Goal: Task Accomplishment & Management: Use online tool/utility

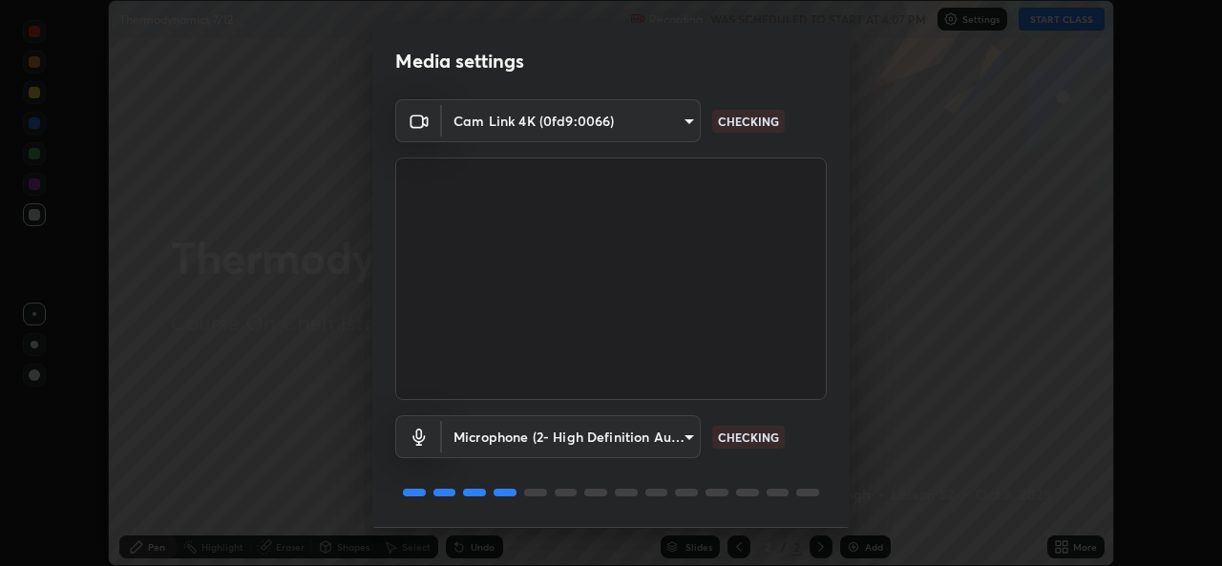
scroll to position [60, 0]
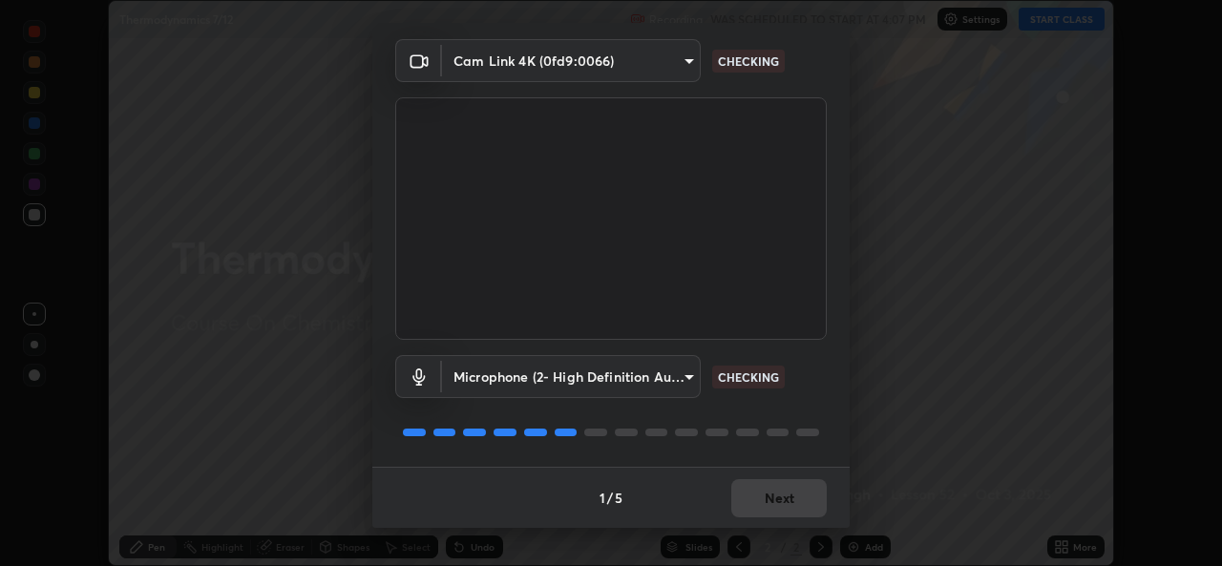
click at [729, 512] on div "1 / 5 Next" at bounding box center [610, 497] width 477 height 61
click at [730, 511] on div "1 / 5 Next" at bounding box center [610, 497] width 477 height 61
click at [733, 505] on div "1 / 5 Next" at bounding box center [610, 497] width 477 height 61
click at [735, 498] on div "1 / 5 Next" at bounding box center [610, 497] width 477 height 61
click at [732, 492] on div "1 / 5 Next" at bounding box center [610, 497] width 477 height 61
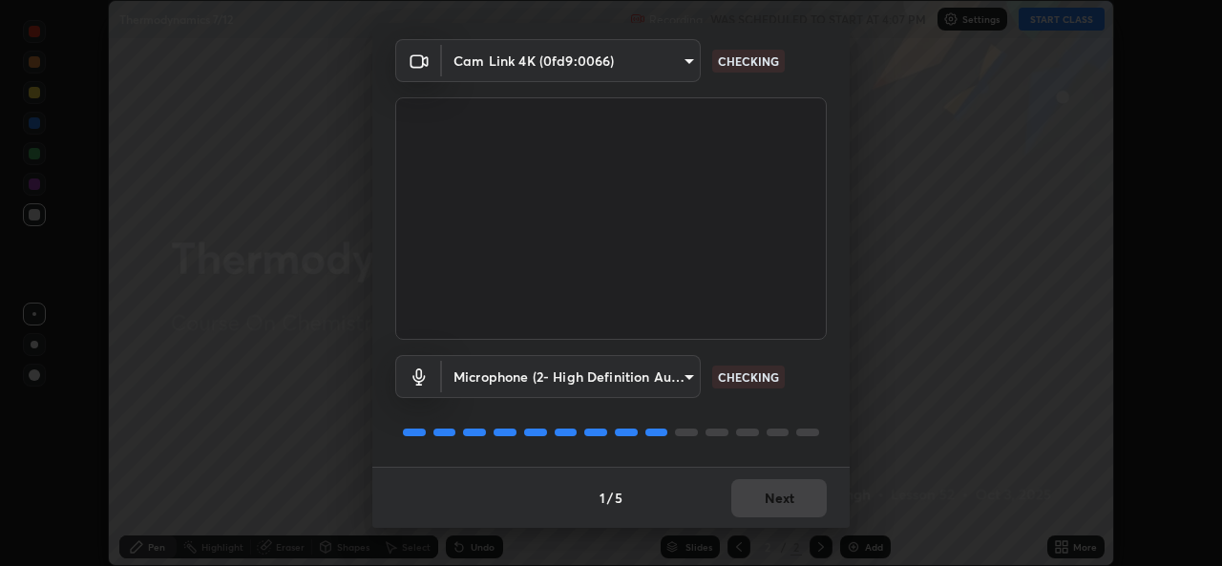
click at [760, 496] on div "1 / 5 Next" at bounding box center [610, 497] width 477 height 61
click at [771, 505] on div "1 / 5 Next" at bounding box center [610, 497] width 477 height 61
click at [765, 508] on div "1 / 5 Next" at bounding box center [610, 497] width 477 height 61
click at [765, 503] on div "1 / 5 Next" at bounding box center [610, 497] width 477 height 61
click at [762, 503] on div "1 / 5 Next" at bounding box center [610, 497] width 477 height 61
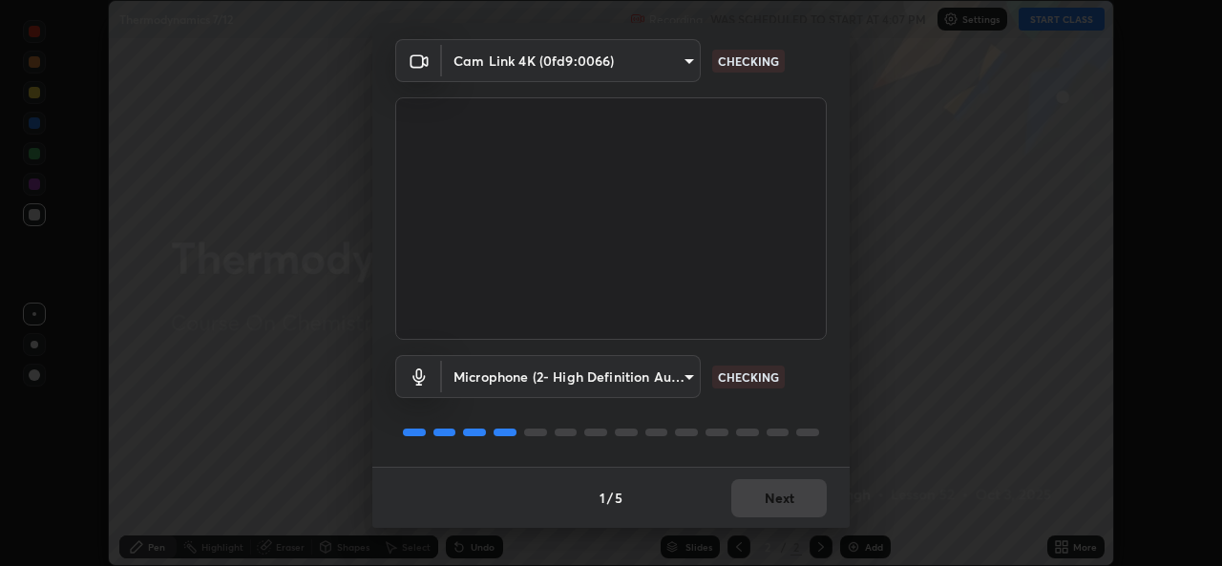
click at [765, 502] on div "1 / 5 Next" at bounding box center [610, 497] width 477 height 61
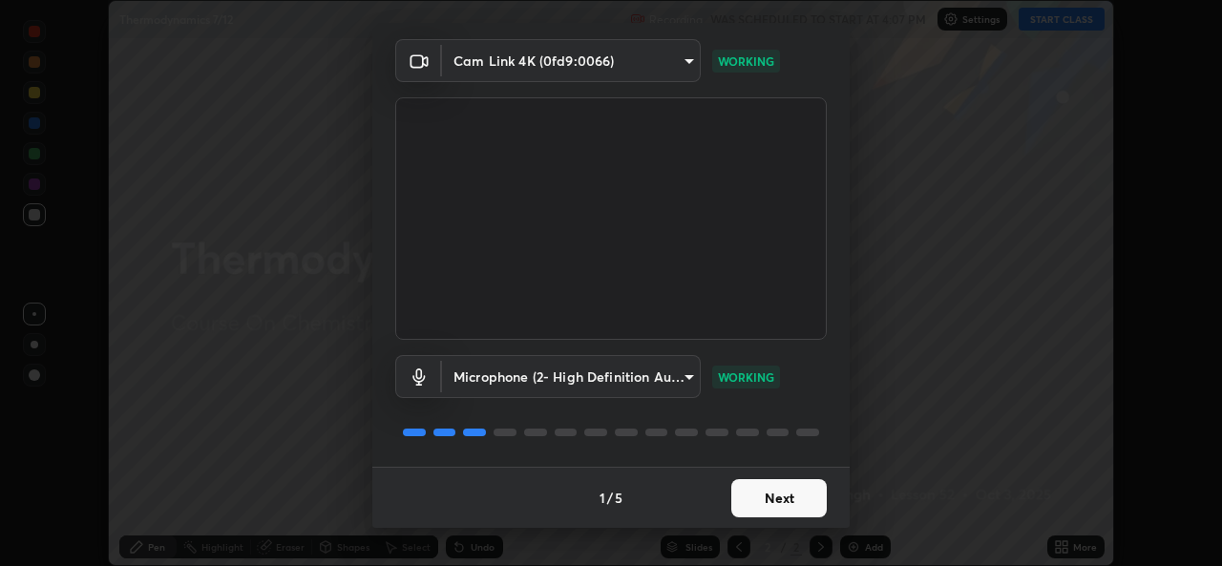
click at [767, 499] on button "Next" at bounding box center [778, 498] width 95 height 38
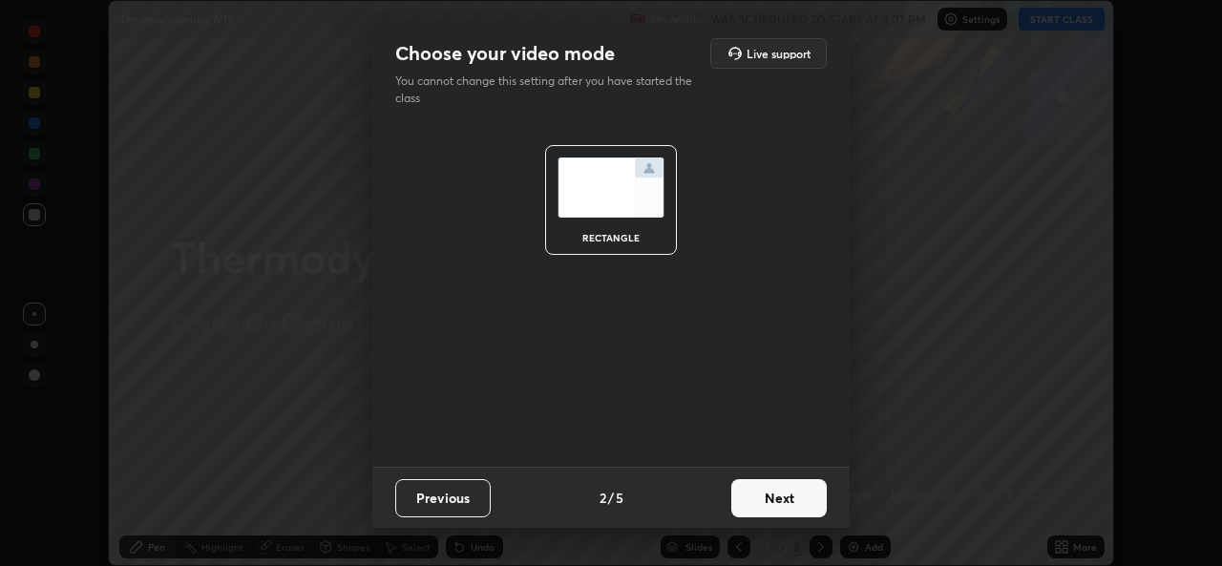
click at [768, 505] on button "Next" at bounding box center [778, 498] width 95 height 38
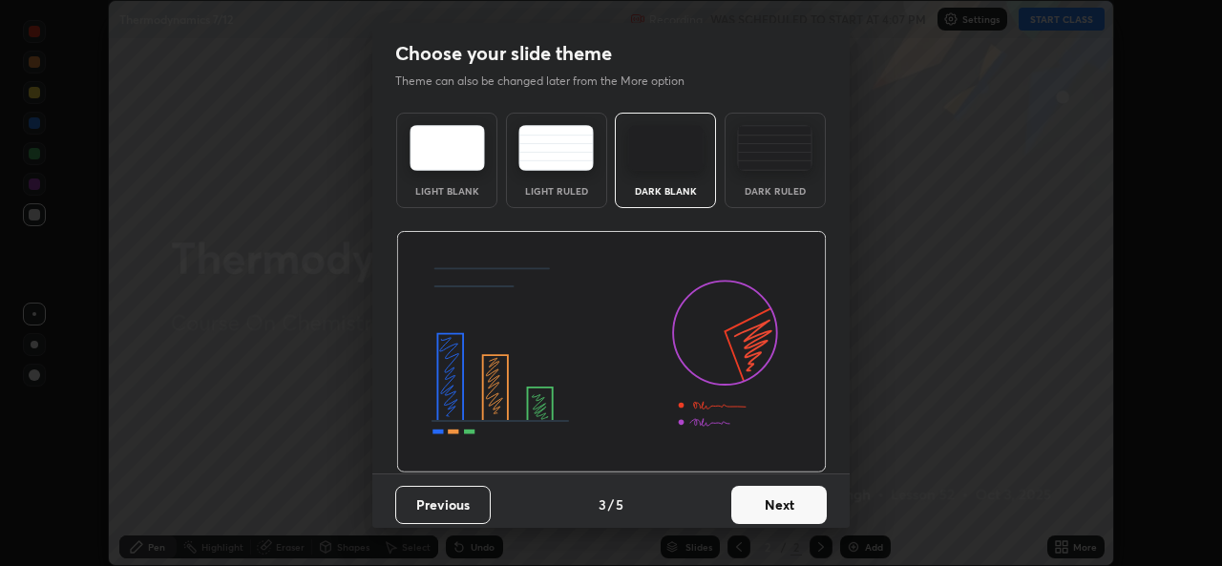
click at [771, 500] on button "Next" at bounding box center [778, 505] width 95 height 38
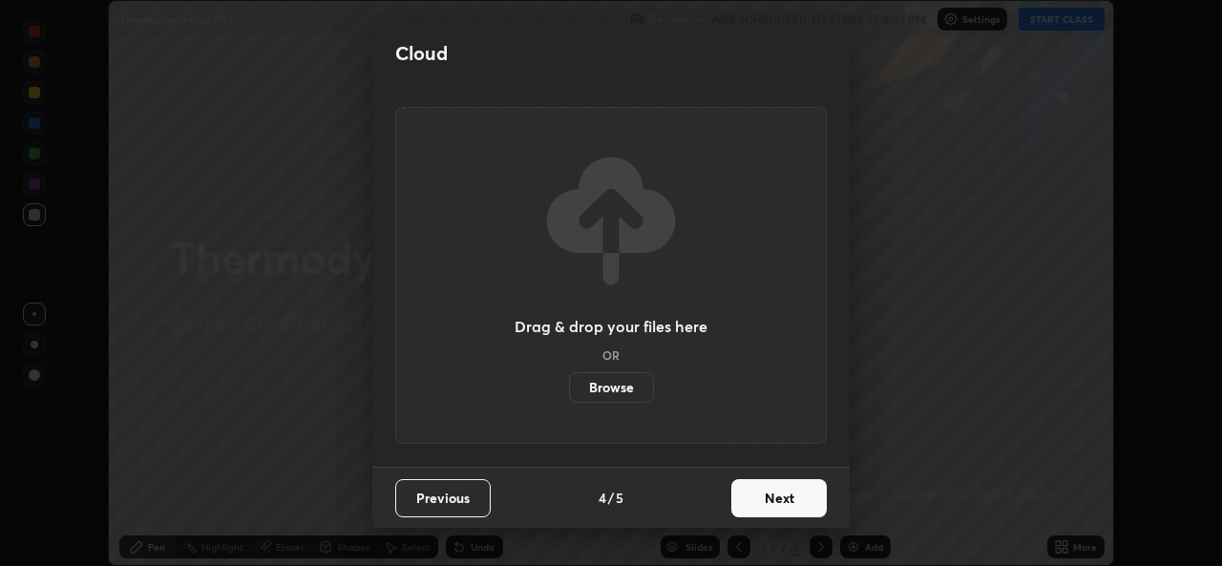
click at [779, 506] on button "Next" at bounding box center [778, 498] width 95 height 38
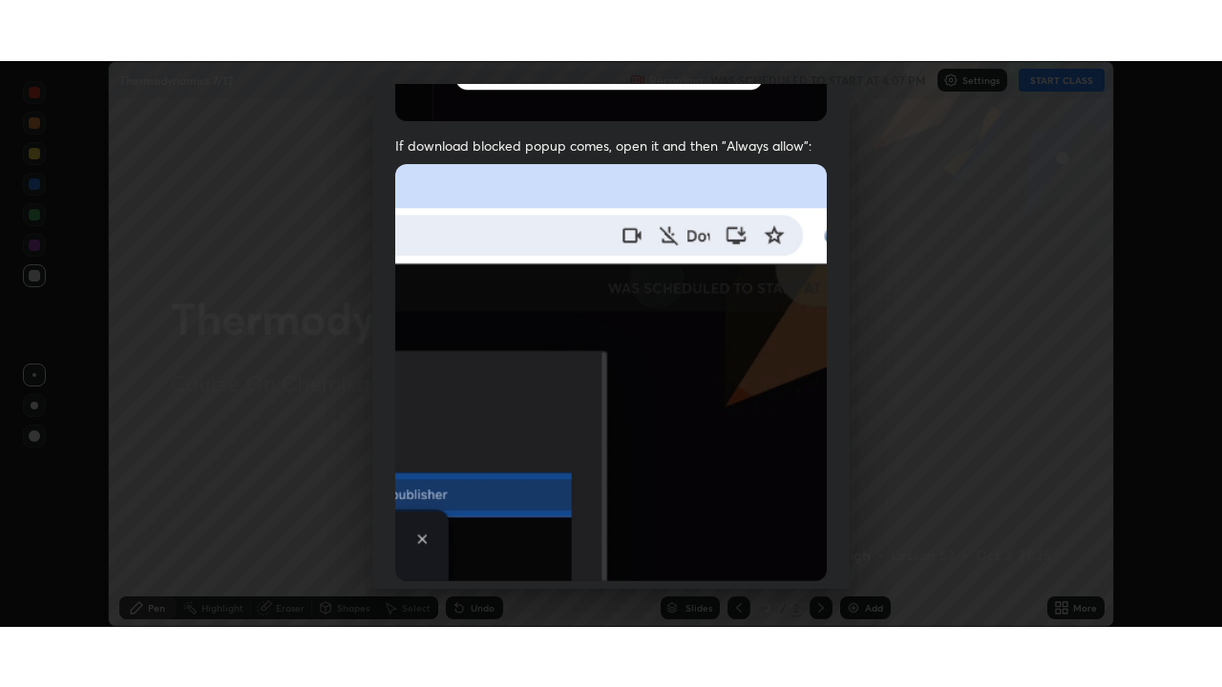
scroll to position [450, 0]
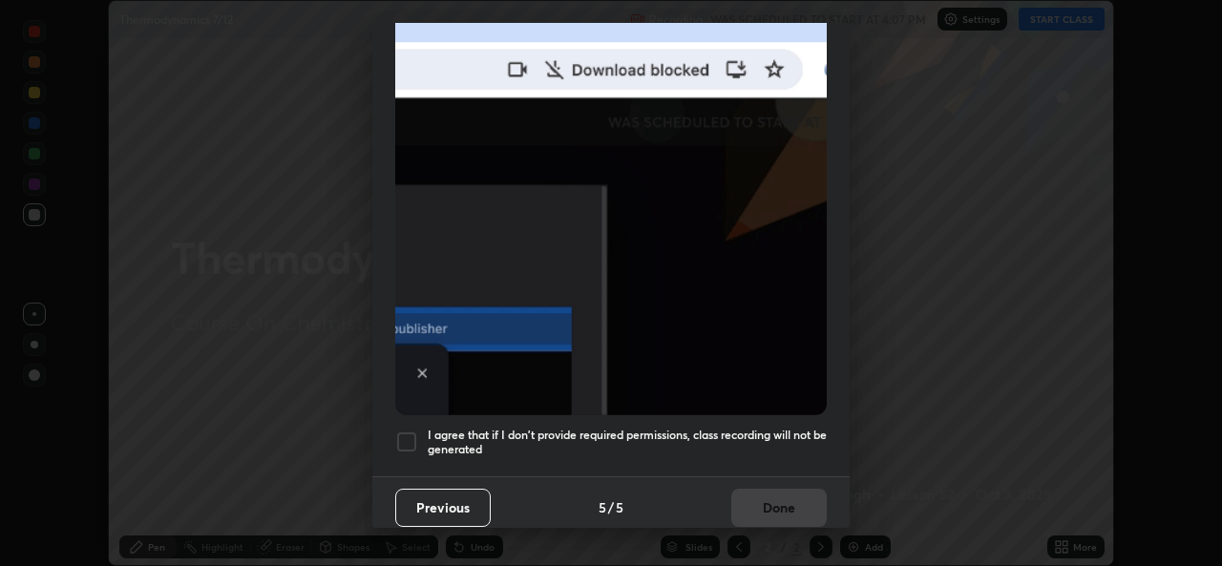
click at [665, 435] on h5 "I agree that if I don't provide required permissions, class recording will not …" at bounding box center [627, 443] width 399 height 30
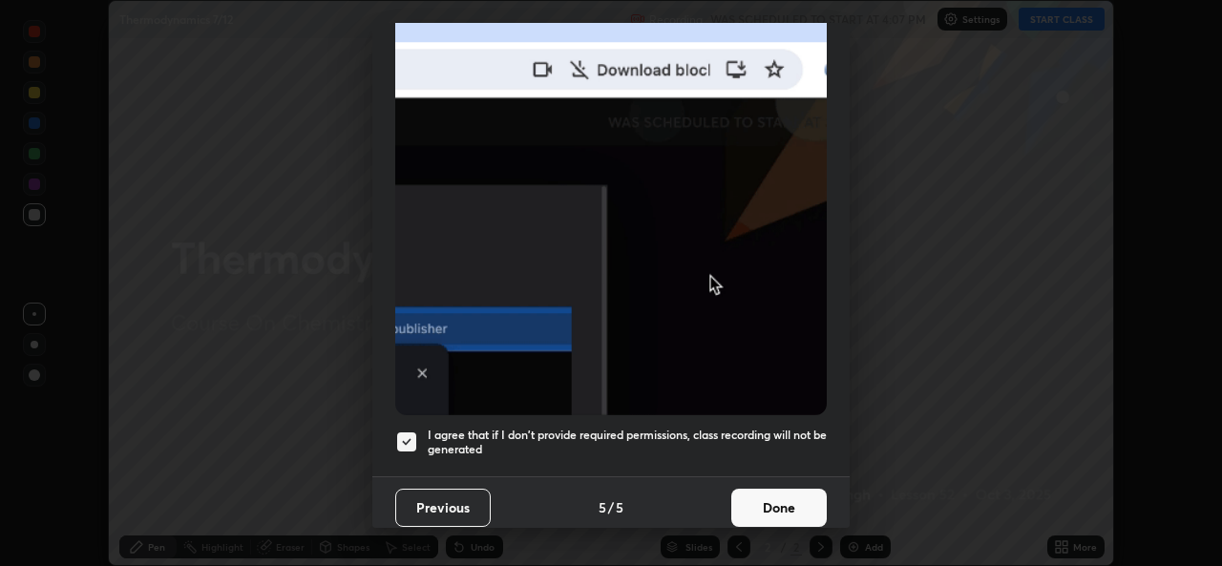
click at [731, 513] on button "Done" at bounding box center [778, 508] width 95 height 38
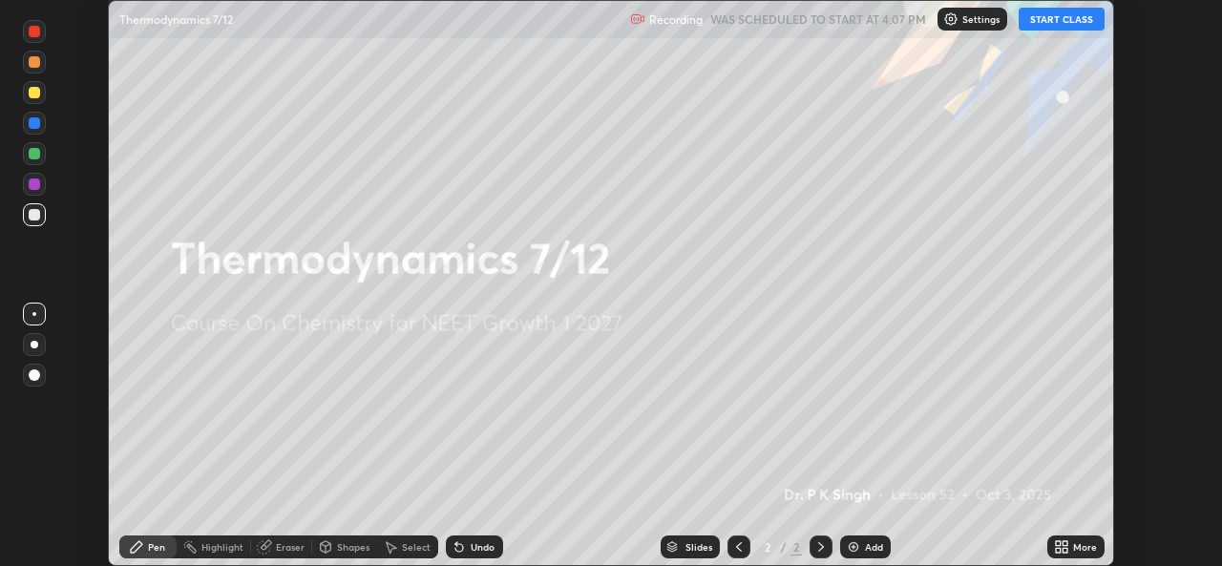
click at [1072, 542] on div "More" at bounding box center [1075, 546] width 57 height 23
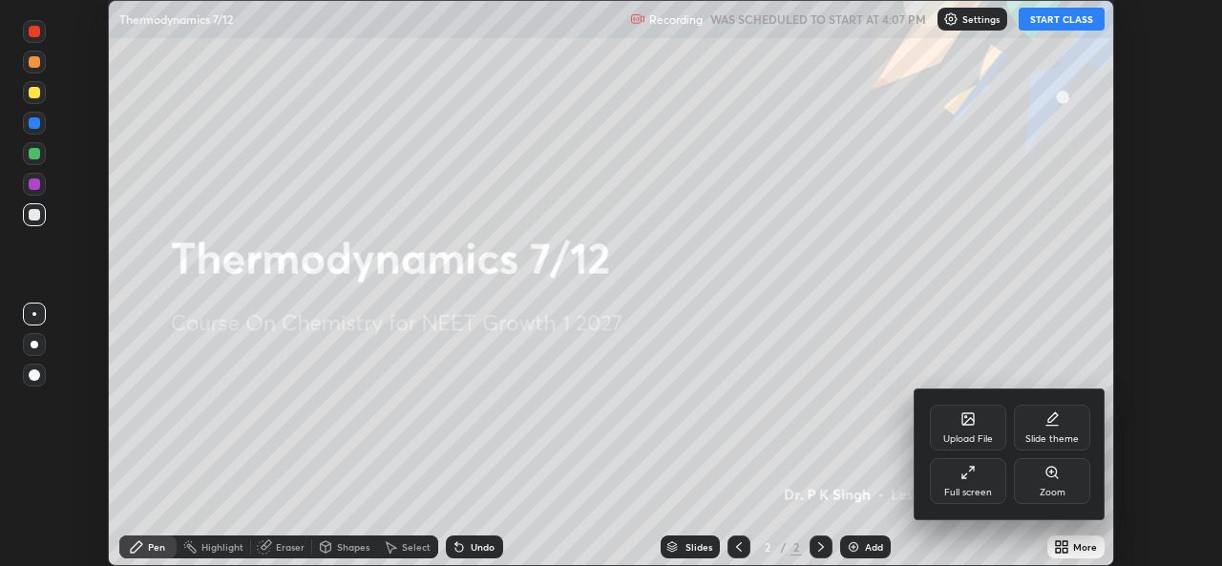
click at [963, 436] on div "Upload File" at bounding box center [968, 439] width 50 height 10
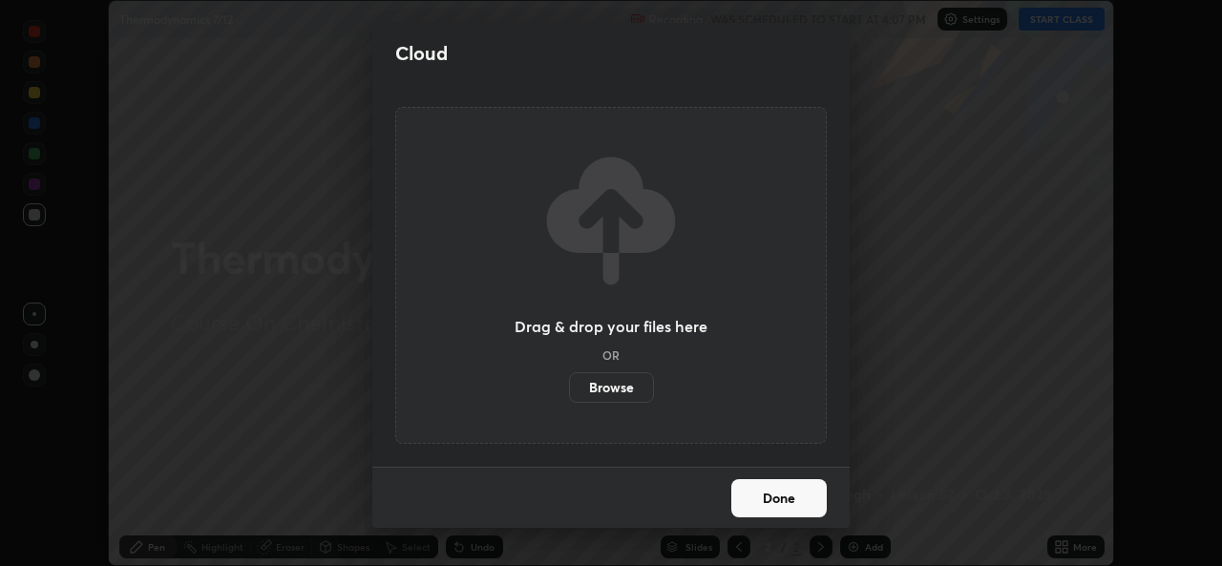
click at [613, 394] on label "Browse" at bounding box center [611, 387] width 85 height 31
click at [569, 394] on input "Browse" at bounding box center [569, 387] width 0 height 31
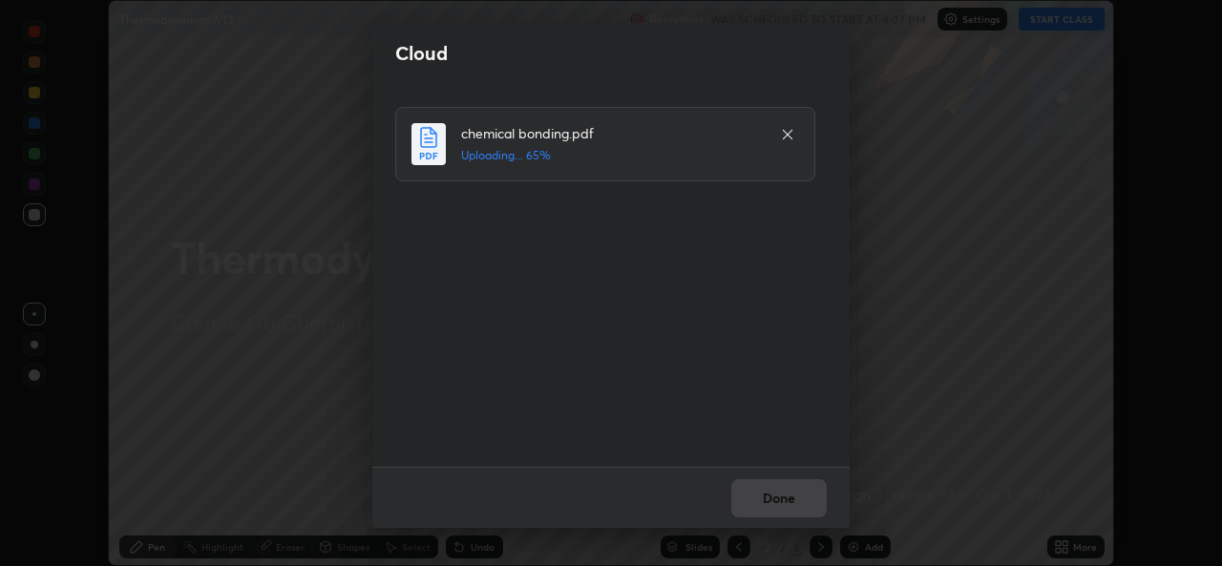
click at [765, 493] on div "Done" at bounding box center [610, 497] width 477 height 61
click at [775, 499] on div "Done" at bounding box center [610, 497] width 477 height 61
click at [776, 498] on button "Done" at bounding box center [778, 498] width 95 height 38
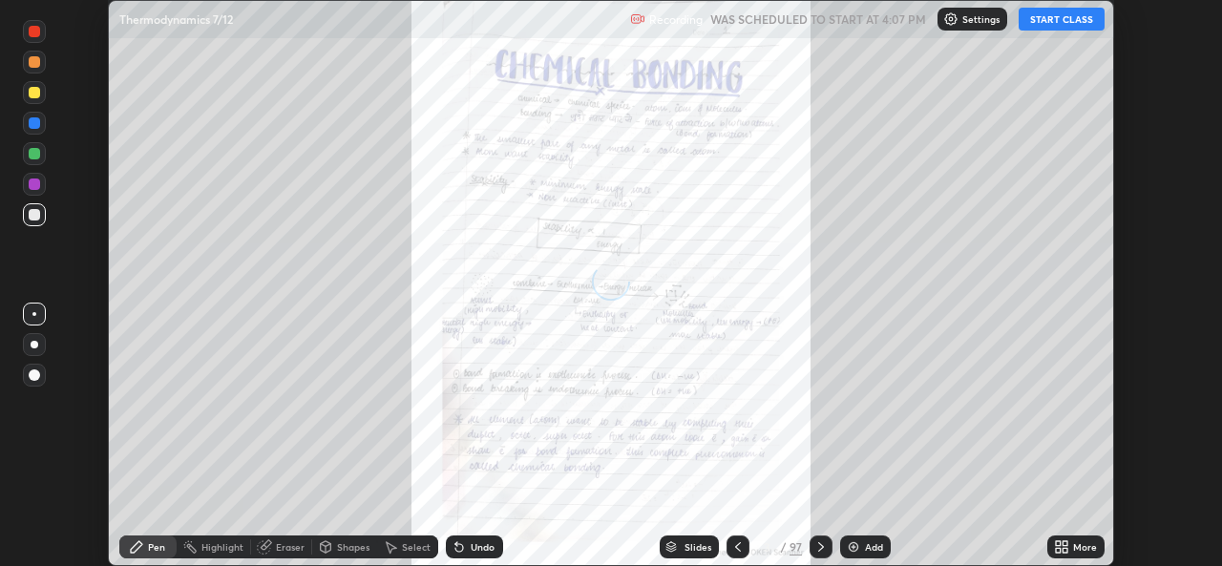
click at [1064, 543] on icon at bounding box center [1064, 543] width 5 height 5
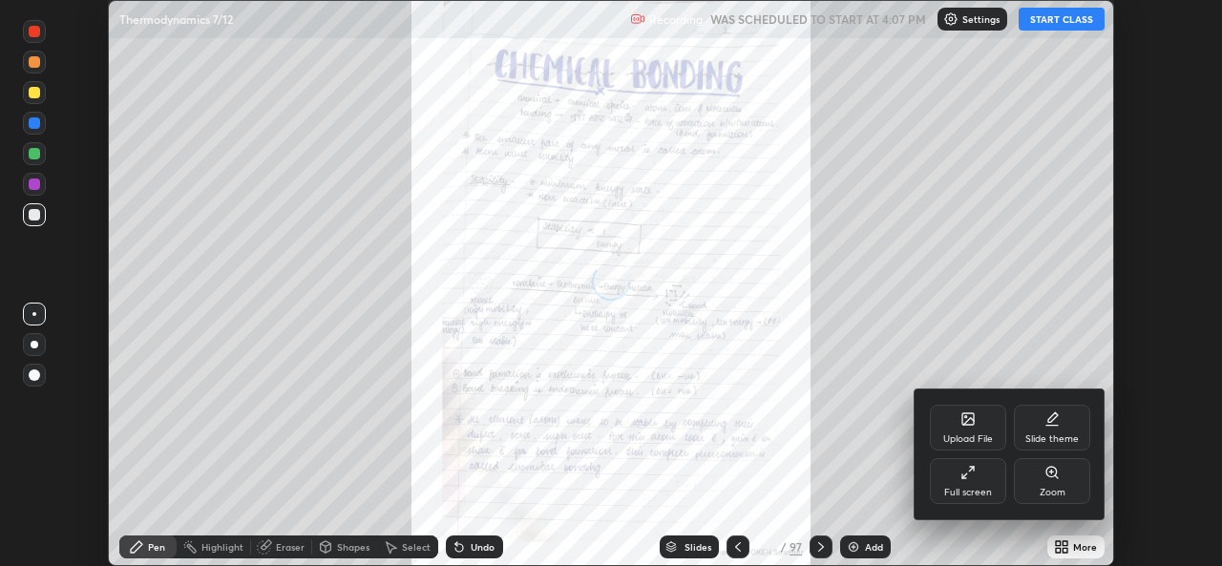
click at [950, 481] on div "Full screen" at bounding box center [968, 481] width 76 height 46
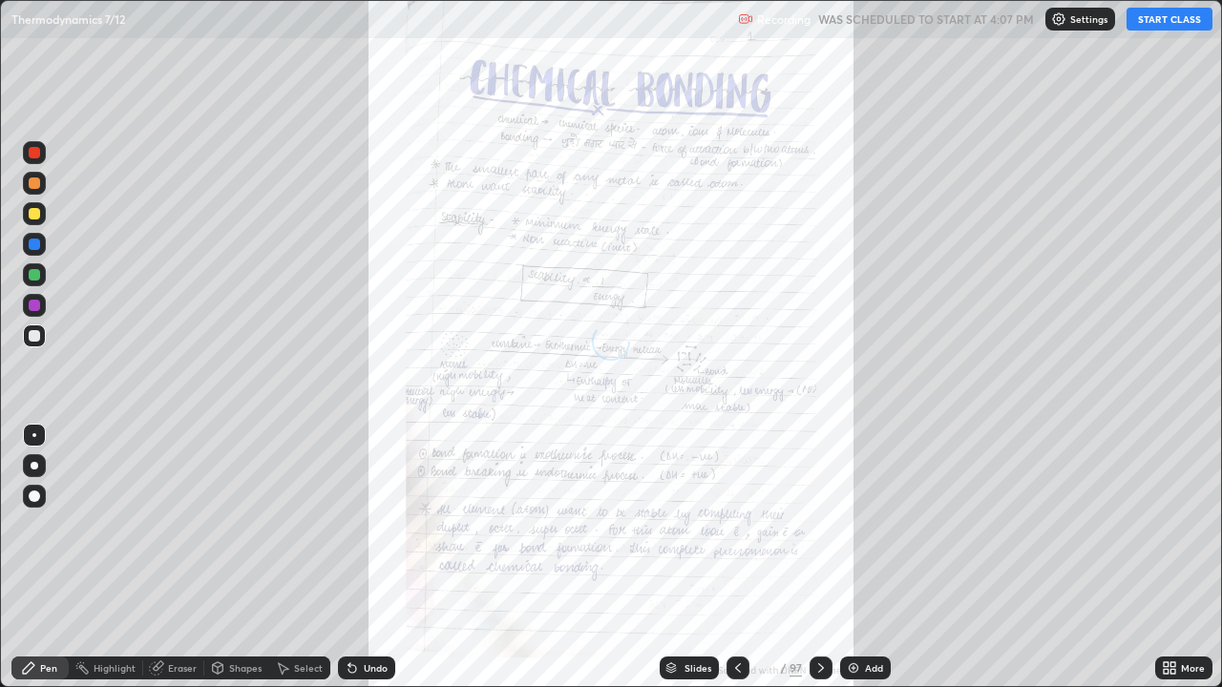
scroll to position [687, 1222]
click at [1172, 565] on icon at bounding box center [1172, 664] width 5 height 5
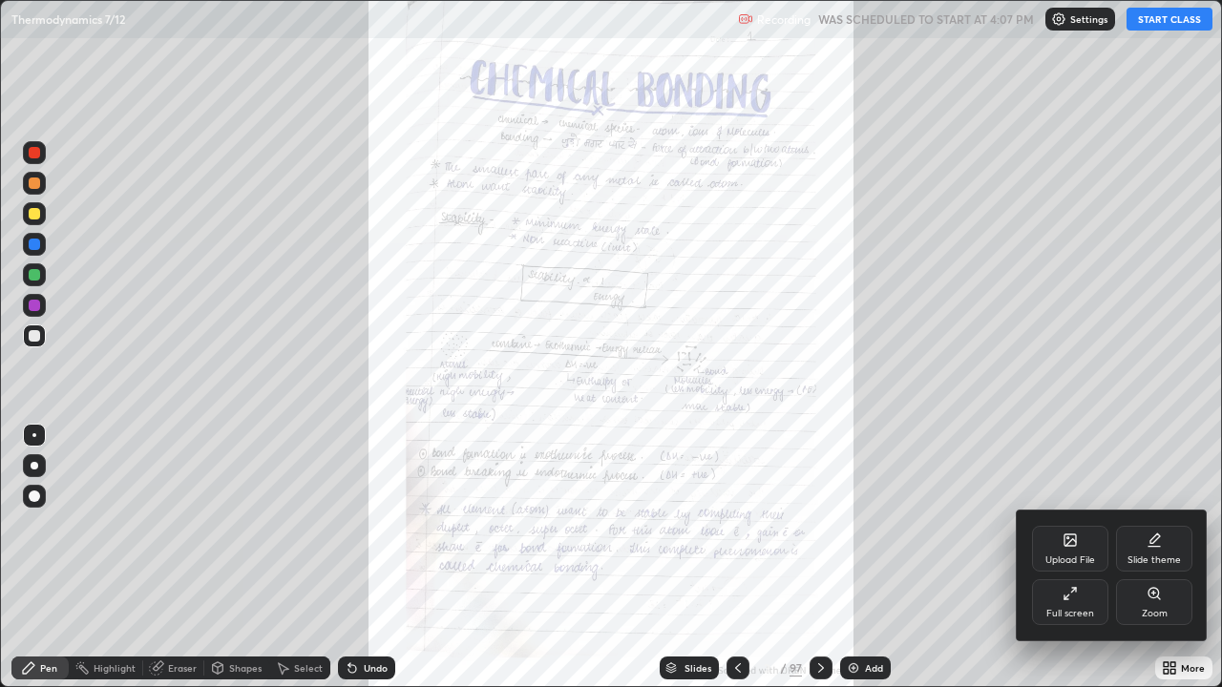
click at [1152, 565] on div "Zoom" at bounding box center [1154, 602] width 76 height 46
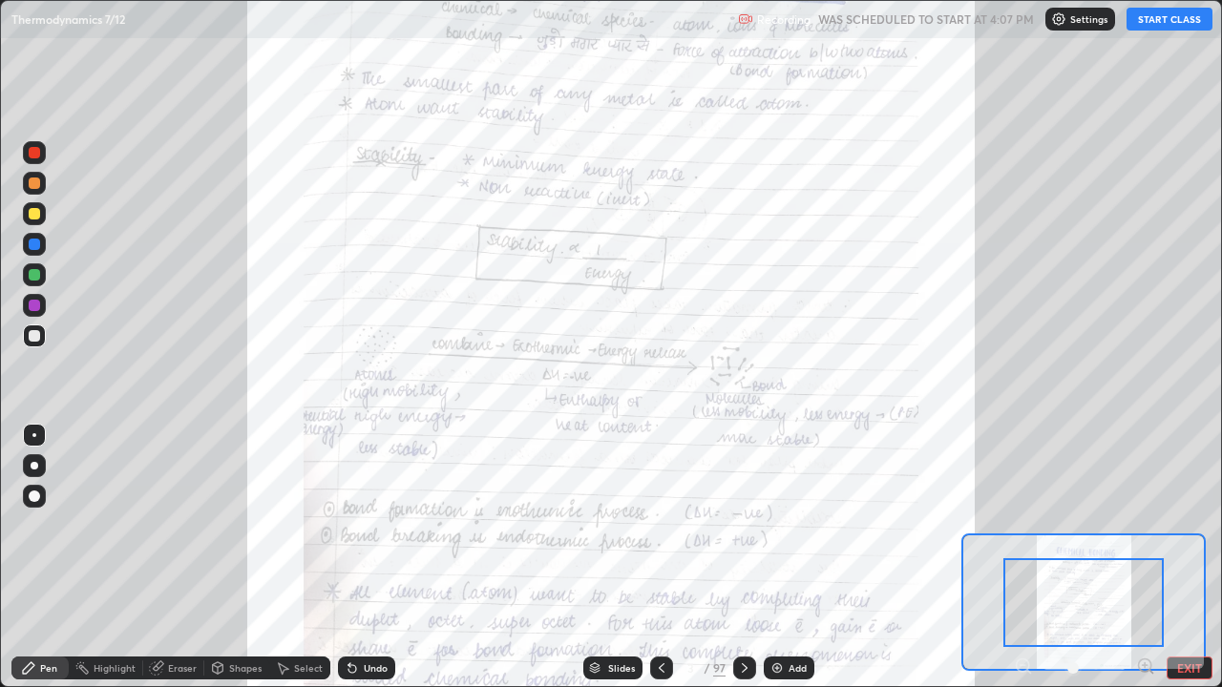
click at [751, 565] on div at bounding box center [744, 668] width 23 height 23
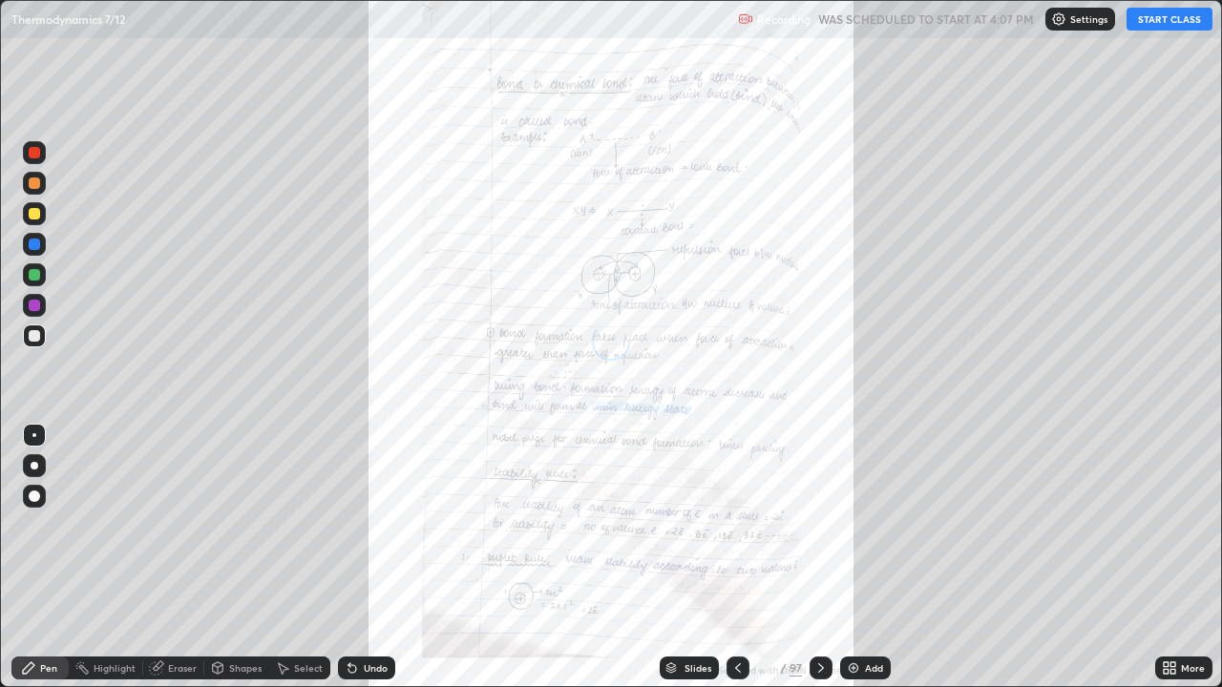
click at [744, 565] on div at bounding box center [737, 668] width 23 height 23
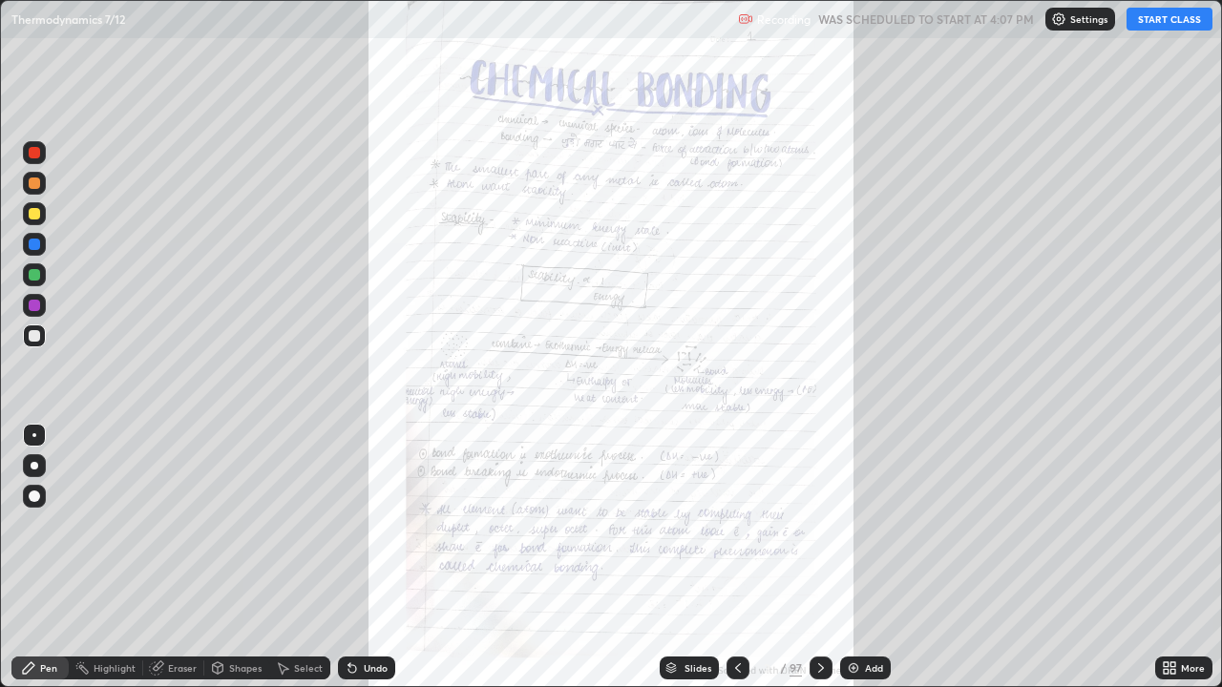
click at [744, 565] on div at bounding box center [737, 668] width 23 height 23
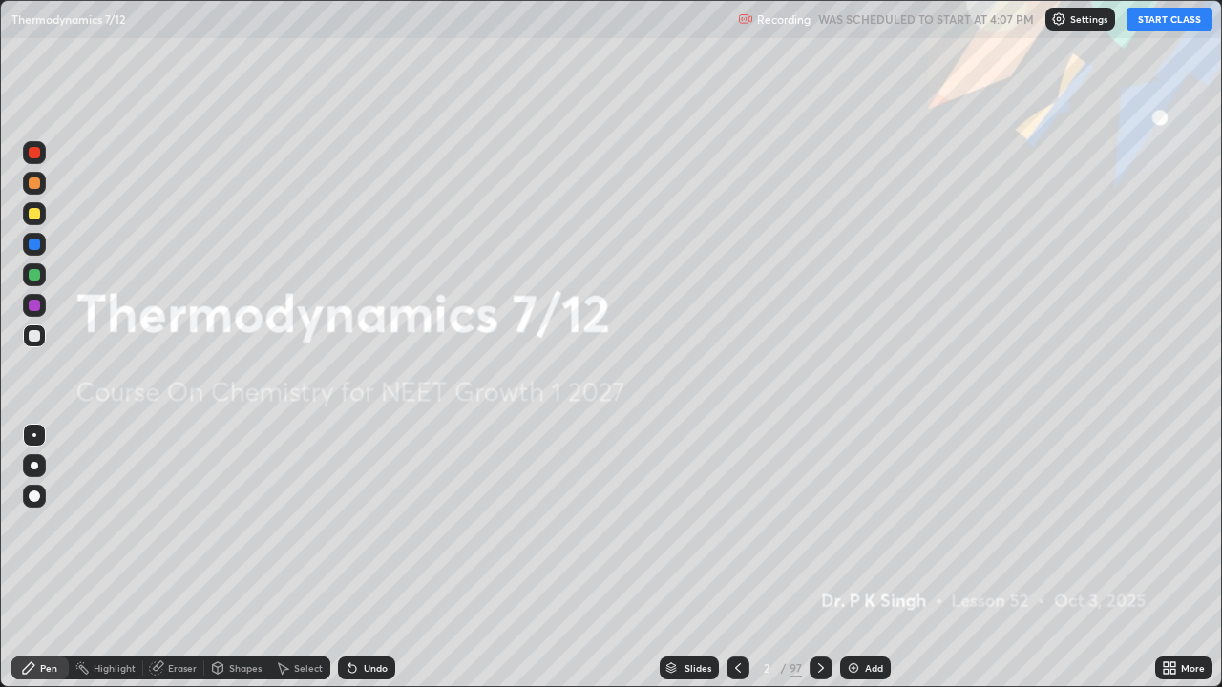
click at [736, 565] on icon at bounding box center [737, 667] width 15 height 15
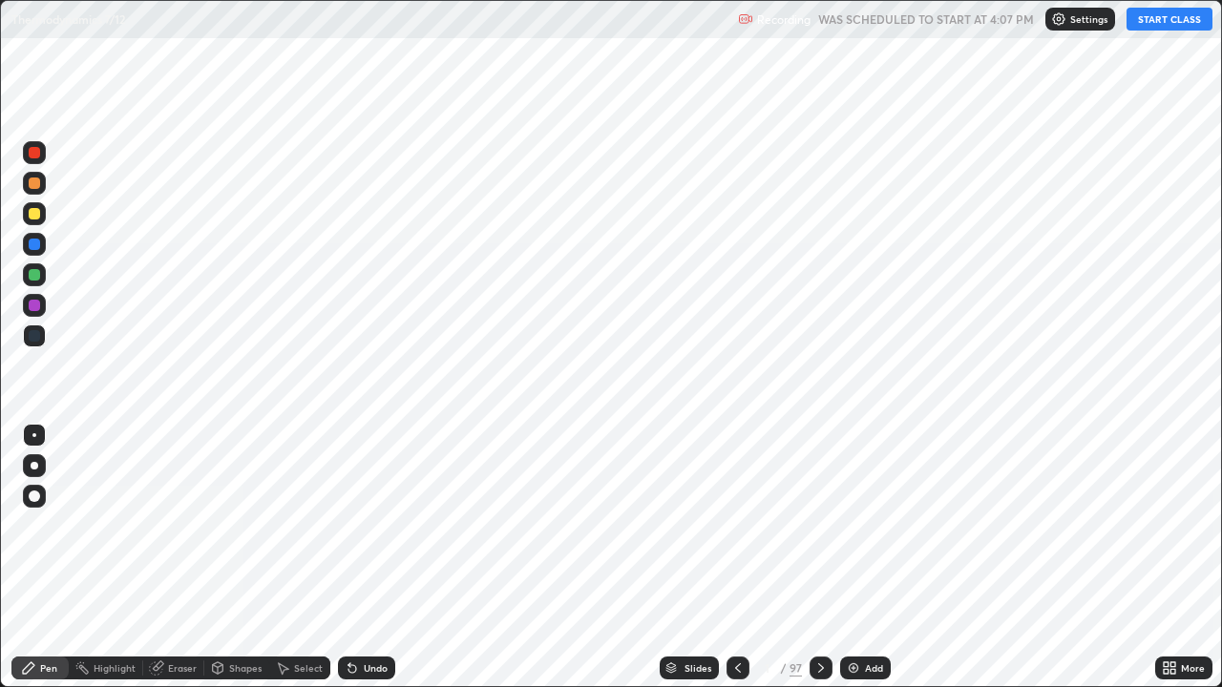
click at [819, 565] on icon at bounding box center [820, 667] width 15 height 15
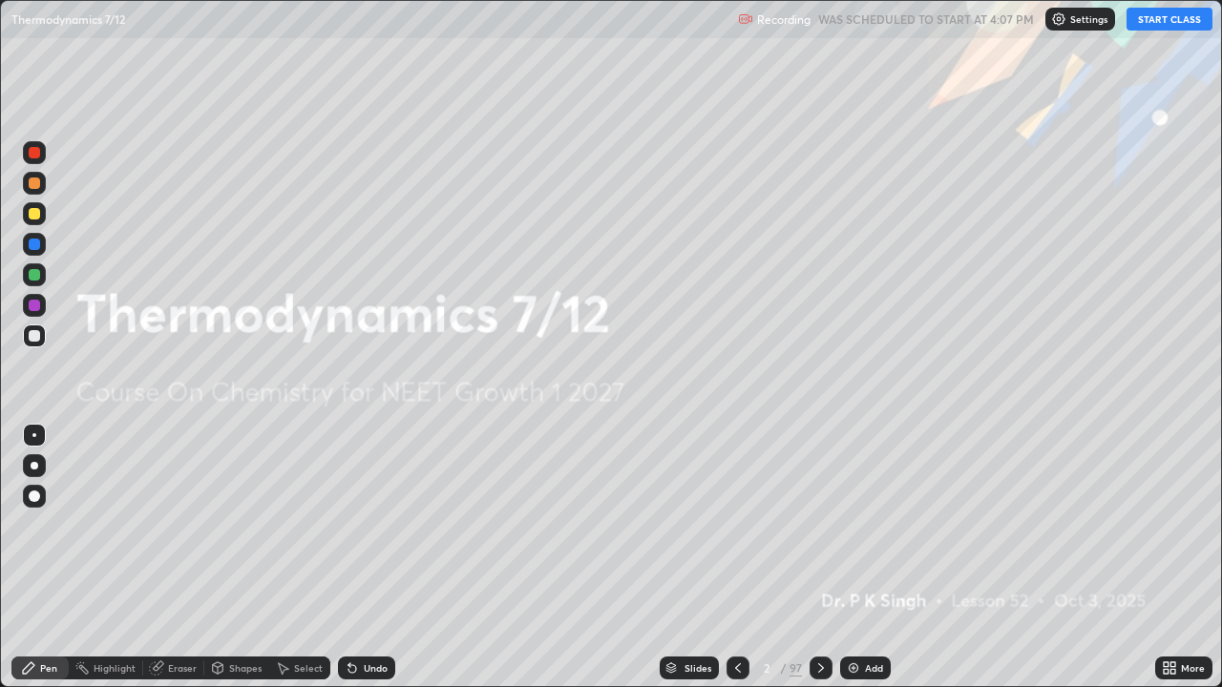
click at [819, 565] on icon at bounding box center [820, 667] width 15 height 15
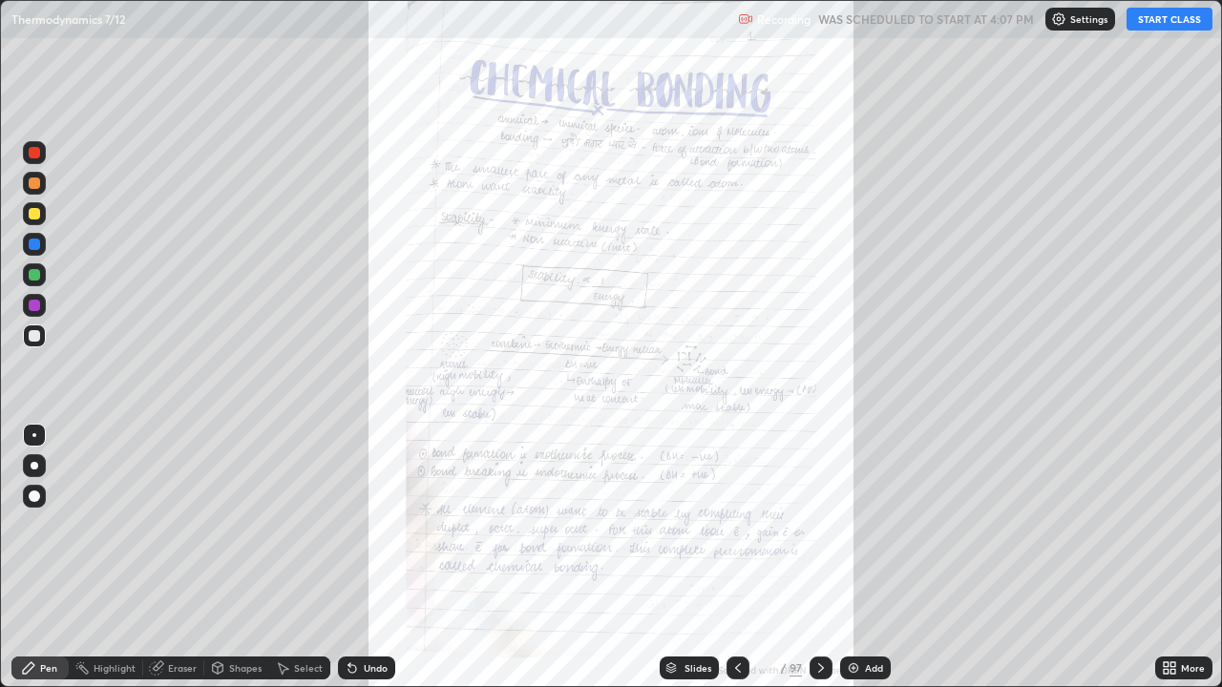
click at [819, 565] on icon at bounding box center [820, 667] width 15 height 15
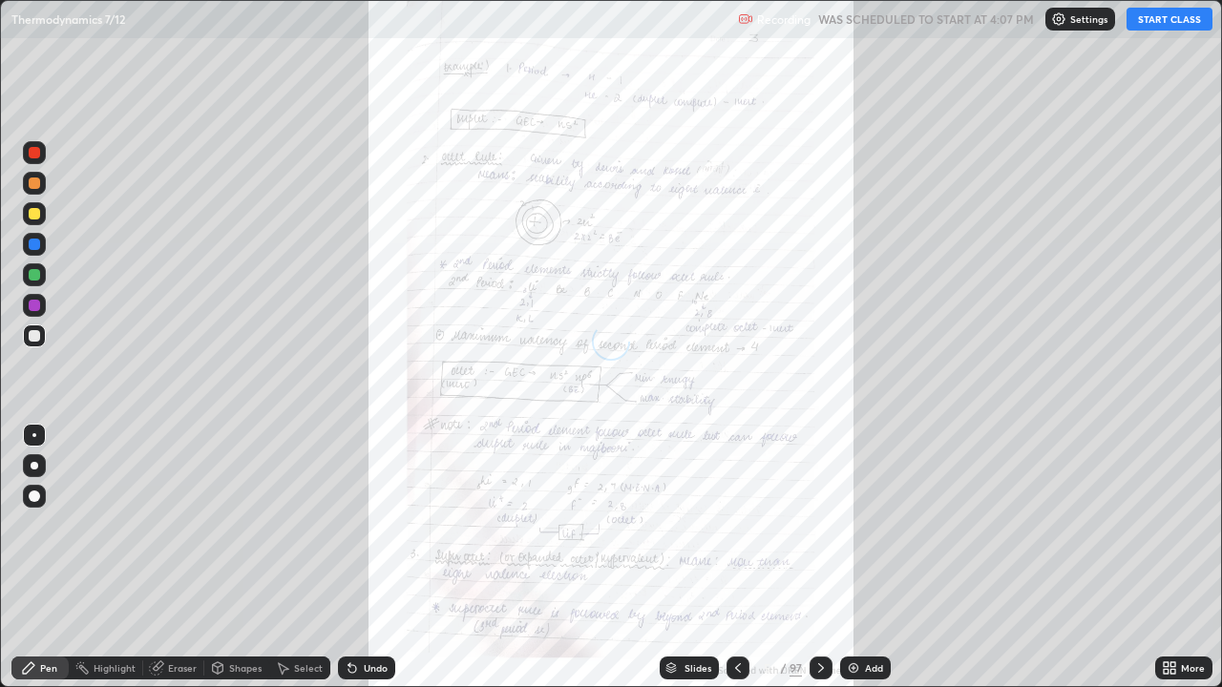
click at [822, 565] on icon at bounding box center [820, 667] width 15 height 15
click at [821, 565] on icon at bounding box center [820, 667] width 15 height 15
click at [822, 565] on icon at bounding box center [820, 667] width 15 height 15
click at [821, 565] on icon at bounding box center [820, 667] width 15 height 15
click at [821, 565] on div at bounding box center [820, 668] width 23 height 23
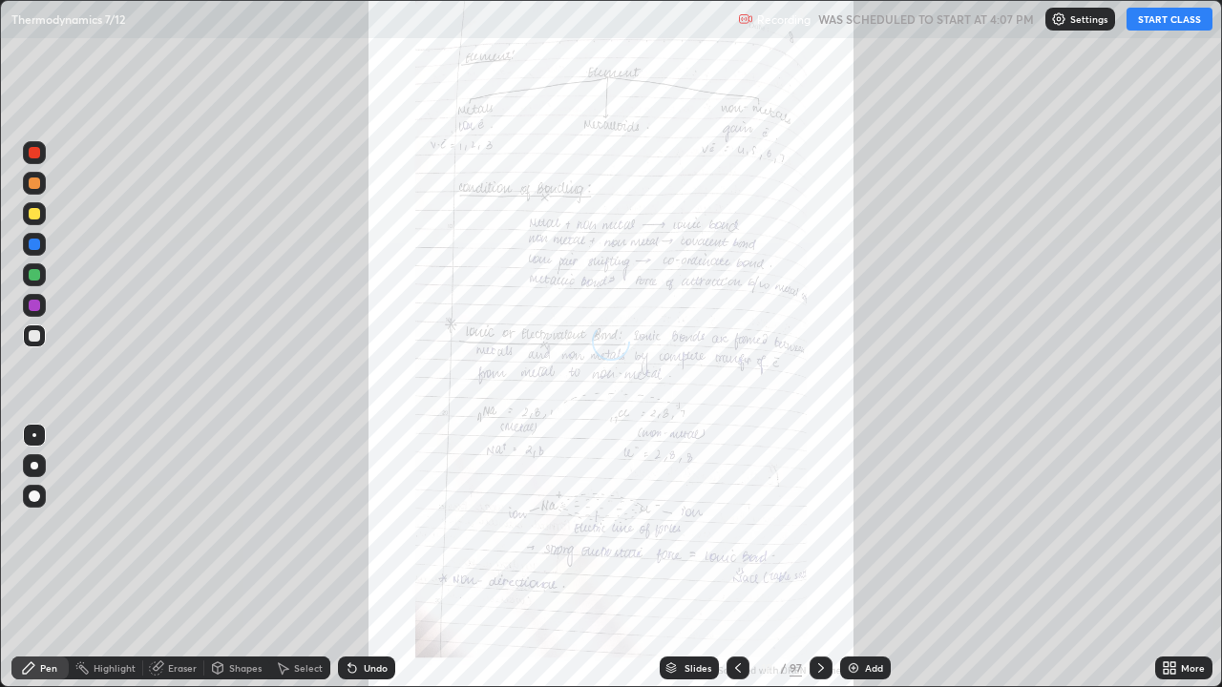
click at [825, 565] on div at bounding box center [820, 668] width 23 height 23
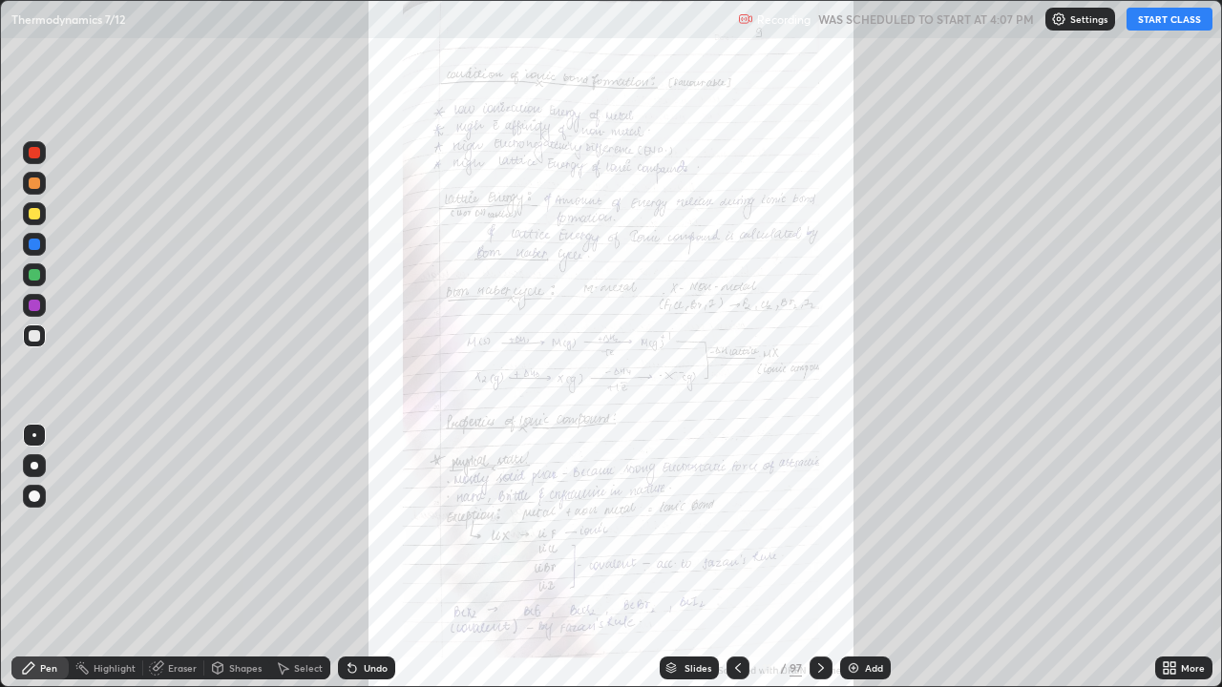
click at [823, 565] on icon at bounding box center [820, 667] width 15 height 15
click at [819, 565] on icon at bounding box center [820, 667] width 15 height 15
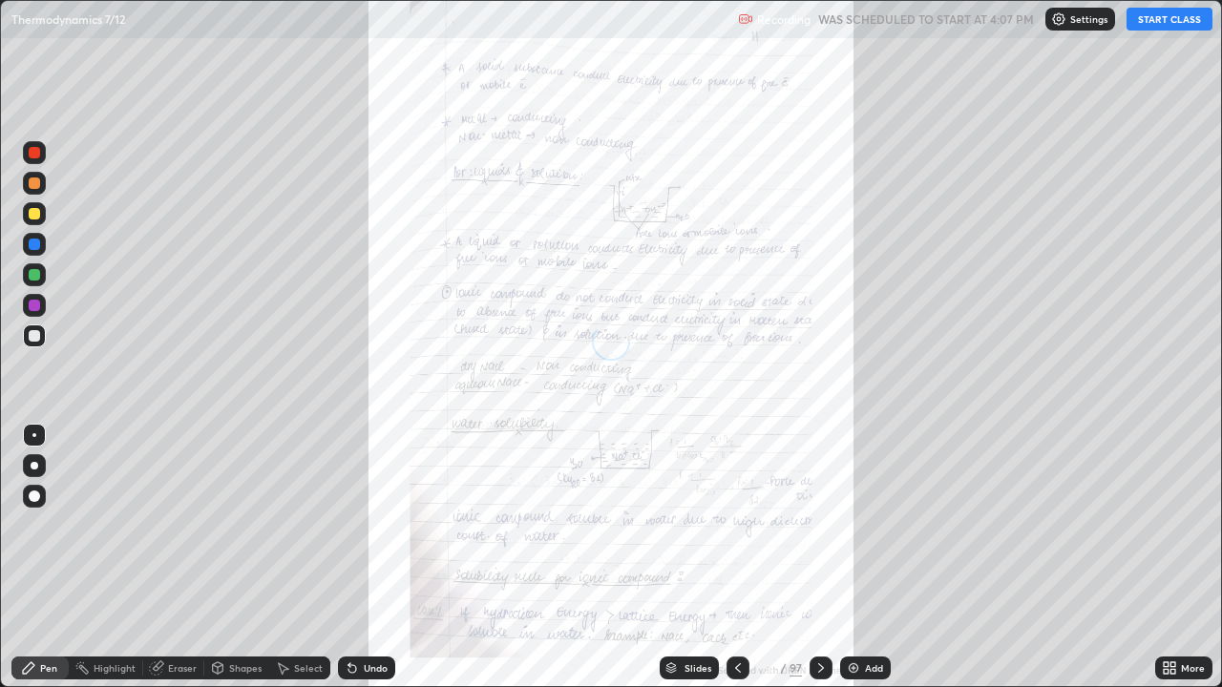
click at [819, 565] on icon at bounding box center [820, 667] width 15 height 15
click at [1171, 17] on button "START CLASS" at bounding box center [1169, 19] width 86 height 23
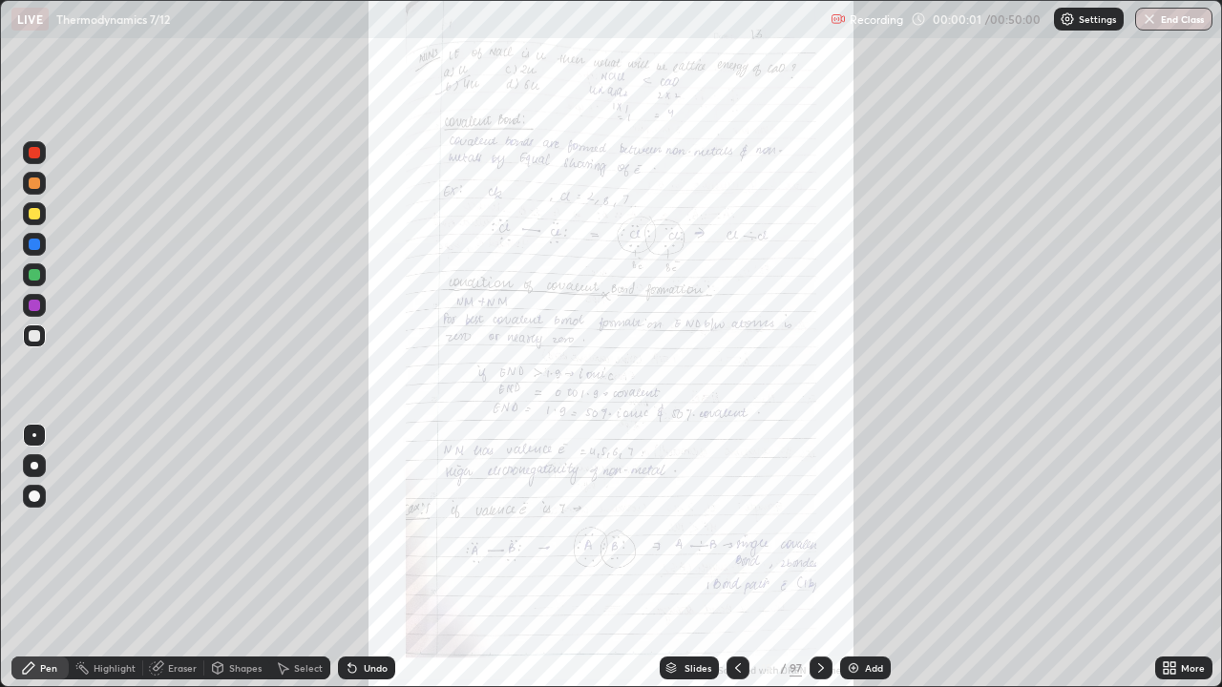
click at [823, 565] on div at bounding box center [820, 668] width 23 height 23
click at [822, 565] on icon at bounding box center [820, 667] width 15 height 15
click at [828, 565] on div at bounding box center [820, 668] width 23 height 23
click at [819, 565] on icon at bounding box center [821, 668] width 6 height 10
click at [819, 565] on icon at bounding box center [820, 667] width 15 height 15
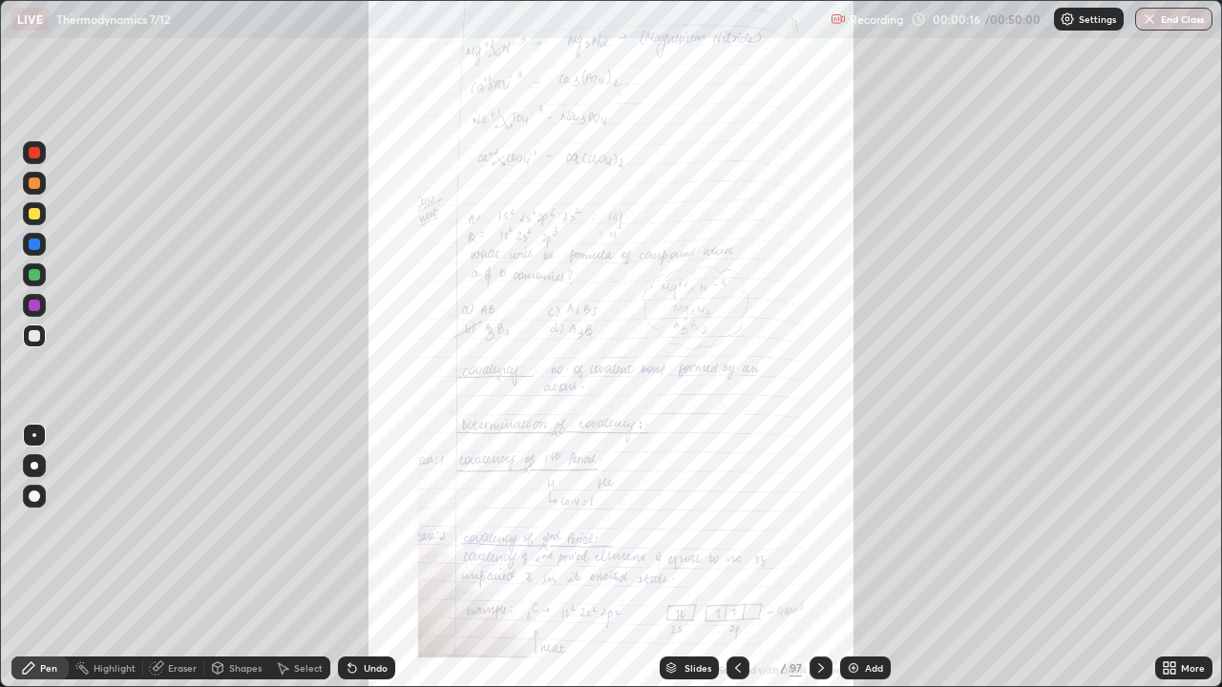
click at [819, 565] on icon at bounding box center [820, 667] width 15 height 15
click at [817, 565] on icon at bounding box center [820, 667] width 15 height 15
click at [820, 565] on icon at bounding box center [820, 667] width 15 height 15
click at [816, 565] on icon at bounding box center [820, 667] width 15 height 15
click at [819, 565] on icon at bounding box center [820, 667] width 15 height 15
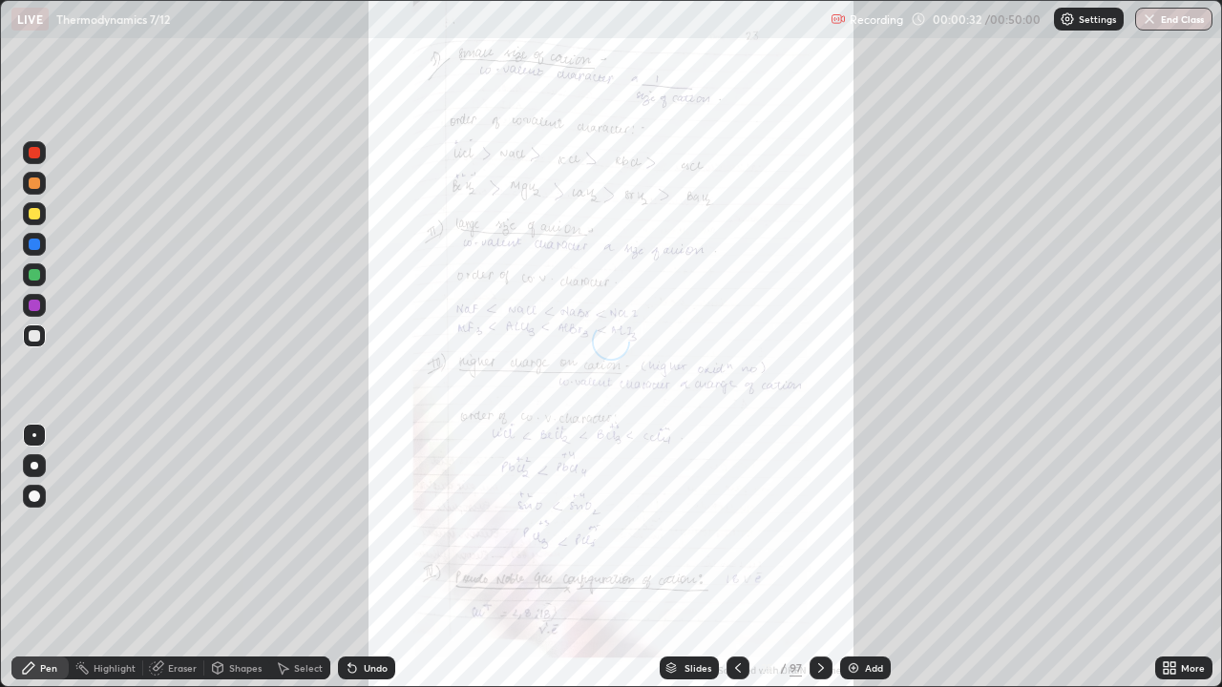
click at [821, 565] on icon at bounding box center [820, 667] width 15 height 15
click at [819, 565] on icon at bounding box center [820, 667] width 15 height 15
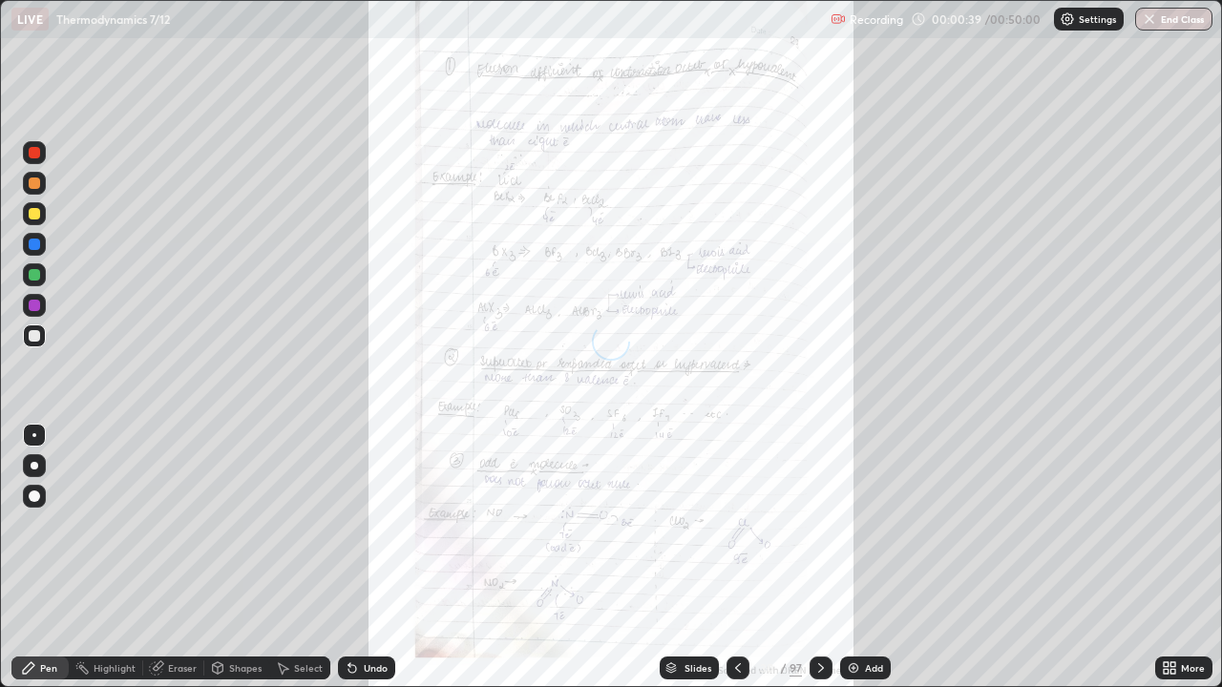
click at [820, 565] on icon at bounding box center [820, 667] width 15 height 15
click at [821, 565] on icon at bounding box center [820, 667] width 15 height 15
click at [822, 565] on icon at bounding box center [820, 667] width 15 height 15
click at [819, 565] on icon at bounding box center [820, 667] width 15 height 15
click at [820, 565] on icon at bounding box center [821, 668] width 6 height 10
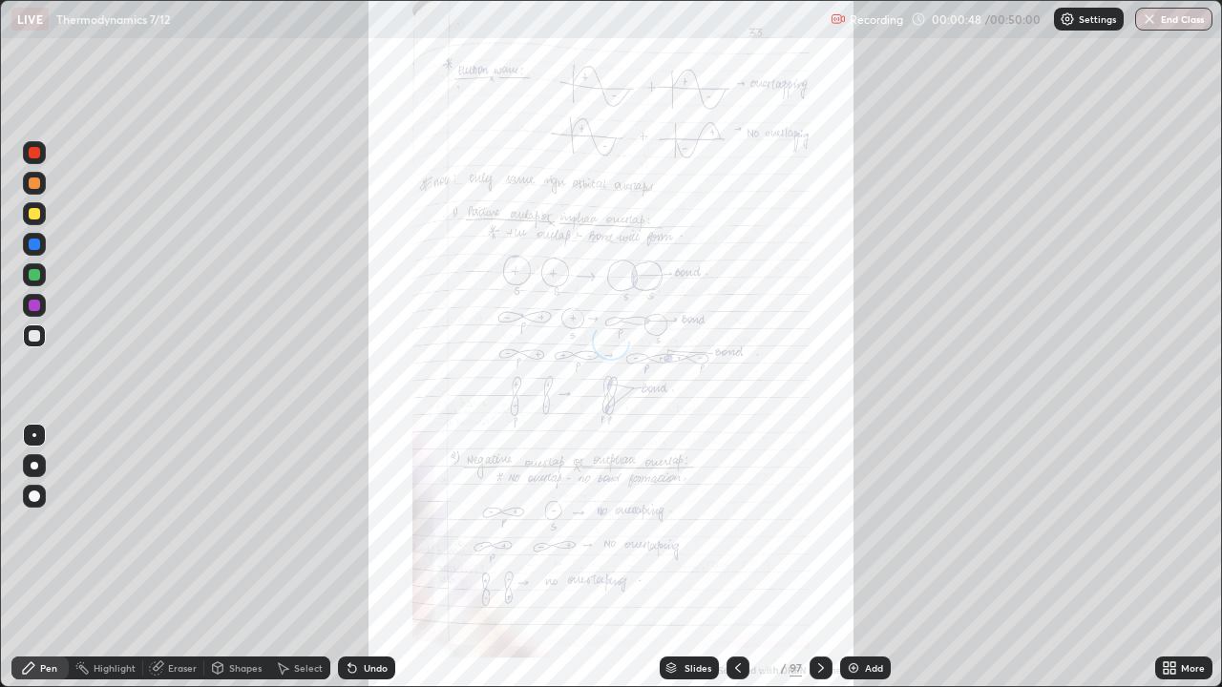
click at [818, 565] on icon at bounding box center [821, 668] width 6 height 10
click at [819, 565] on icon at bounding box center [820, 667] width 15 height 15
click at [820, 565] on icon at bounding box center [820, 667] width 15 height 15
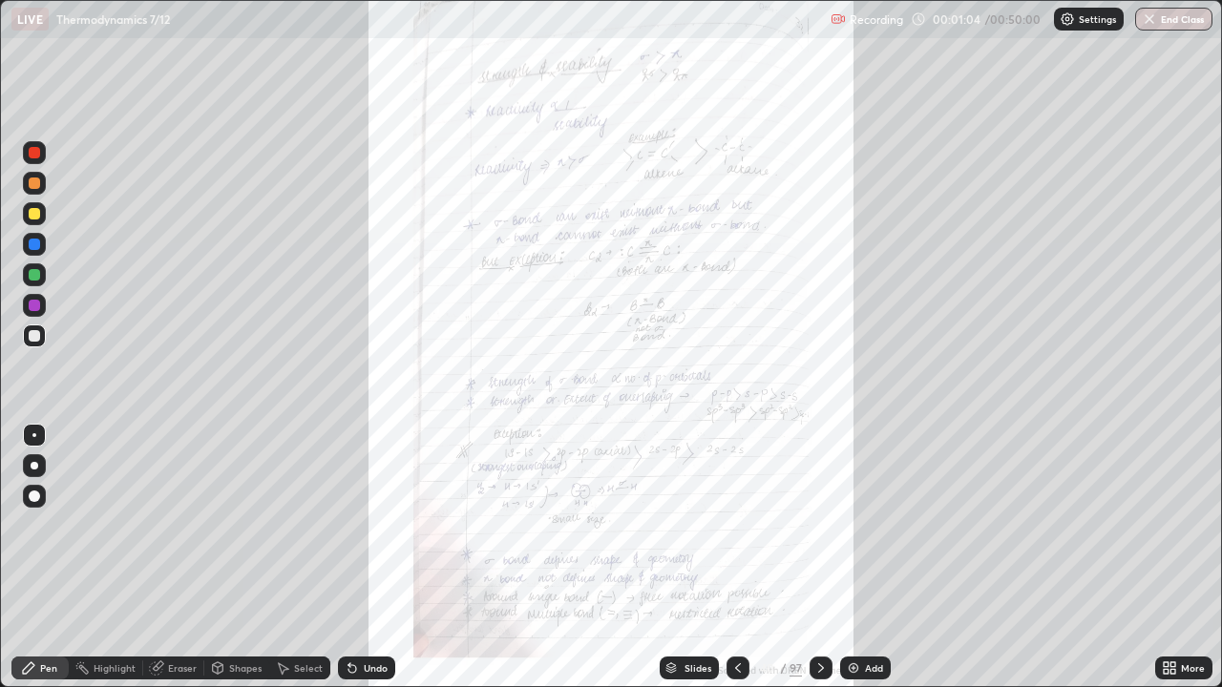
click at [818, 565] on icon at bounding box center [821, 668] width 6 height 10
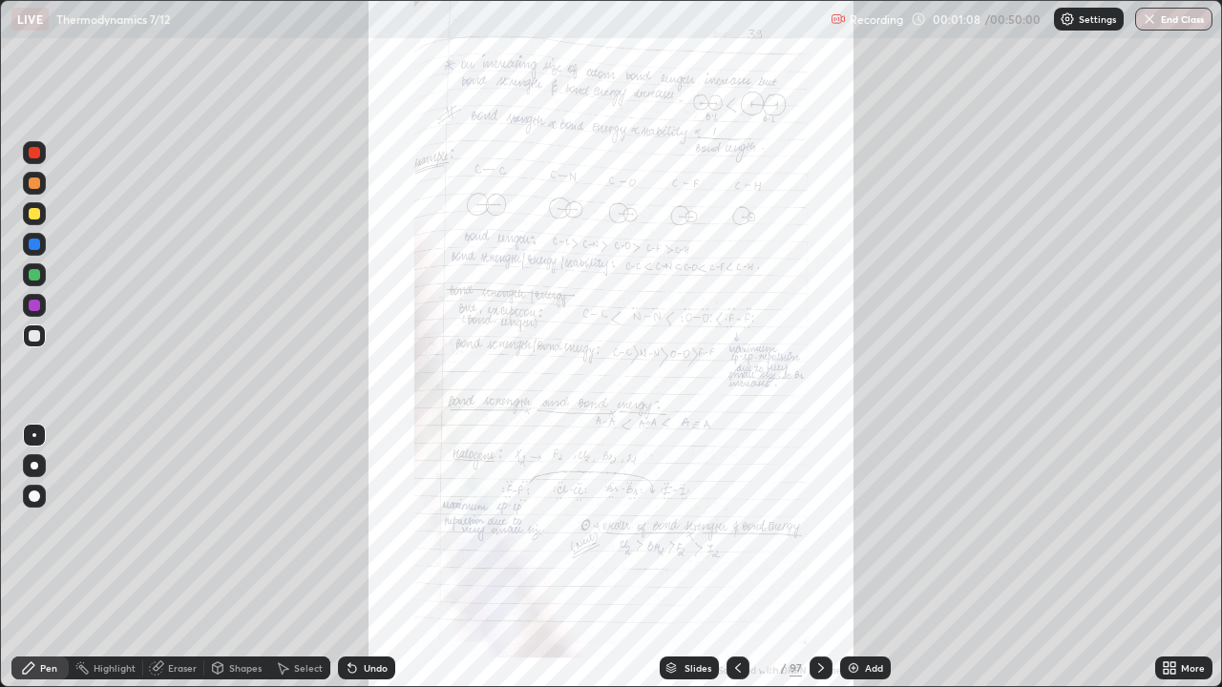
click at [817, 565] on icon at bounding box center [820, 667] width 15 height 15
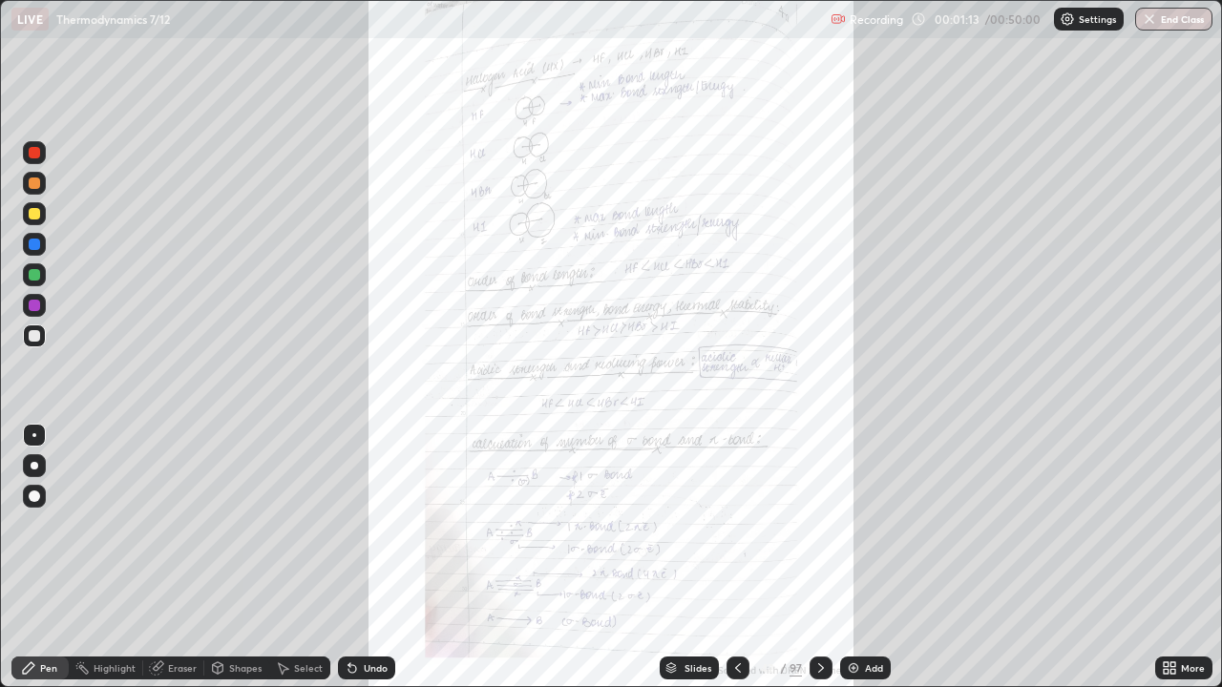
click at [817, 565] on icon at bounding box center [820, 667] width 15 height 15
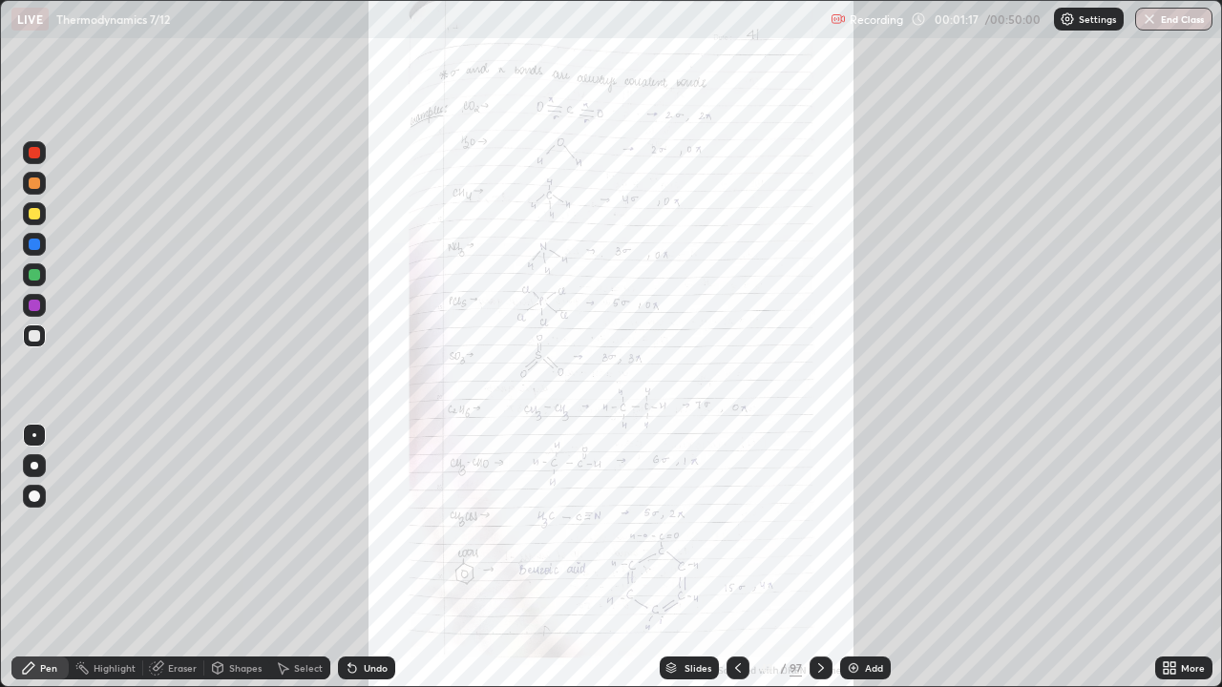
click at [820, 565] on div at bounding box center [820, 668] width 23 height 23
click at [817, 565] on icon at bounding box center [820, 667] width 15 height 15
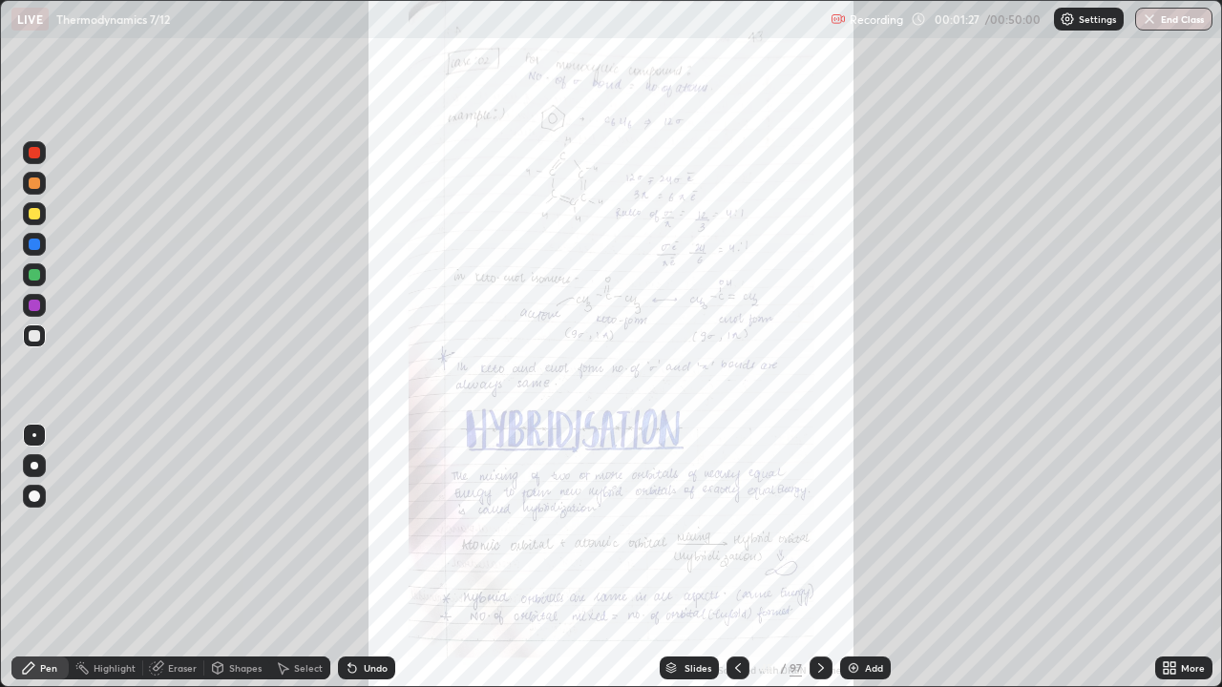
click at [1165, 565] on icon at bounding box center [1165, 664] width 5 height 5
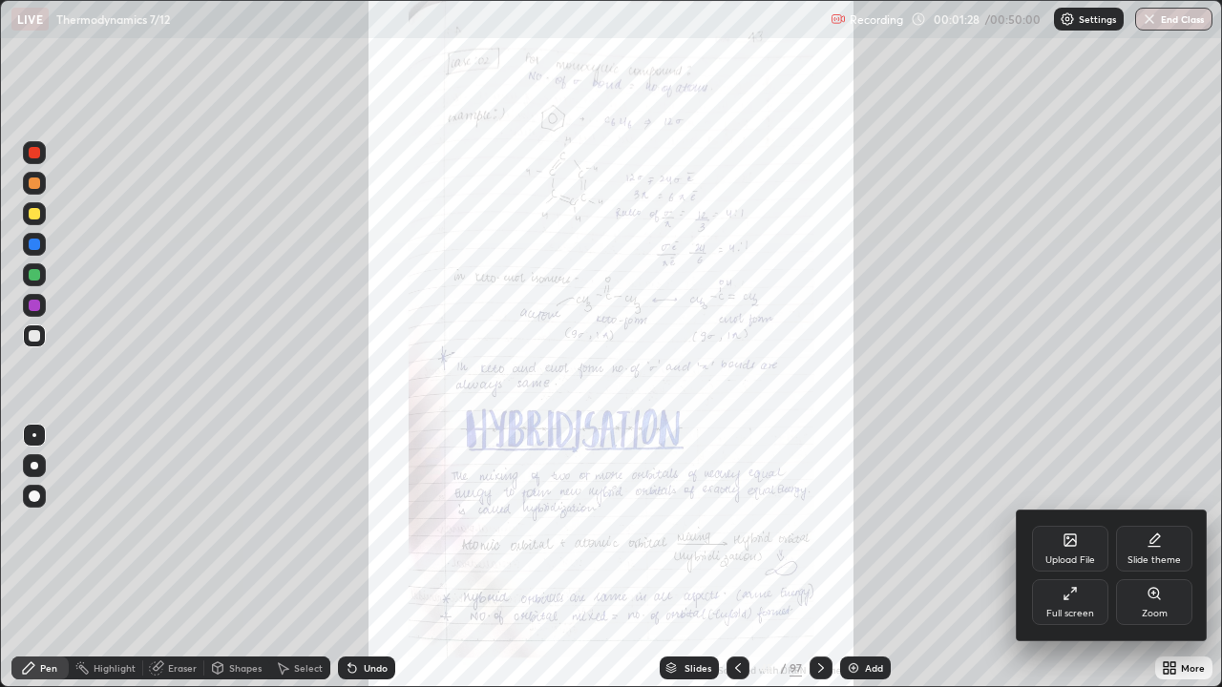
click at [1145, 565] on div "Zoom" at bounding box center [1154, 602] width 76 height 46
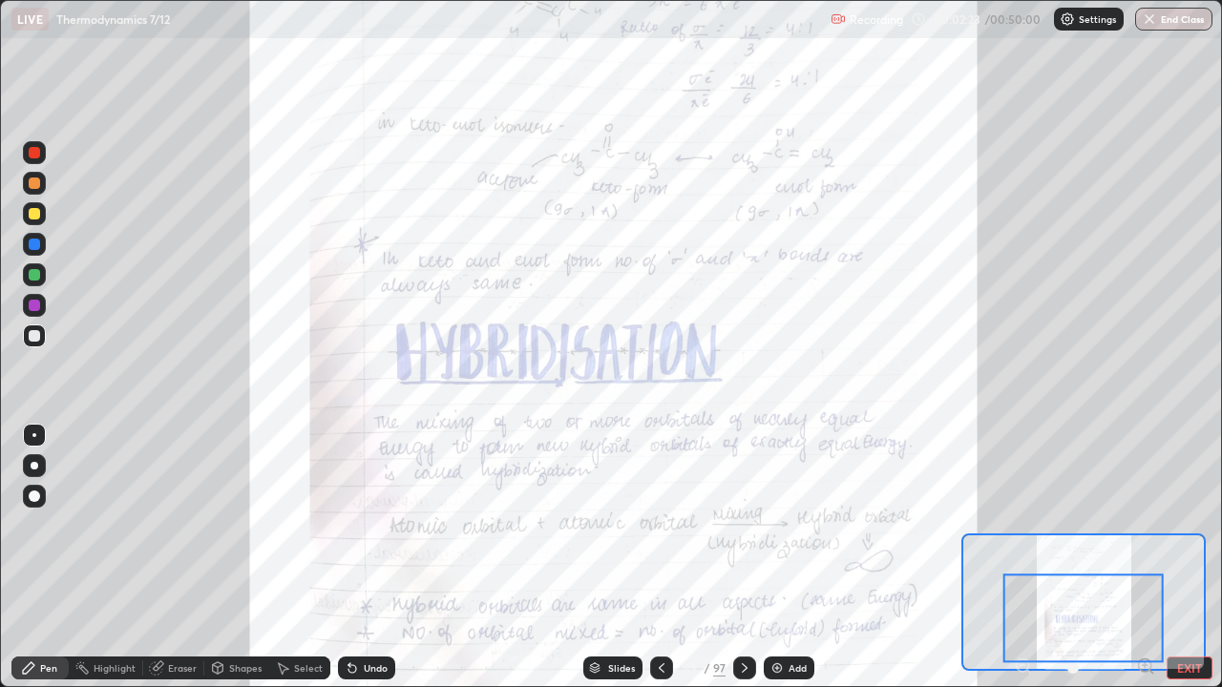
click at [744, 565] on icon at bounding box center [745, 668] width 6 height 10
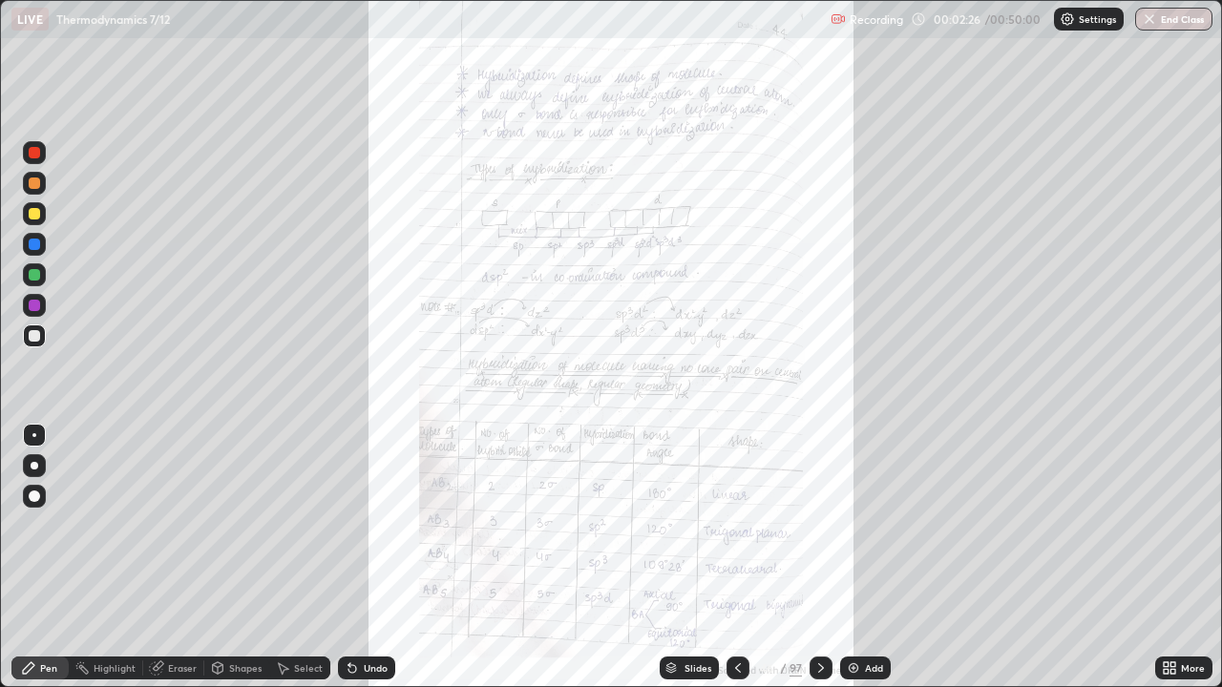
click at [1165, 565] on icon at bounding box center [1165, 664] width 5 height 5
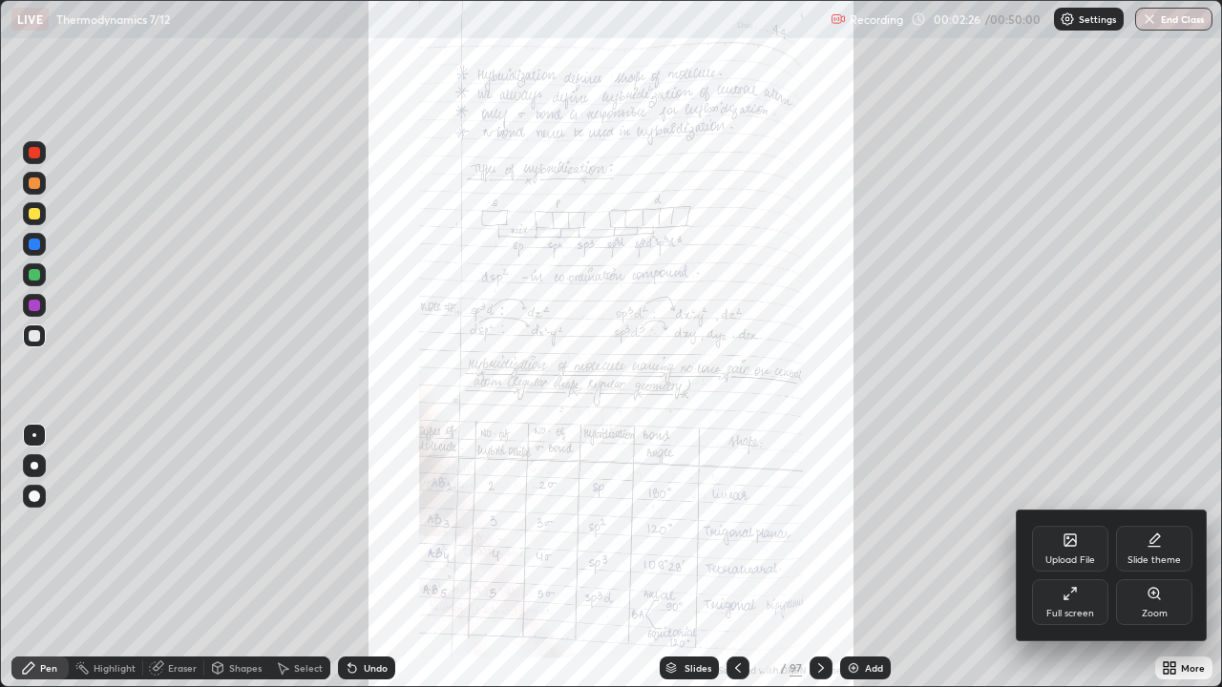
click at [1146, 565] on icon at bounding box center [1153, 593] width 15 height 15
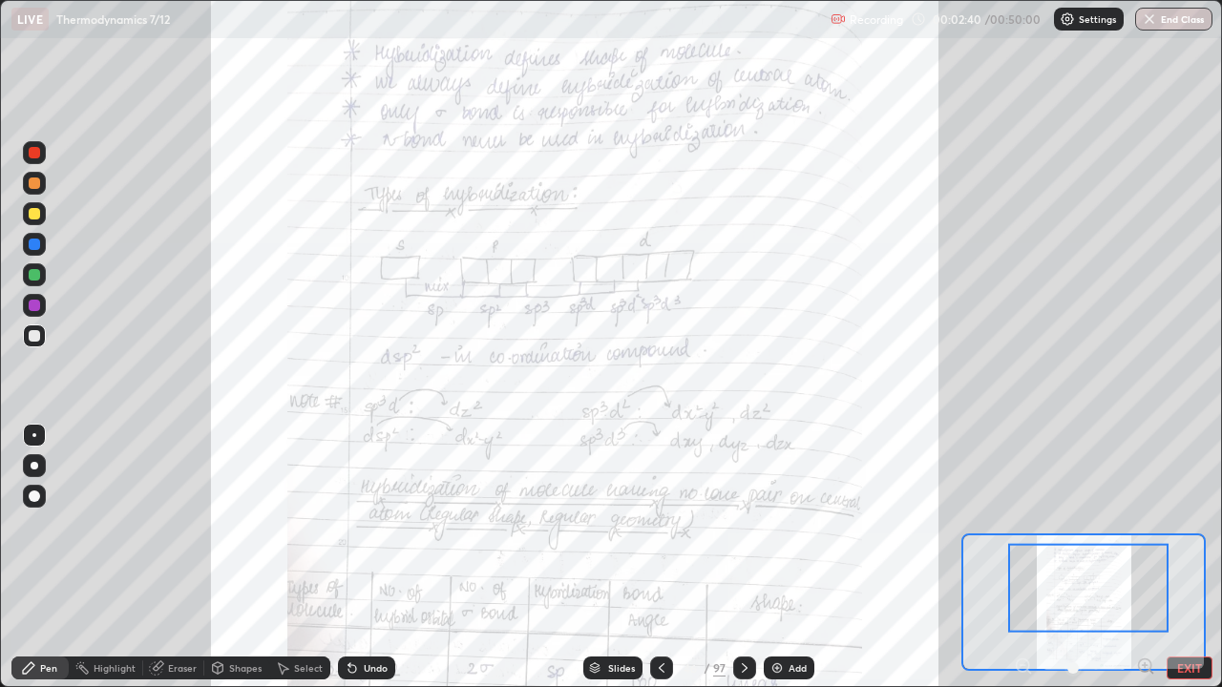
click at [31, 565] on icon at bounding box center [28, 667] width 15 height 15
click at [34, 215] on div at bounding box center [34, 213] width 11 height 11
click at [41, 212] on div at bounding box center [34, 213] width 23 height 23
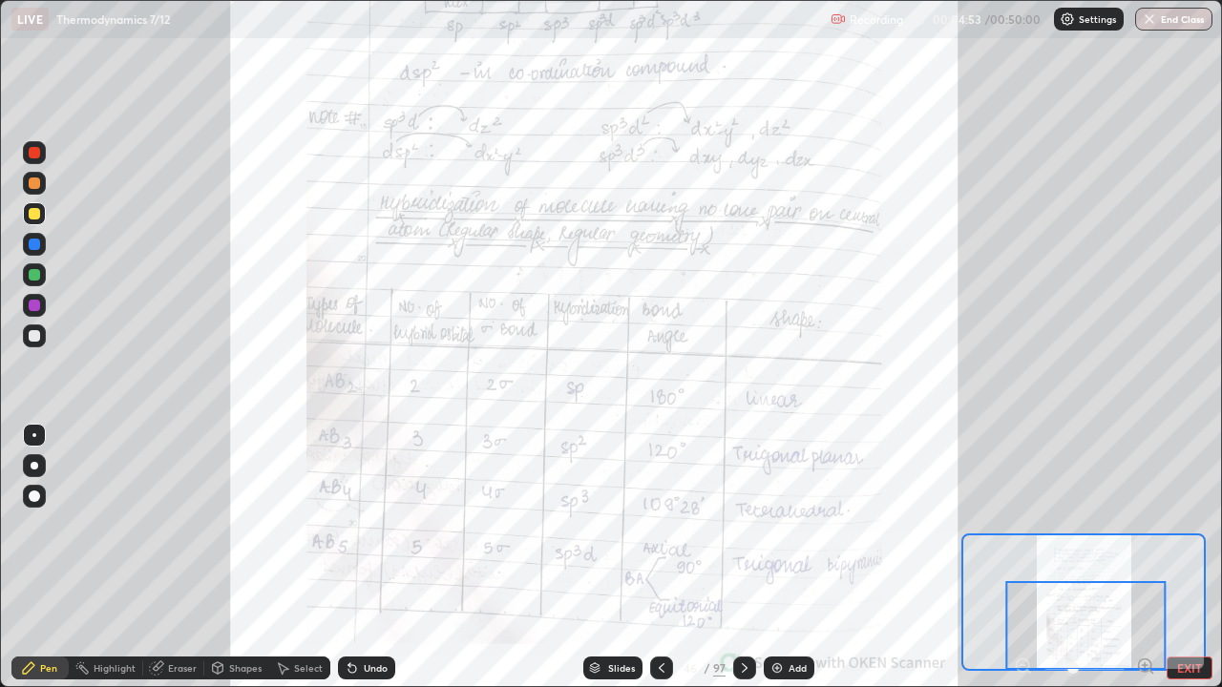
click at [744, 565] on icon at bounding box center [744, 667] width 15 height 15
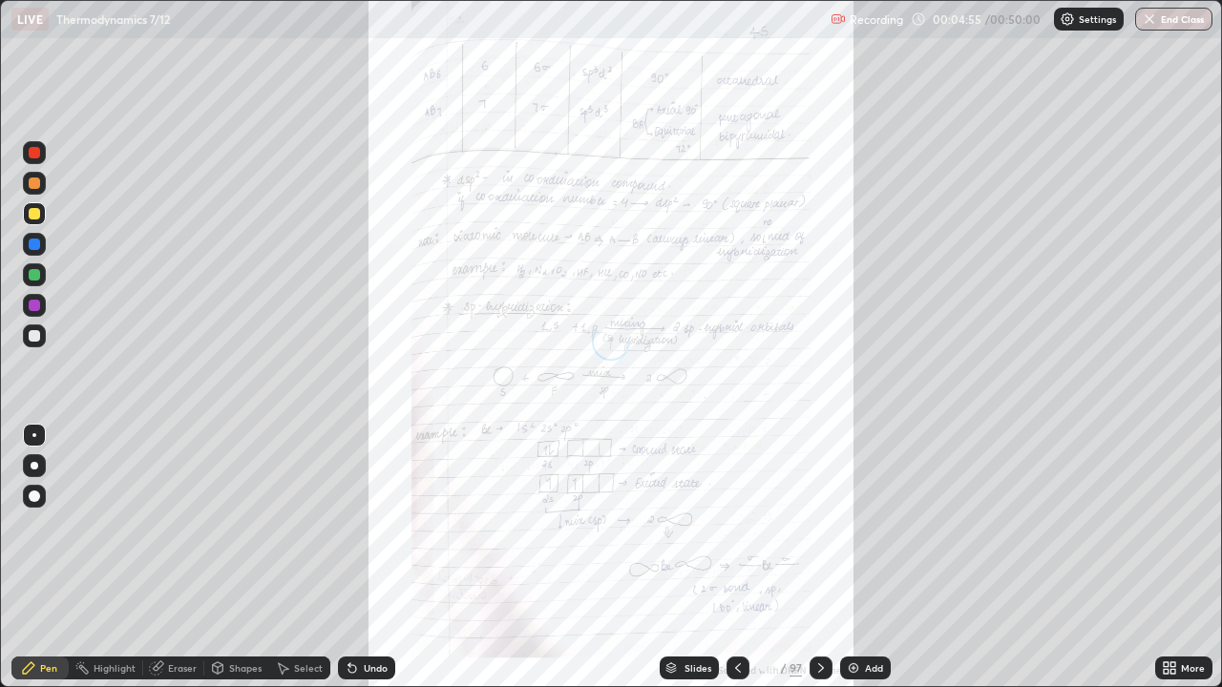
click at [1168, 565] on icon at bounding box center [1165, 664] width 5 height 5
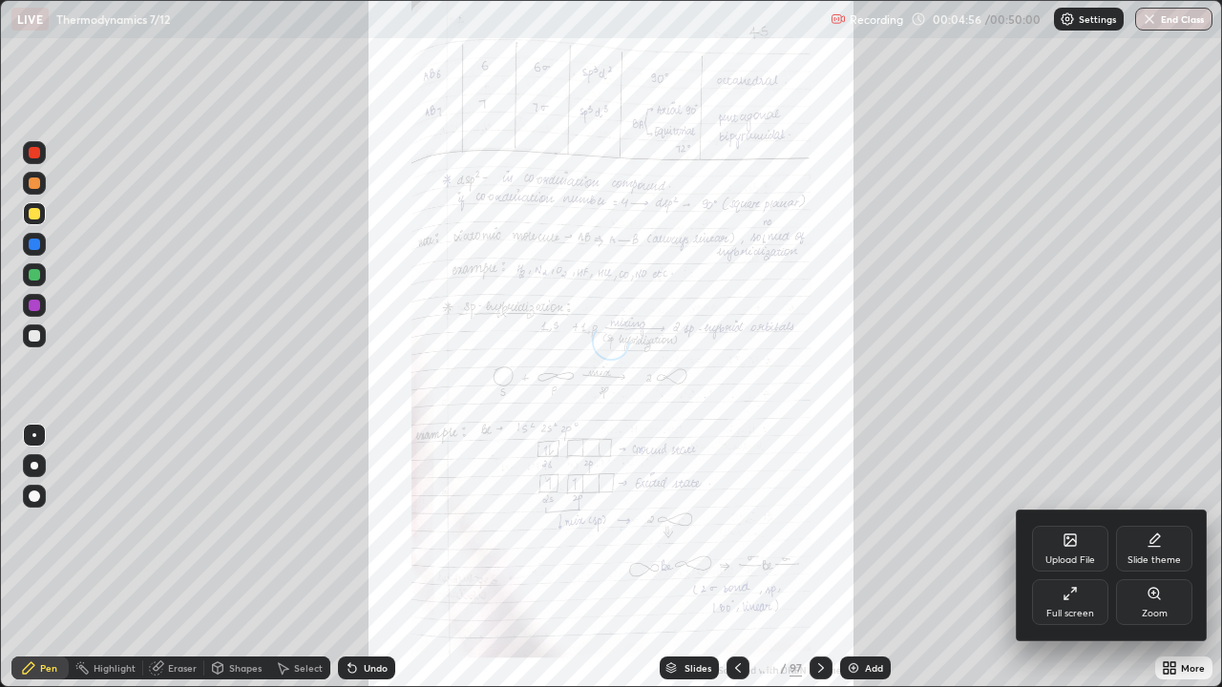
click at [1153, 565] on icon at bounding box center [1153, 593] width 10 height 10
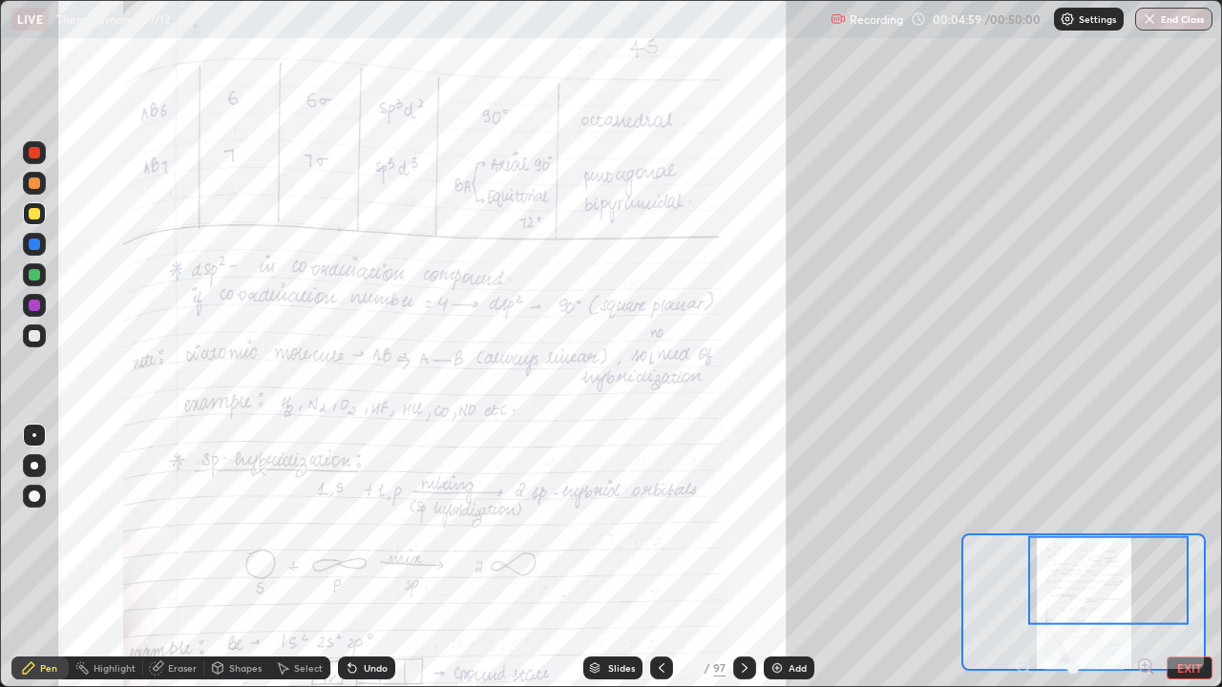
click at [1099, 557] on div at bounding box center [1108, 579] width 160 height 89
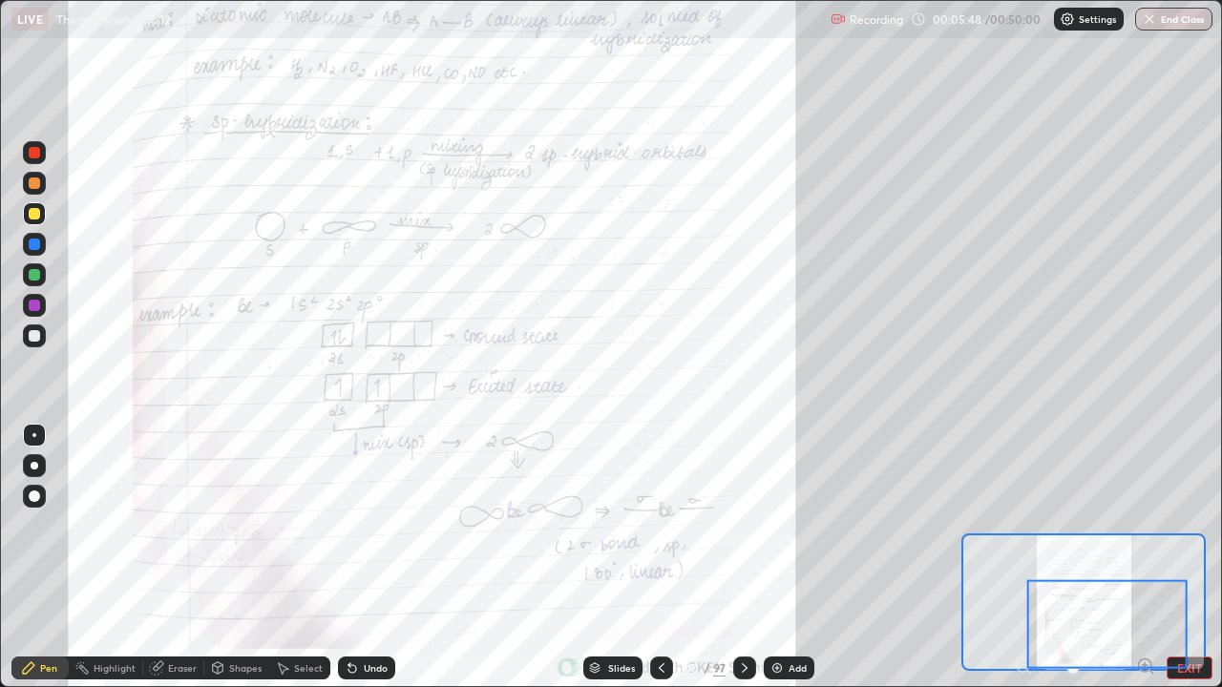
click at [743, 565] on icon at bounding box center [744, 667] width 15 height 15
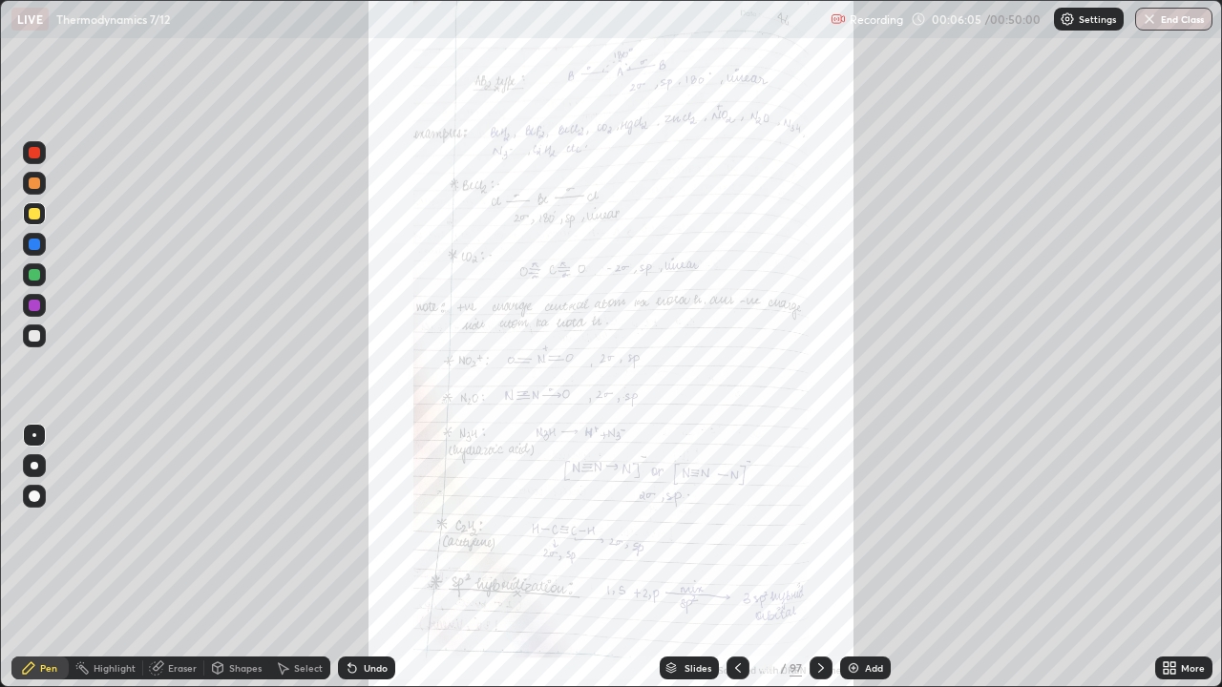
click at [1174, 565] on icon at bounding box center [1172, 664] width 5 height 5
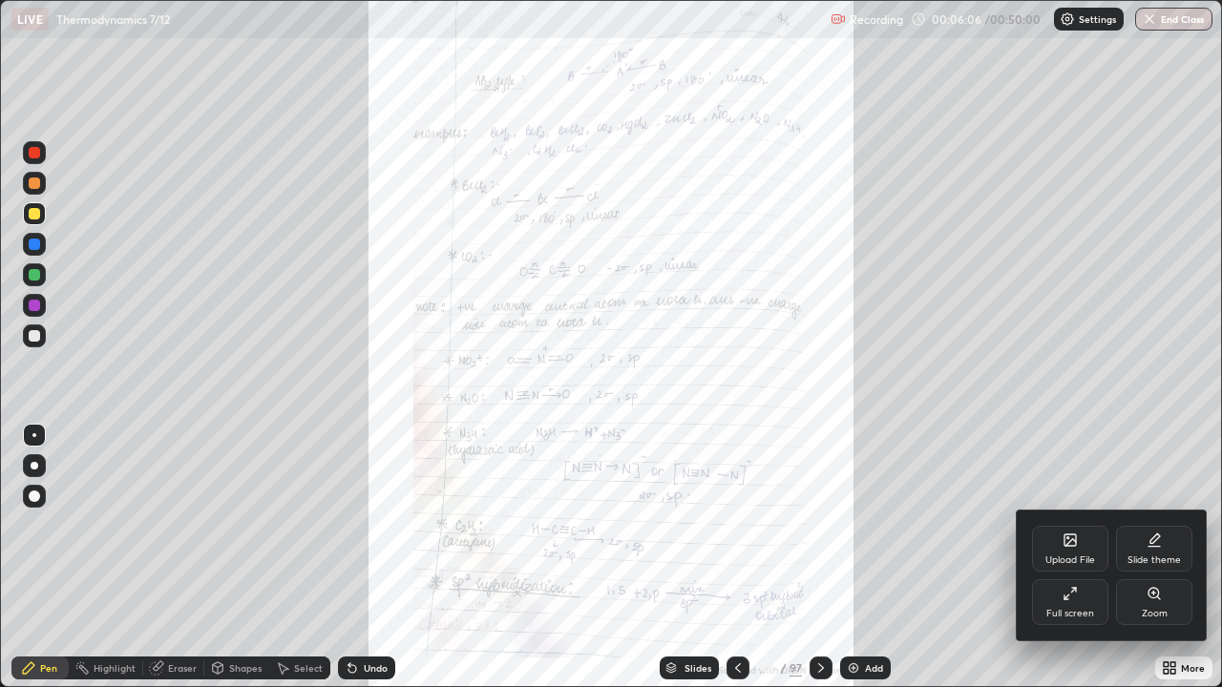
click at [1156, 565] on icon at bounding box center [1153, 593] width 10 height 10
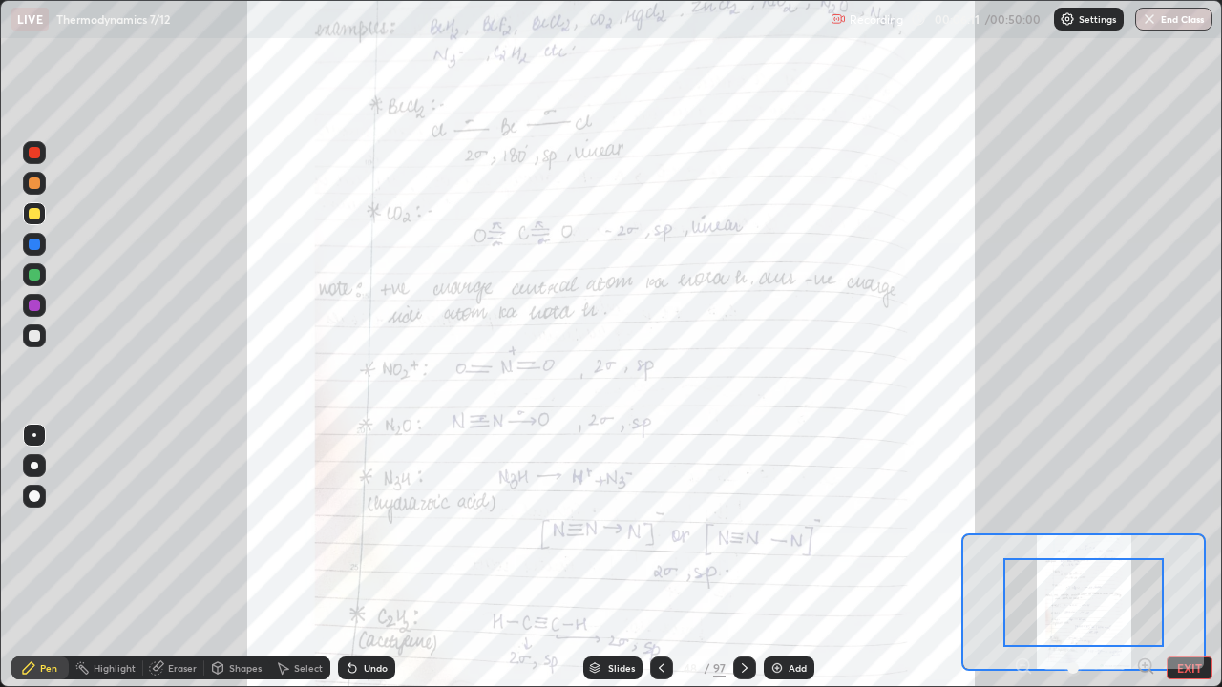
click at [432, 37] on div "LIVE Thermodynamics 7/12" at bounding box center [416, 19] width 811 height 38
click at [542, 37] on div "LIVE Thermodynamics 7/12" at bounding box center [416, 19] width 811 height 38
click at [546, 35] on div "LIVE Thermodynamics 7/12" at bounding box center [416, 19] width 811 height 38
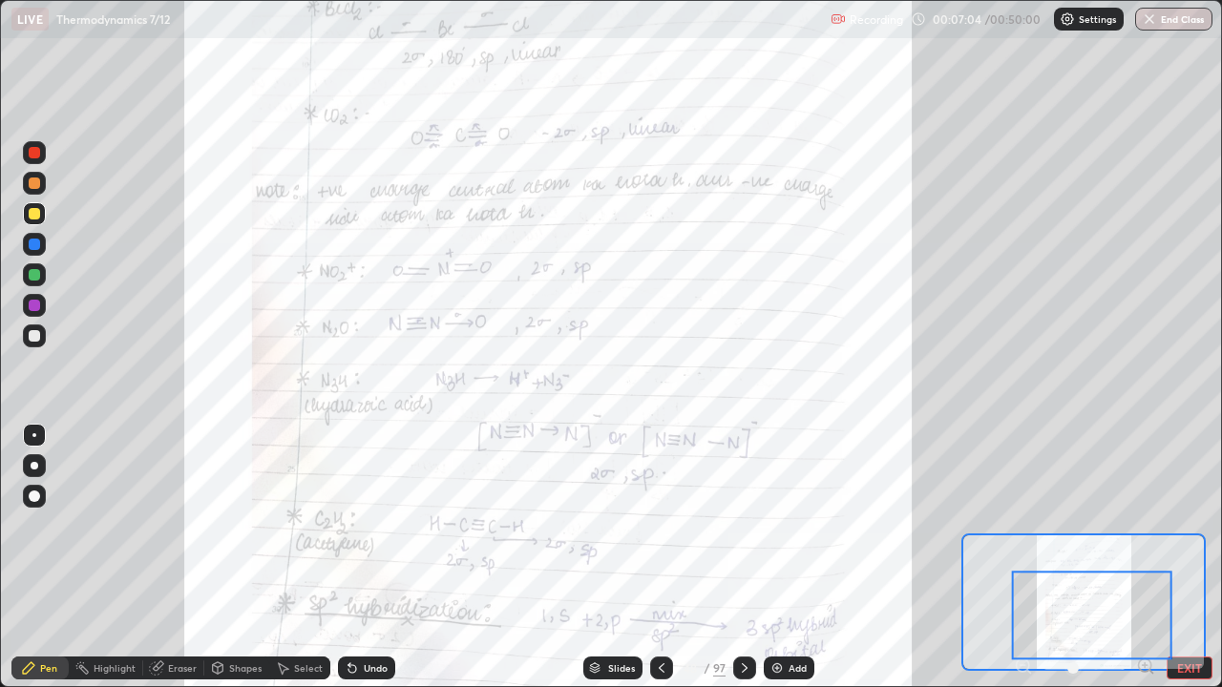
click at [1079, 565] on div at bounding box center [1092, 615] width 160 height 89
click at [742, 565] on div at bounding box center [744, 668] width 23 height 23
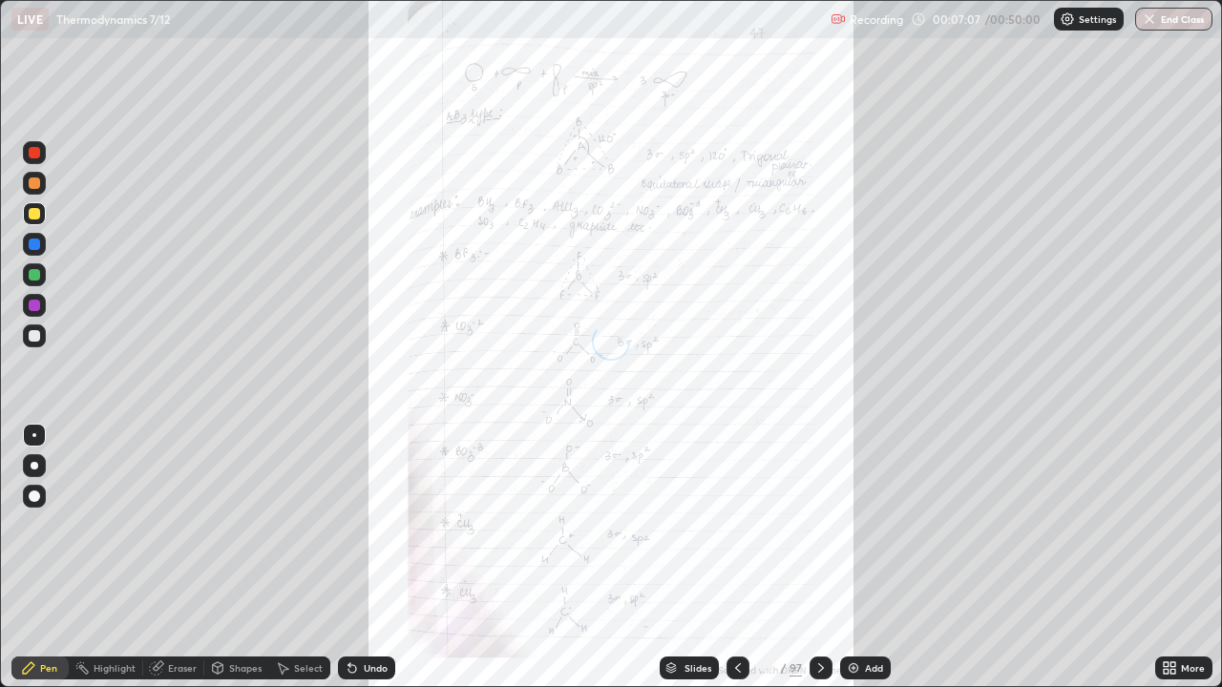
click at [1167, 565] on icon at bounding box center [1165, 664] width 5 height 5
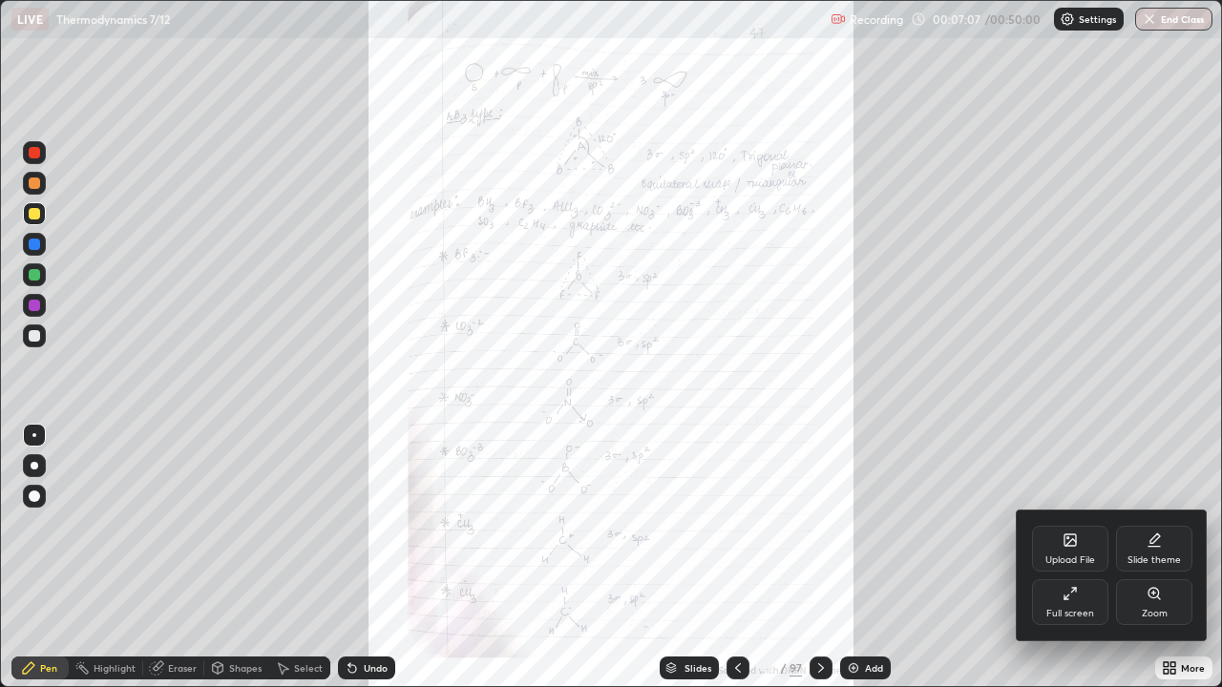
click at [1142, 565] on div "Zoom" at bounding box center [1154, 602] width 76 height 46
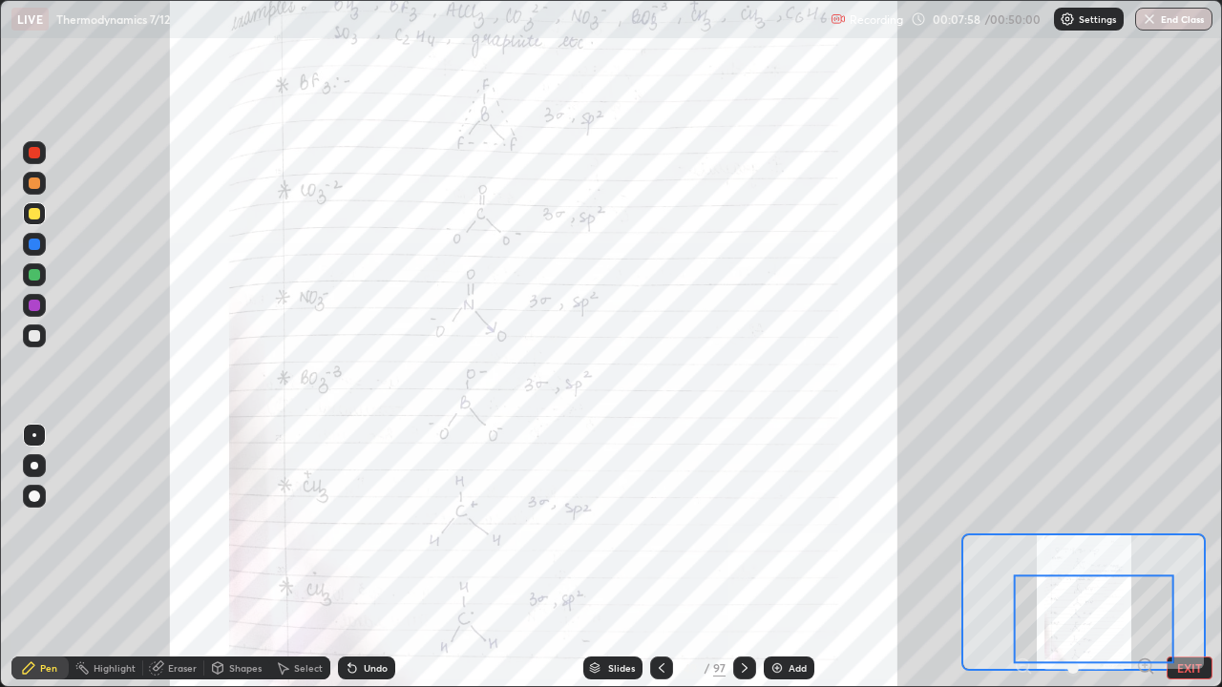
click at [743, 565] on icon at bounding box center [745, 668] width 6 height 10
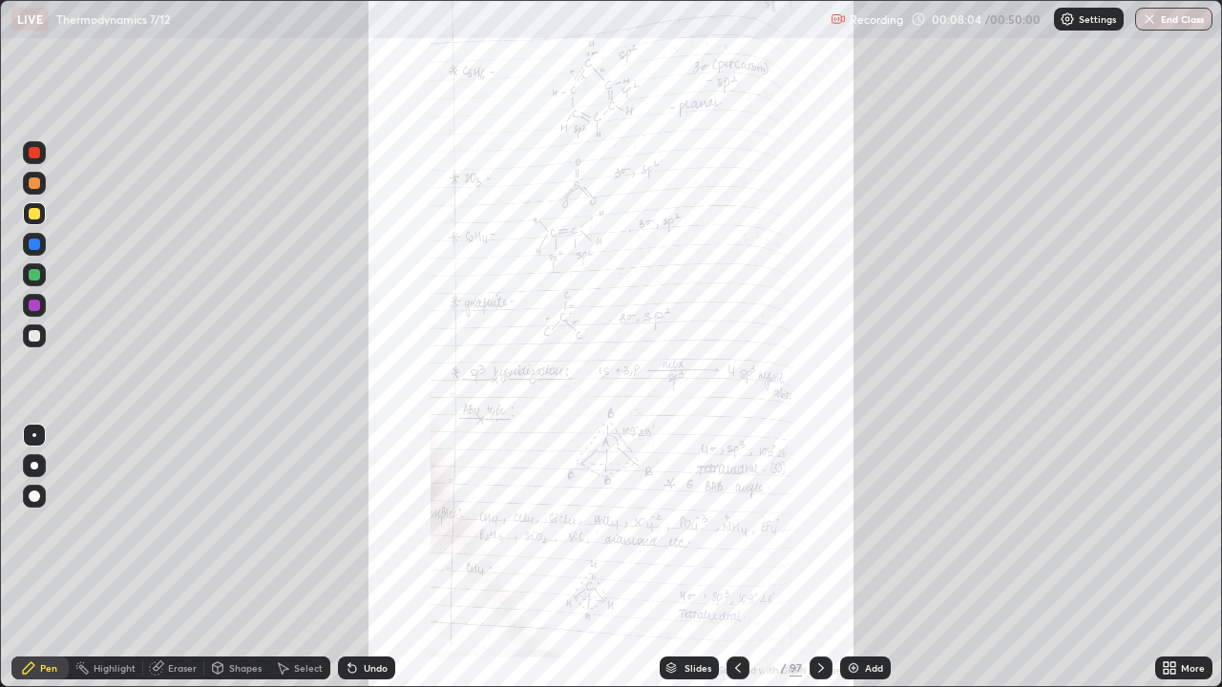
click at [1168, 565] on icon at bounding box center [1165, 664] width 5 height 5
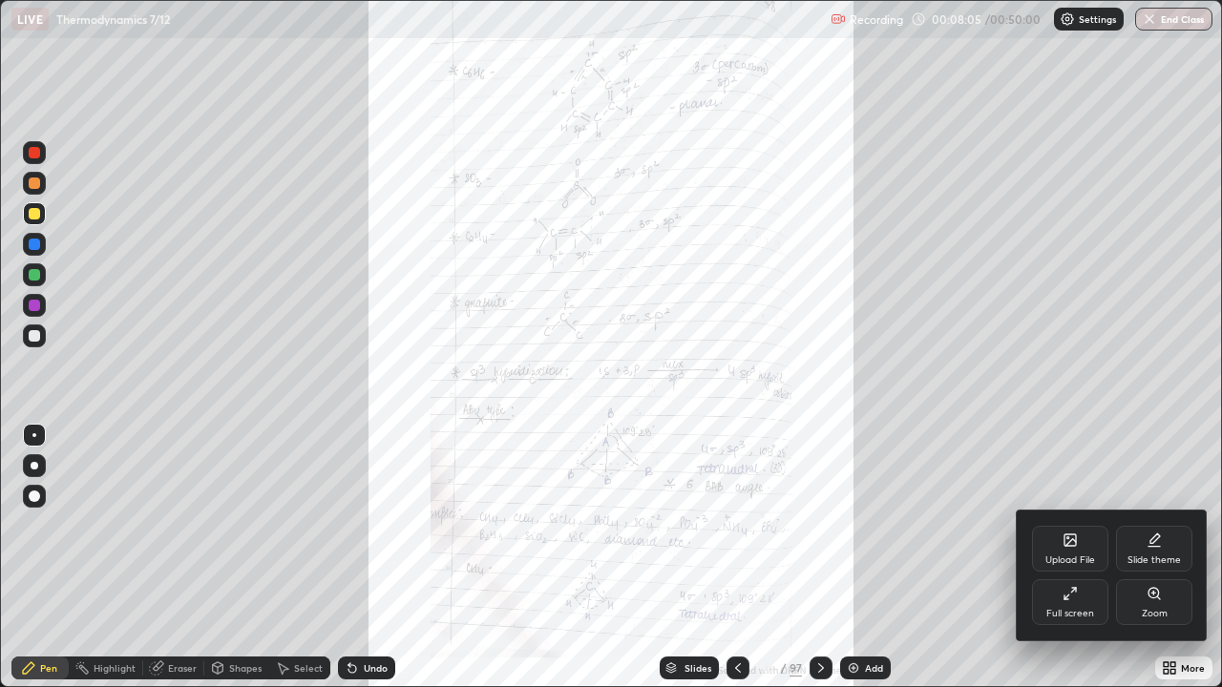
click at [1142, 565] on div "Zoom" at bounding box center [1154, 602] width 76 height 46
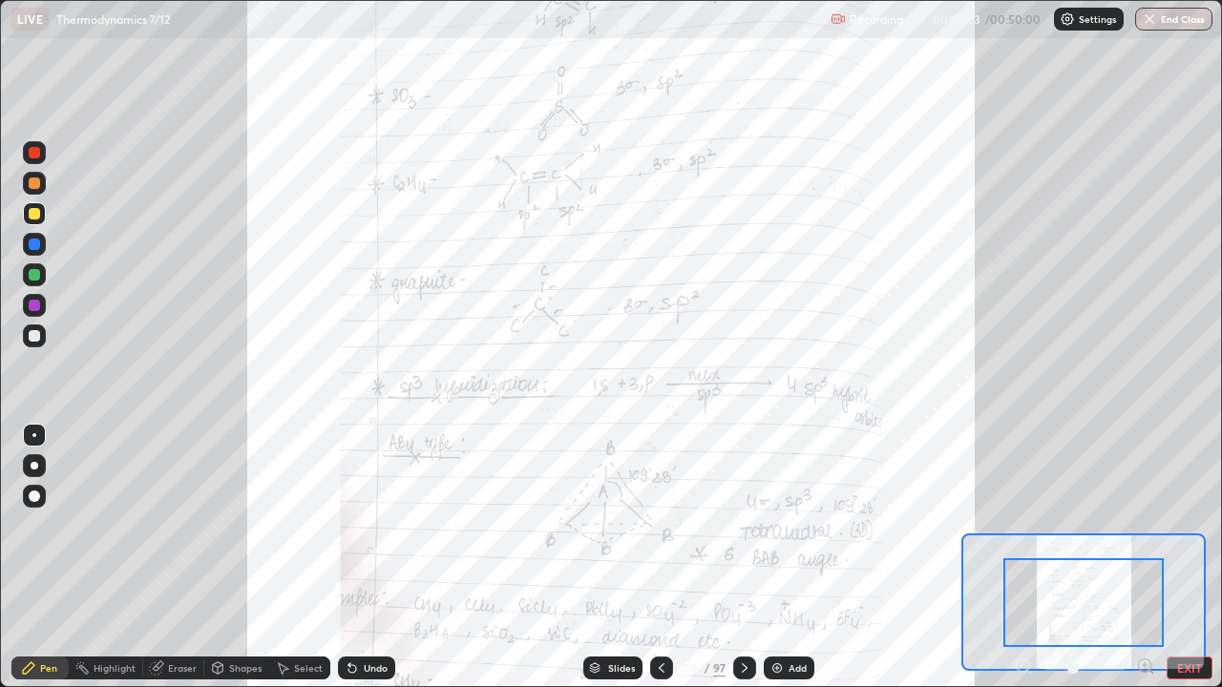
click at [1097, 565] on div at bounding box center [1083, 602] width 160 height 89
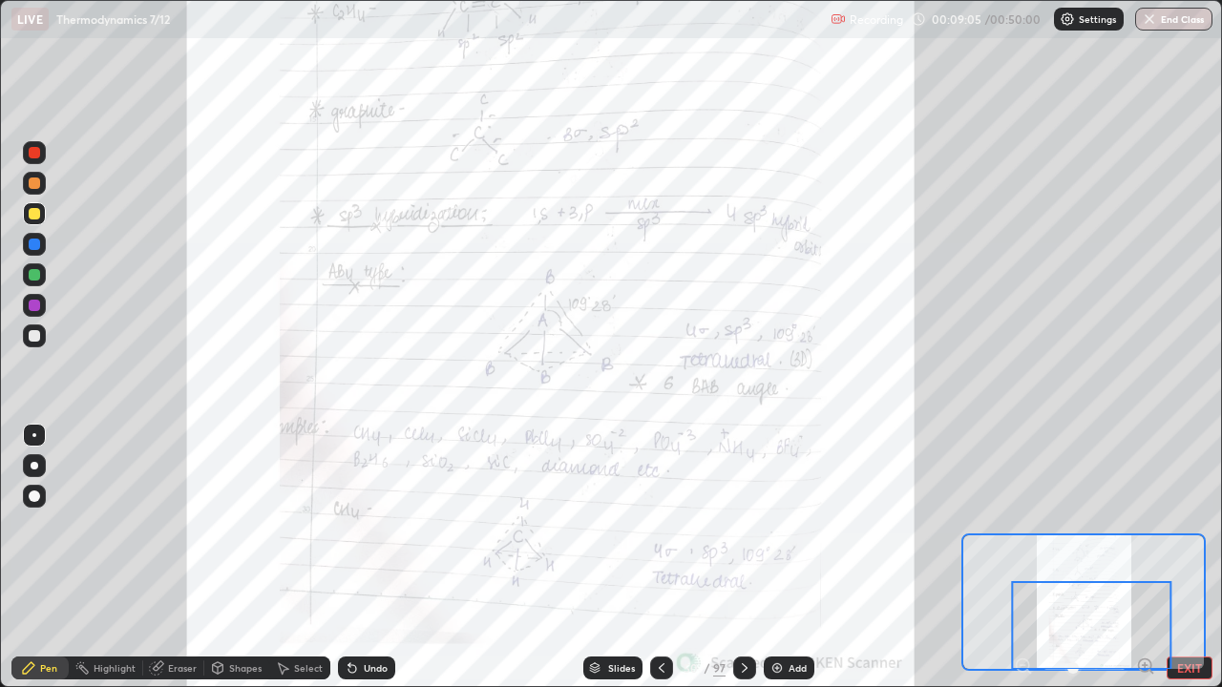
click at [744, 565] on icon at bounding box center [744, 667] width 15 height 15
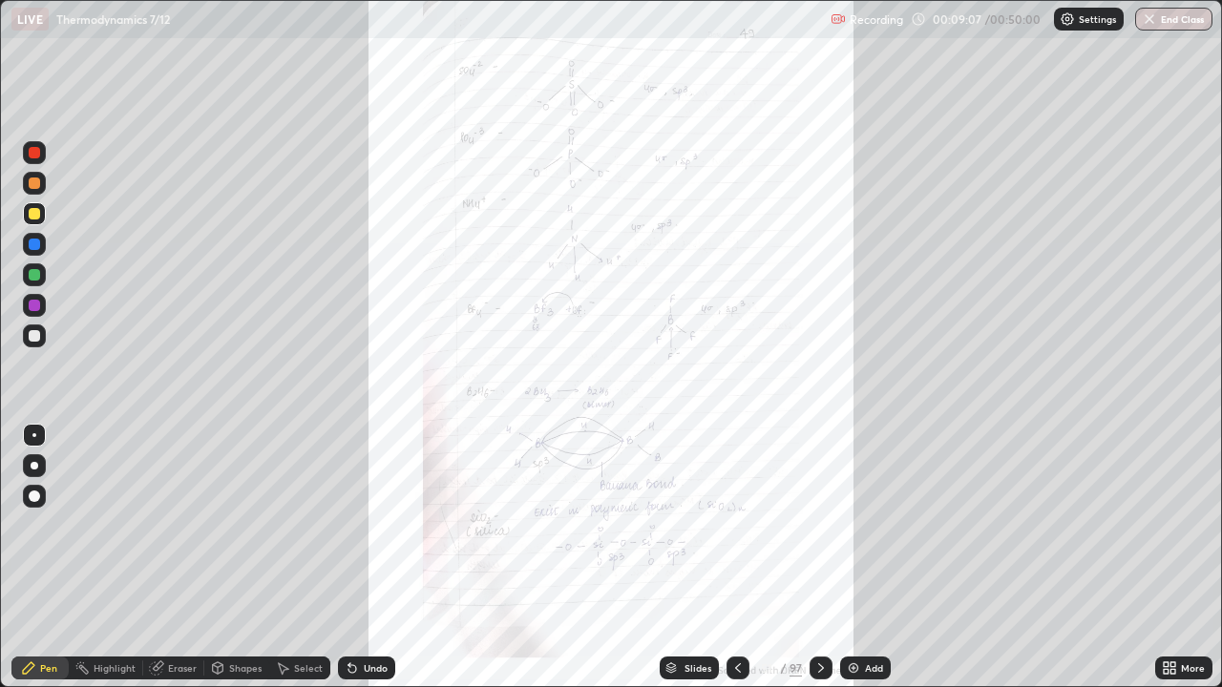
click at [1168, 565] on icon at bounding box center [1165, 664] width 5 height 5
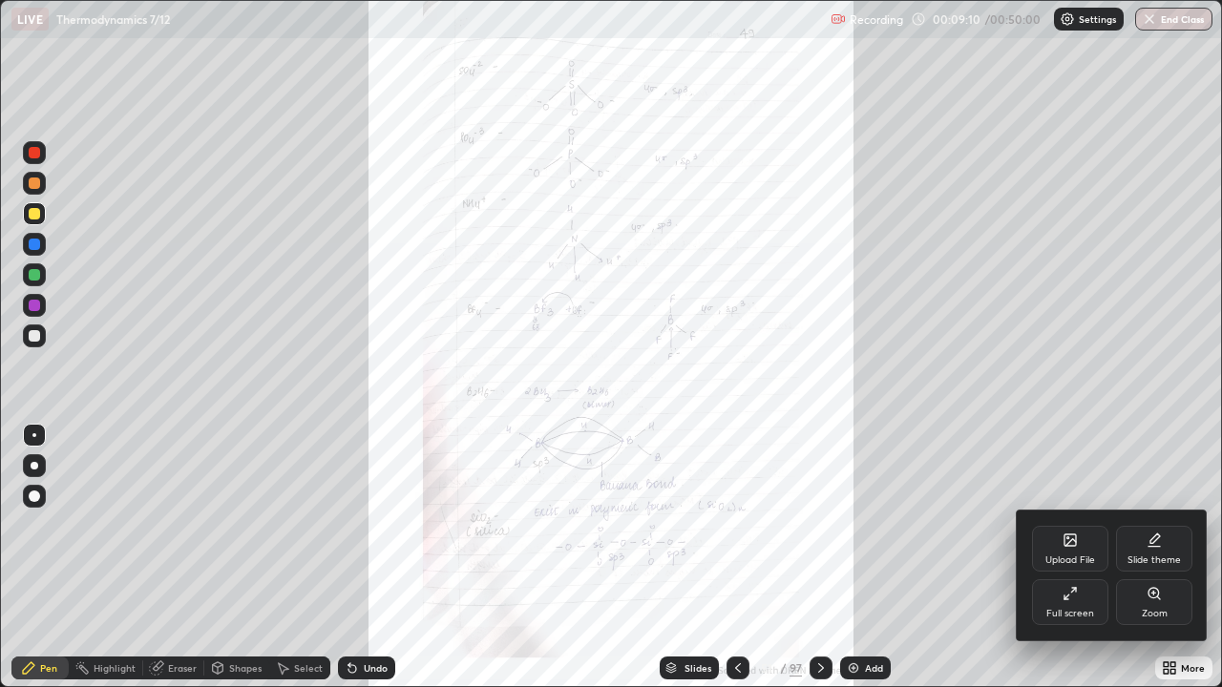
click at [1148, 565] on icon at bounding box center [1153, 593] width 15 height 15
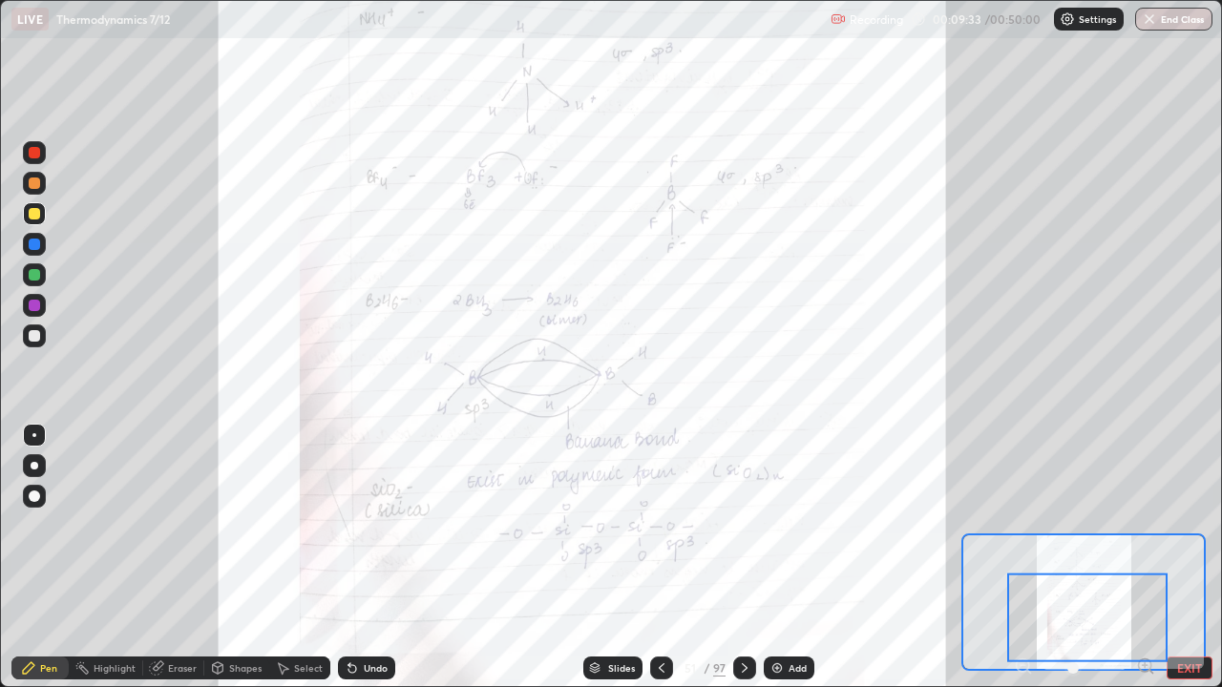
click at [744, 565] on icon at bounding box center [744, 667] width 15 height 15
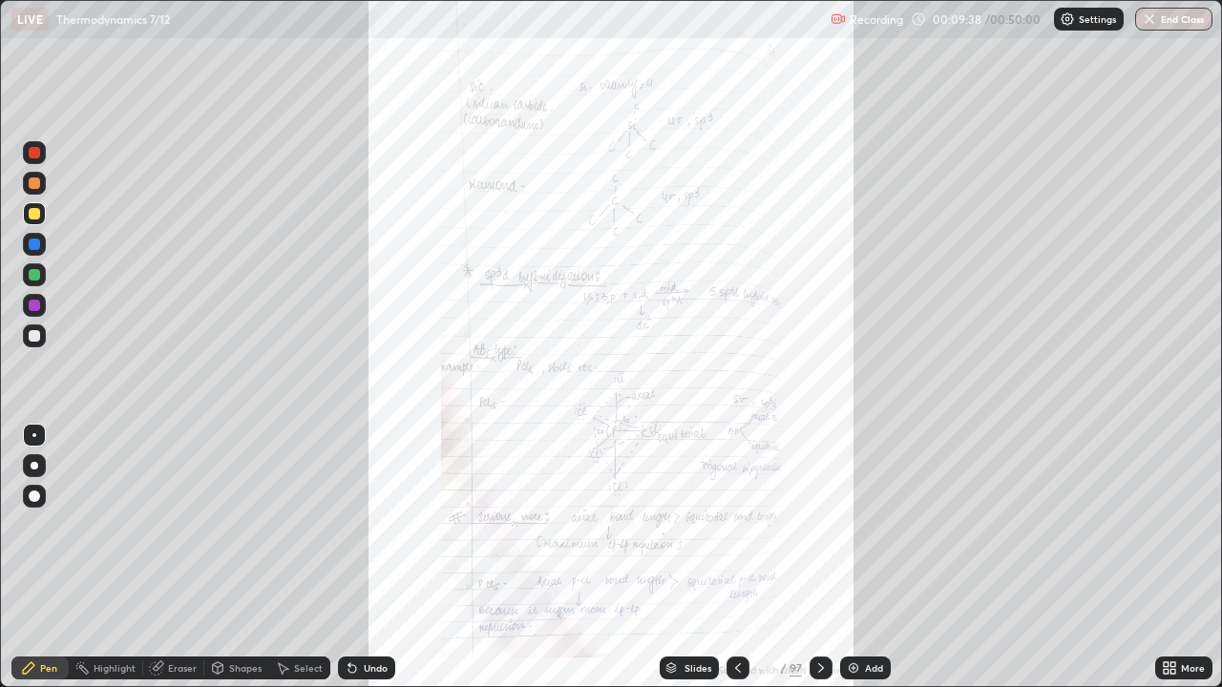
click at [1168, 565] on icon at bounding box center [1169, 667] width 15 height 15
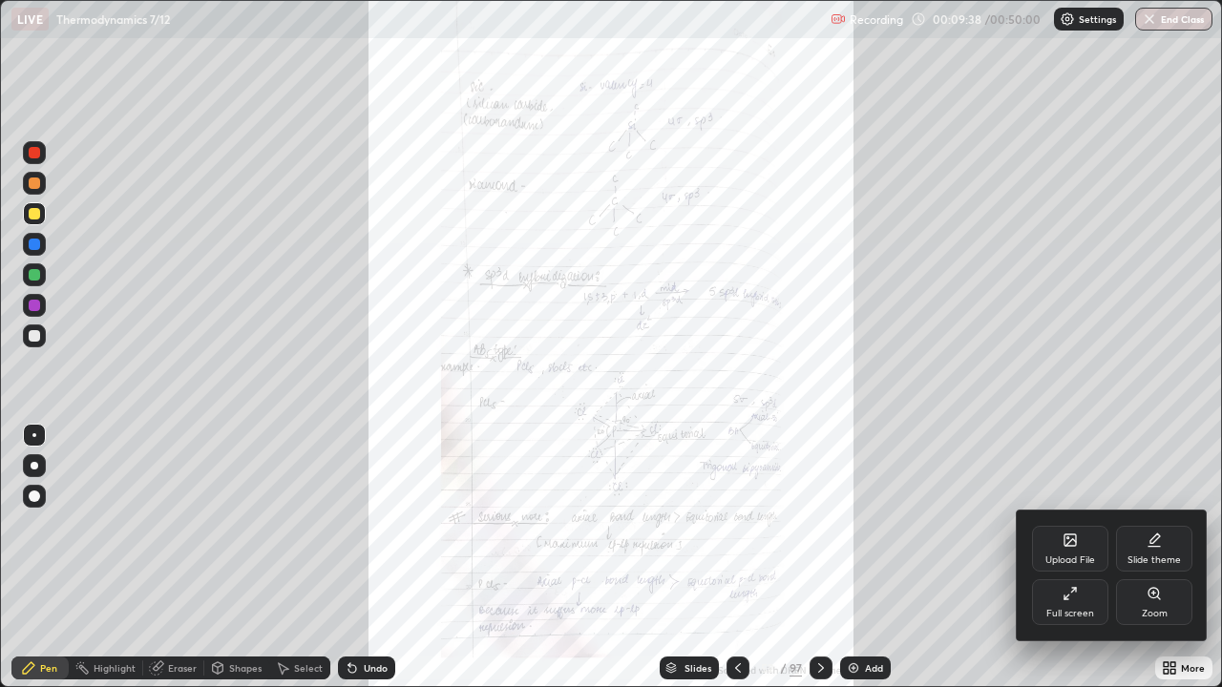
click at [1148, 565] on icon at bounding box center [1153, 593] width 15 height 15
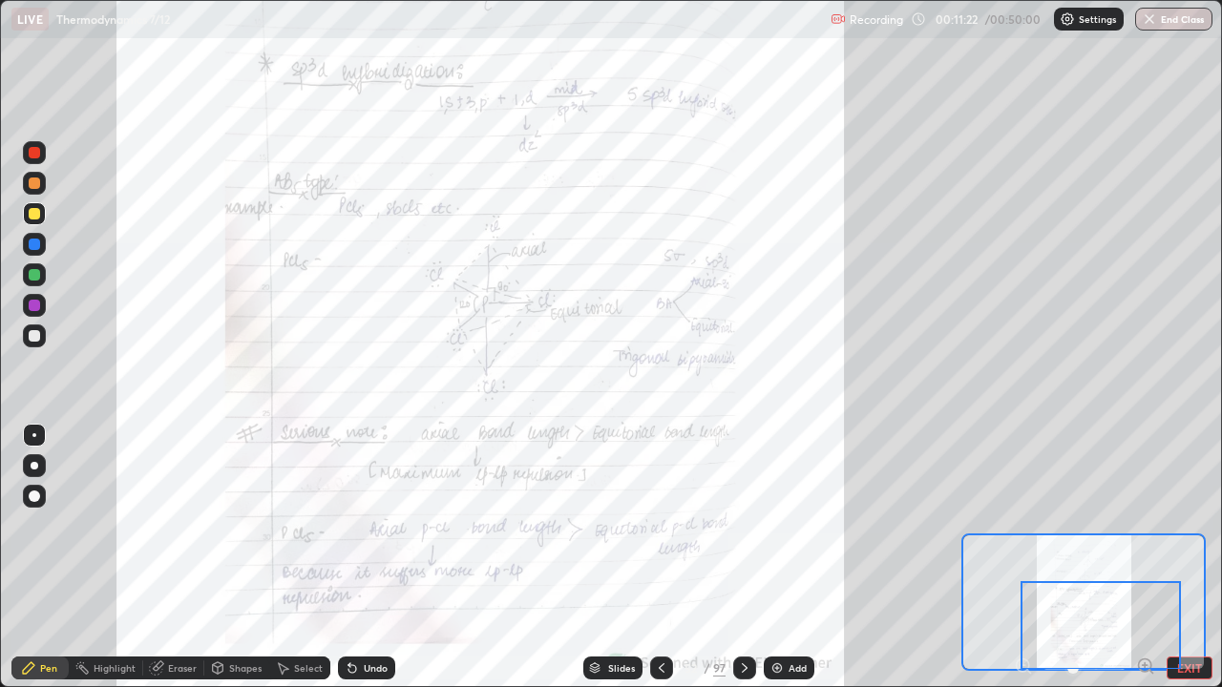
click at [743, 565] on icon at bounding box center [744, 667] width 15 height 15
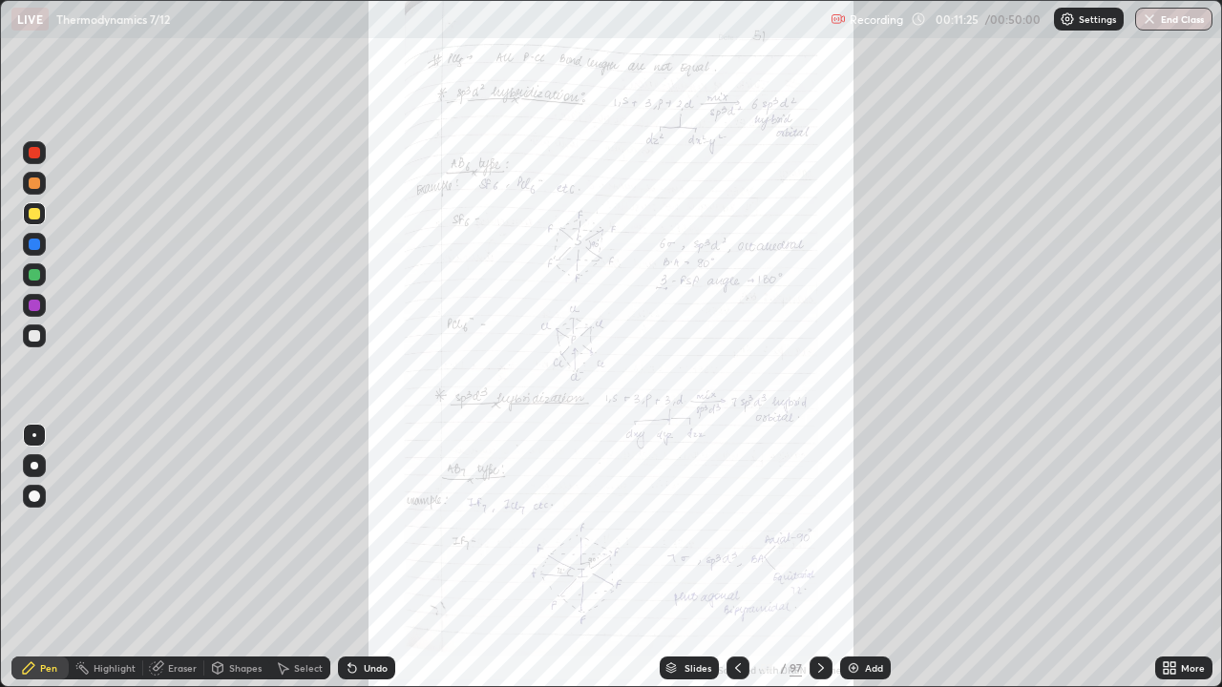
click at [1168, 565] on icon at bounding box center [1165, 664] width 5 height 5
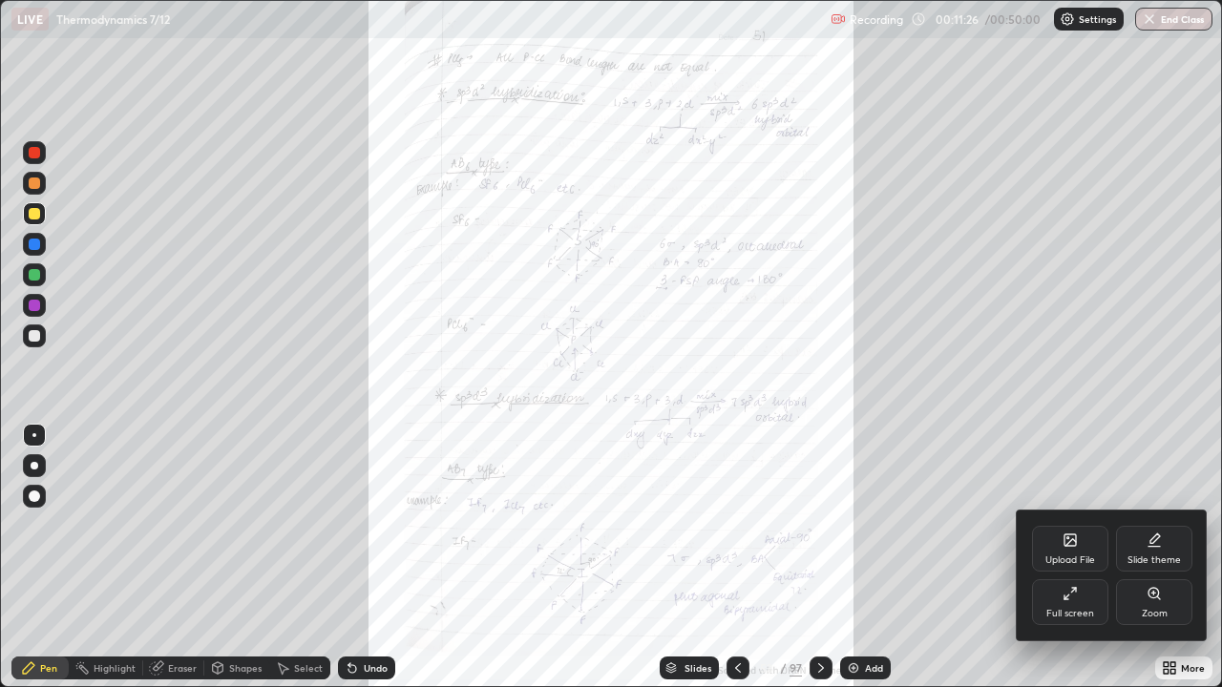
click at [1155, 565] on div "Zoom" at bounding box center [1154, 602] width 76 height 46
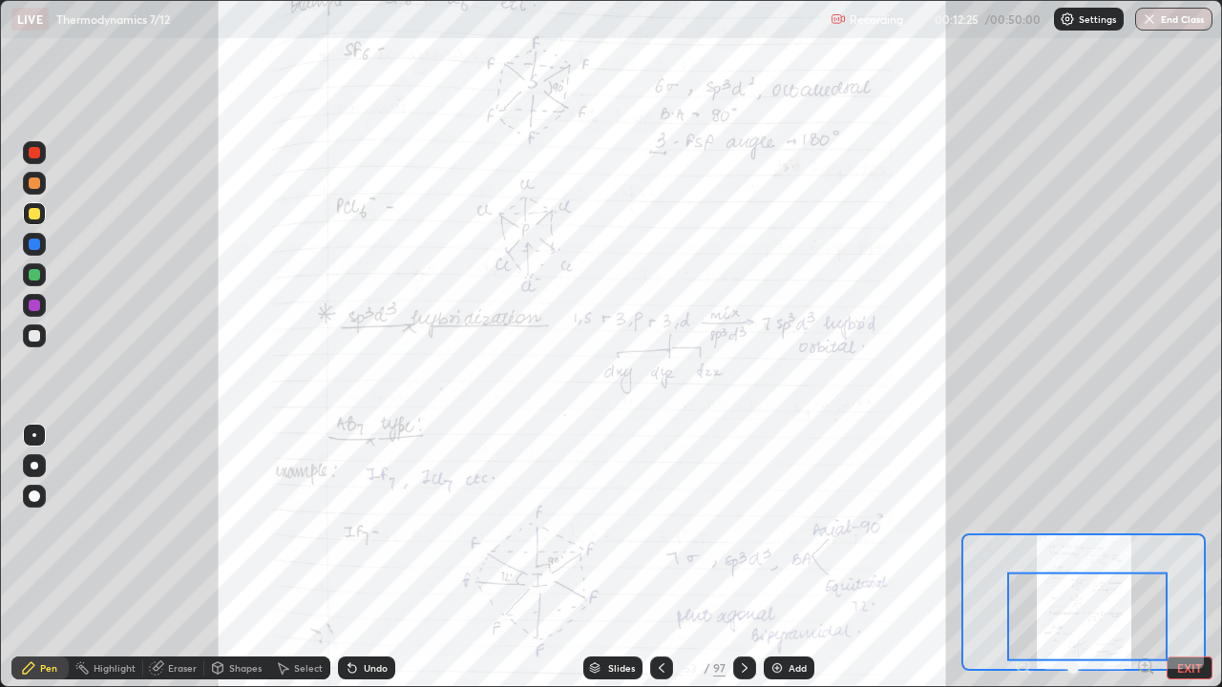
click at [743, 565] on icon at bounding box center [744, 667] width 15 height 15
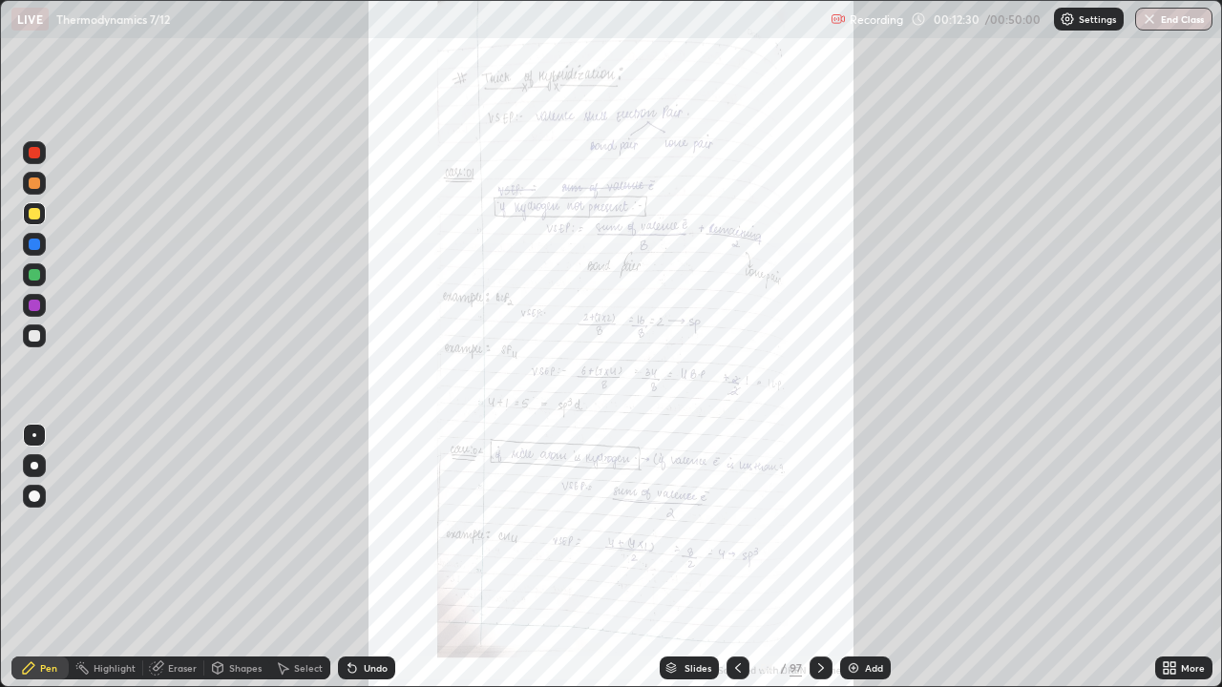
click at [822, 565] on icon at bounding box center [820, 667] width 15 height 15
click at [819, 565] on icon at bounding box center [820, 667] width 15 height 15
click at [818, 565] on icon at bounding box center [820, 667] width 15 height 15
click at [1167, 565] on icon at bounding box center [1165, 664] width 5 height 5
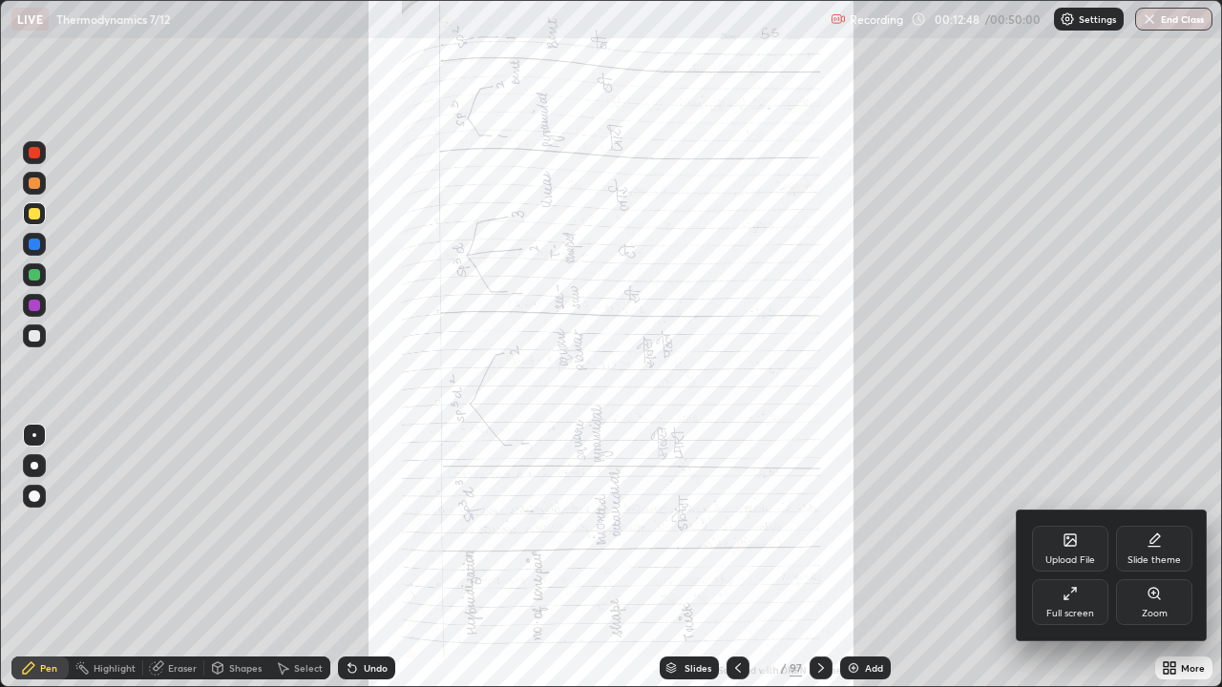
click at [1142, 565] on div "Zoom" at bounding box center [1154, 602] width 76 height 46
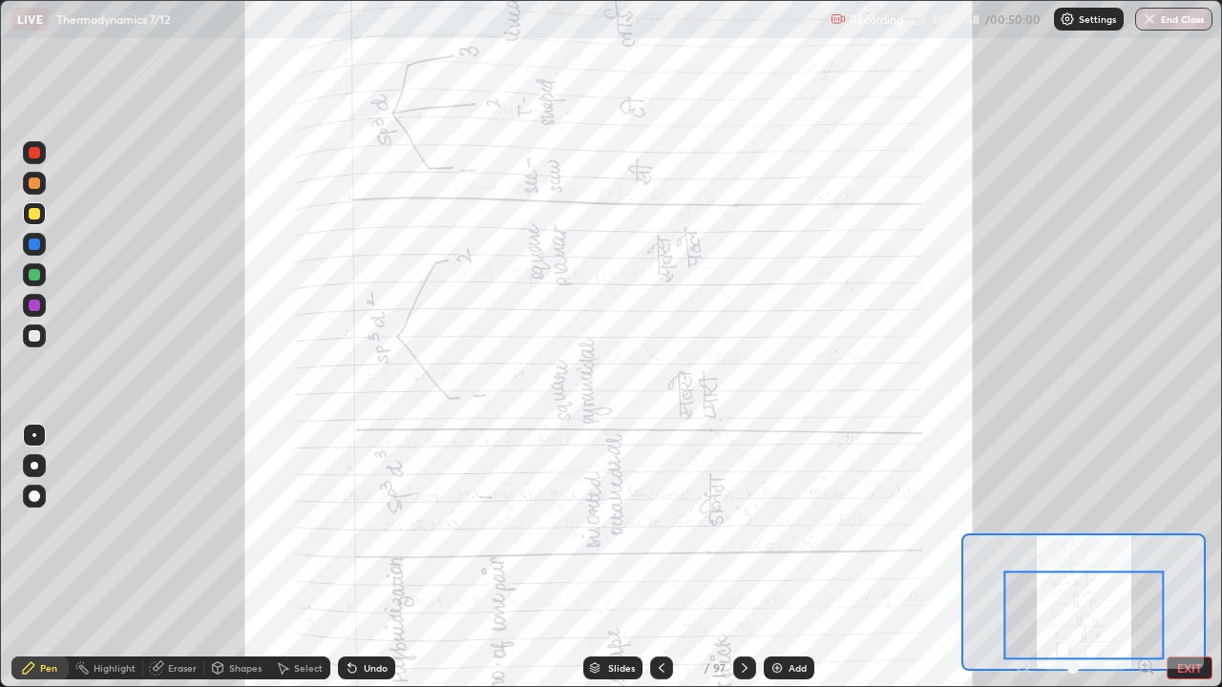
click at [741, 565] on icon at bounding box center [744, 667] width 15 height 15
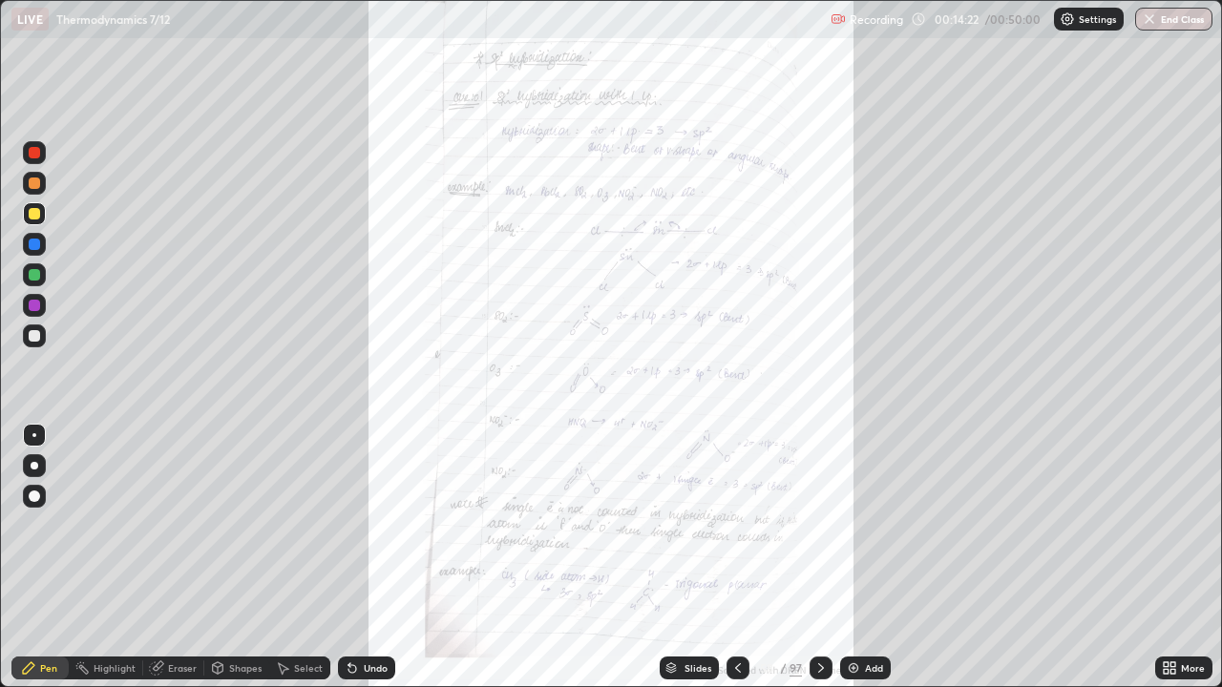
click at [821, 565] on icon at bounding box center [820, 667] width 15 height 15
click at [817, 565] on icon at bounding box center [820, 667] width 15 height 15
click at [1170, 565] on icon at bounding box center [1172, 664] width 5 height 5
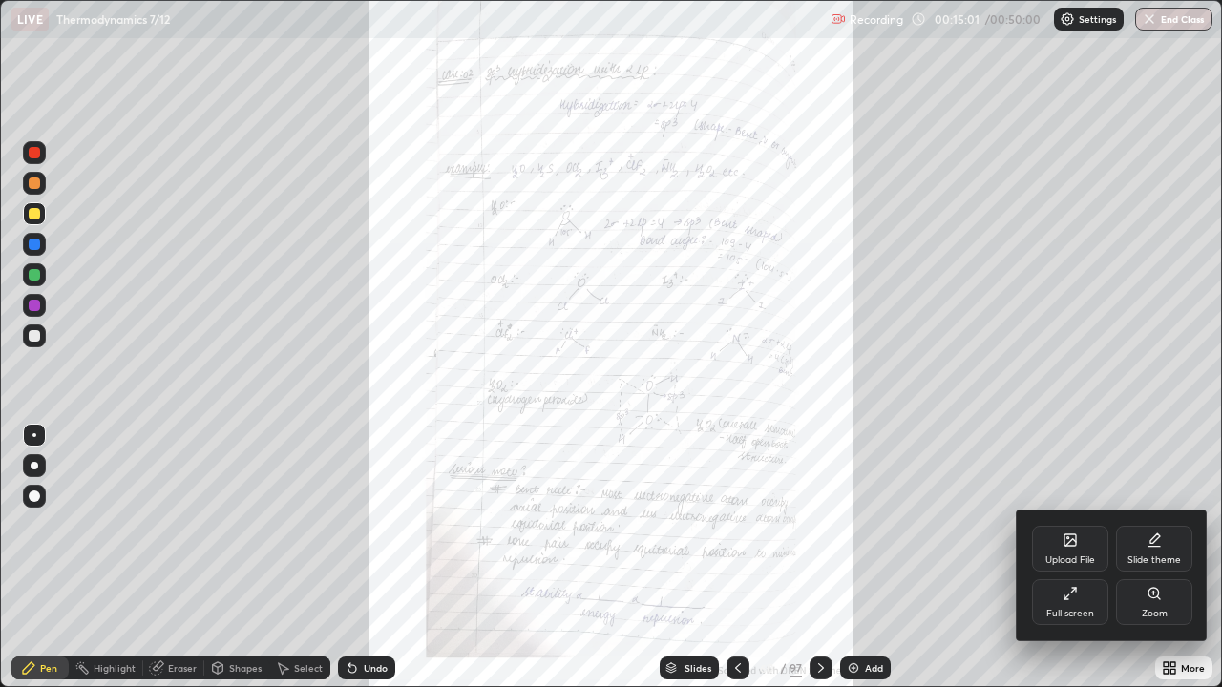
click at [1153, 565] on icon at bounding box center [1153, 593] width 4 height 0
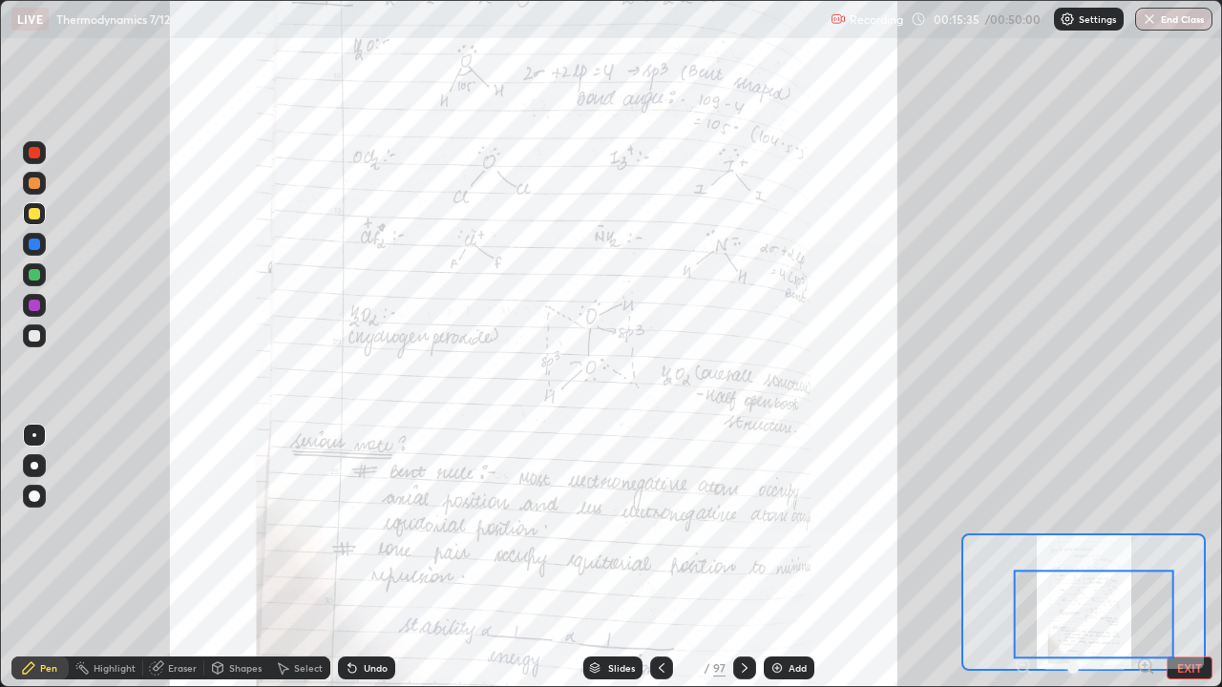
click at [741, 565] on icon at bounding box center [744, 667] width 15 height 15
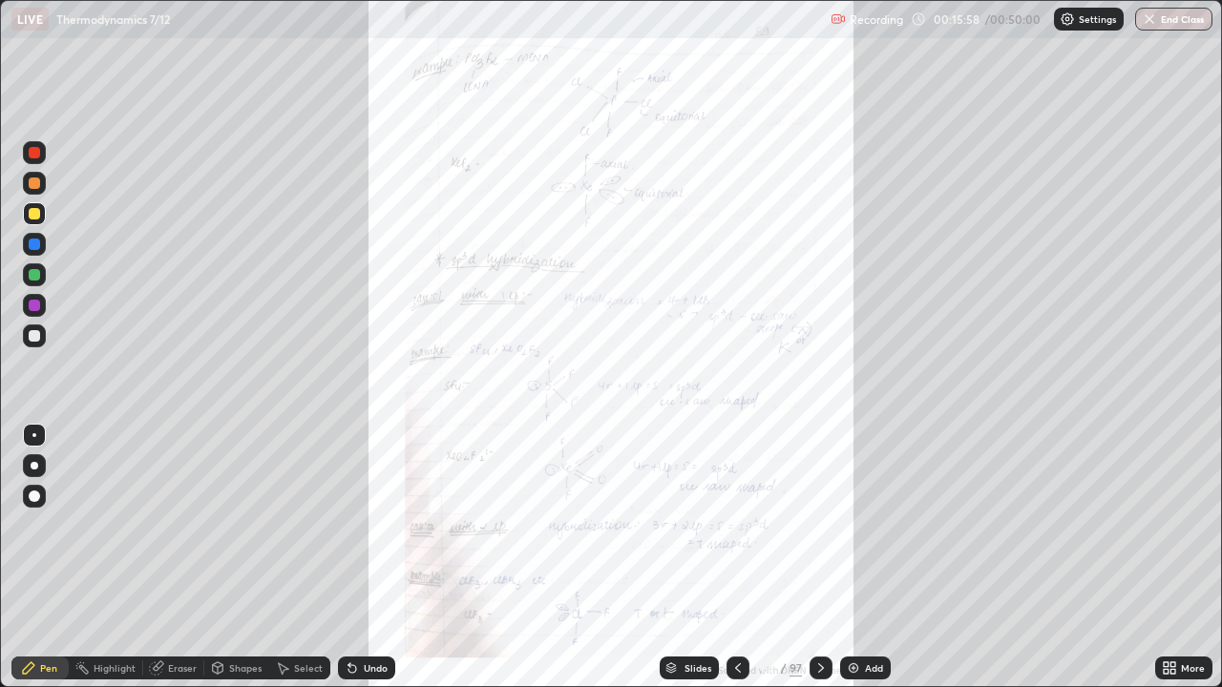
click at [819, 565] on div at bounding box center [820, 668] width 23 height 23
click at [823, 565] on icon at bounding box center [820, 667] width 15 height 15
click at [817, 565] on div at bounding box center [820, 668] width 23 height 38
click at [821, 565] on div at bounding box center [820, 668] width 23 height 23
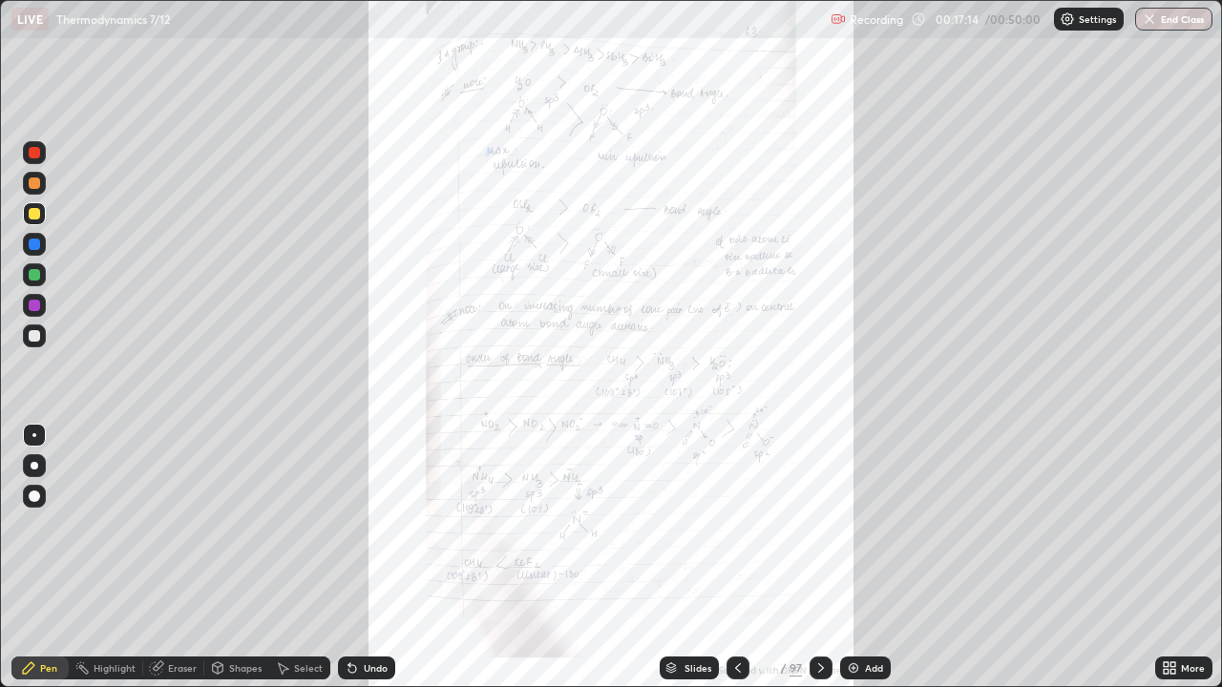
click at [822, 565] on icon at bounding box center [820, 667] width 15 height 15
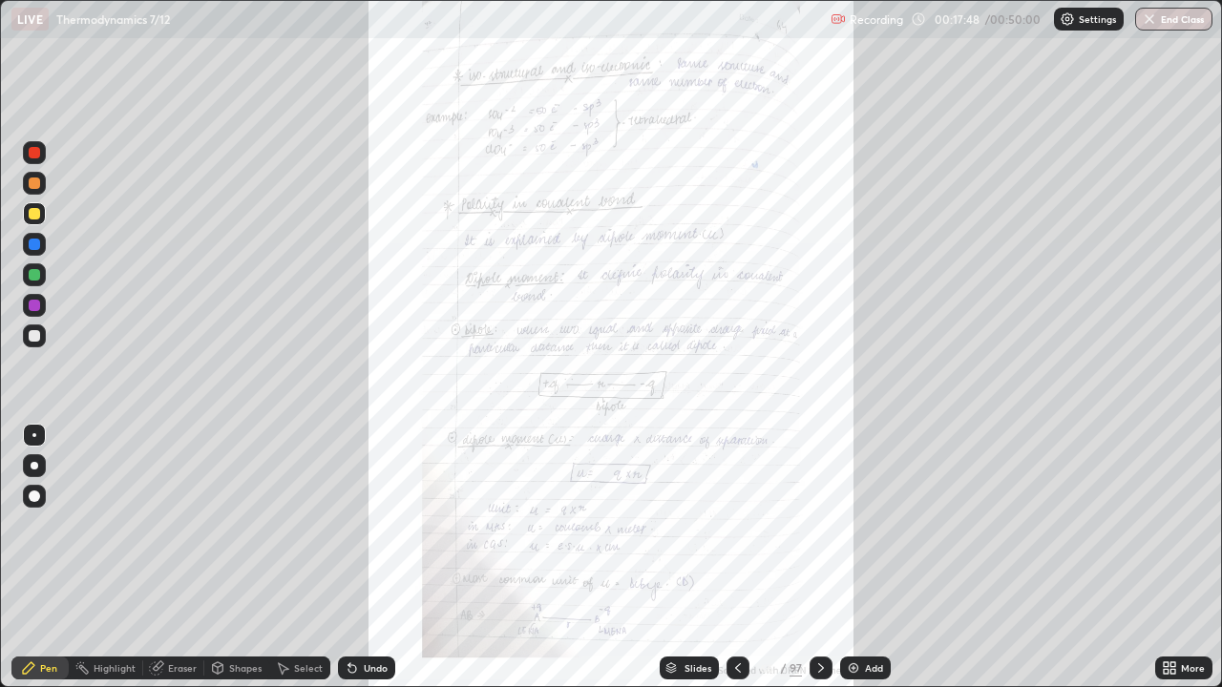
click at [820, 565] on icon at bounding box center [820, 667] width 15 height 15
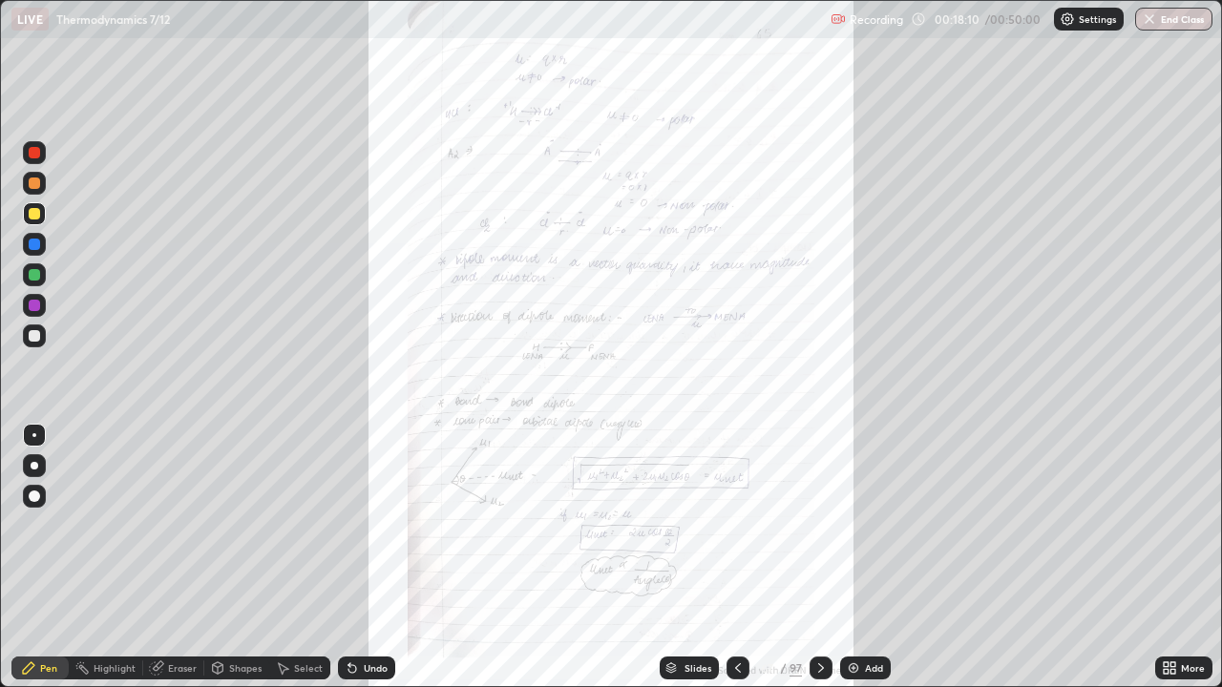
click at [819, 565] on icon at bounding box center [820, 667] width 15 height 15
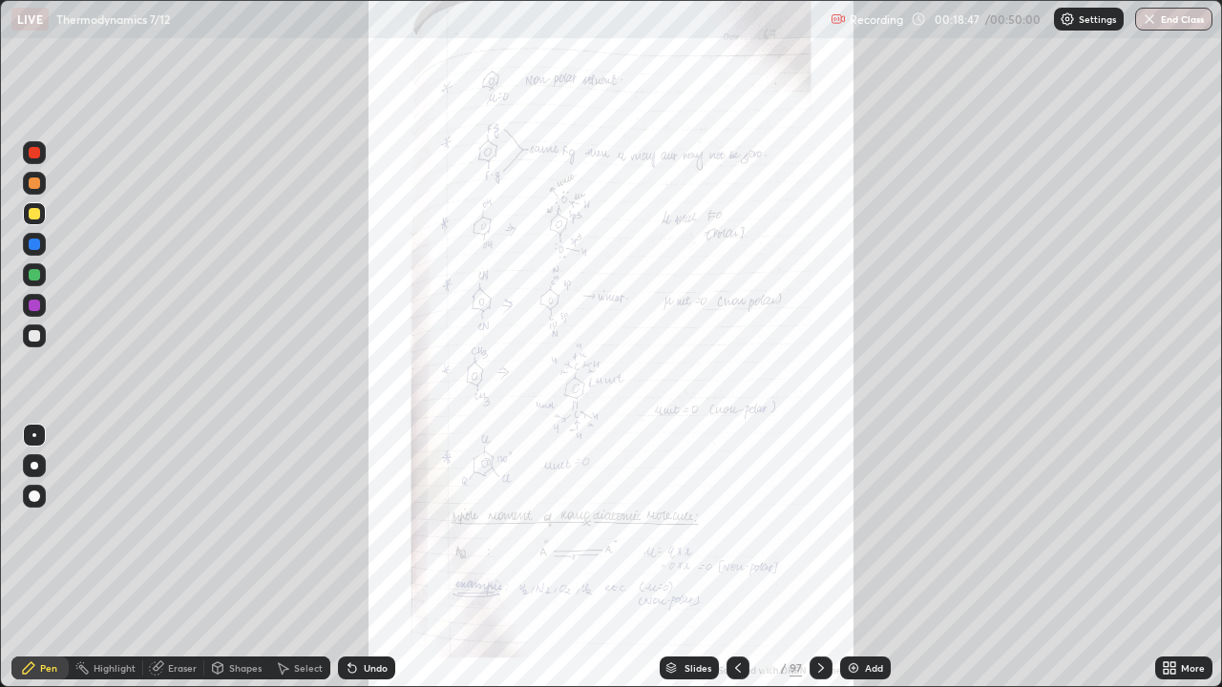
click at [820, 565] on icon at bounding box center [820, 667] width 15 height 15
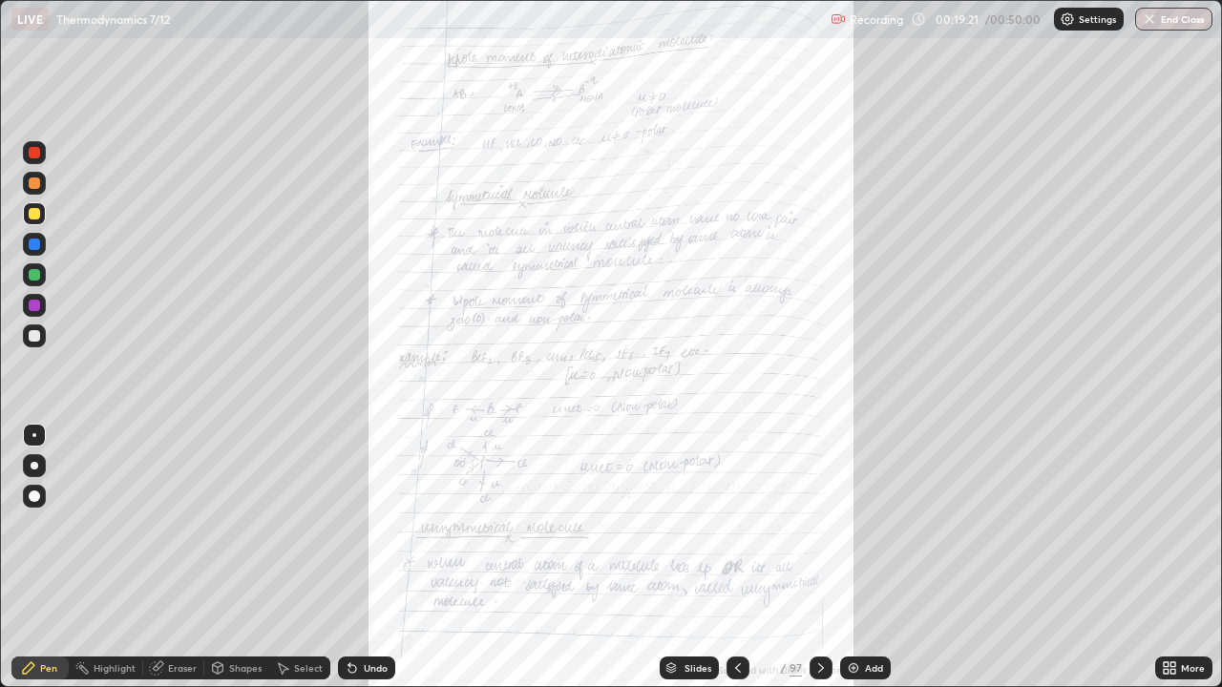
click at [817, 565] on div at bounding box center [820, 668] width 23 height 23
click at [819, 565] on div at bounding box center [820, 668] width 23 height 23
click at [819, 565] on icon at bounding box center [820, 667] width 15 height 15
click at [680, 565] on div "Slides" at bounding box center [689, 668] width 59 height 23
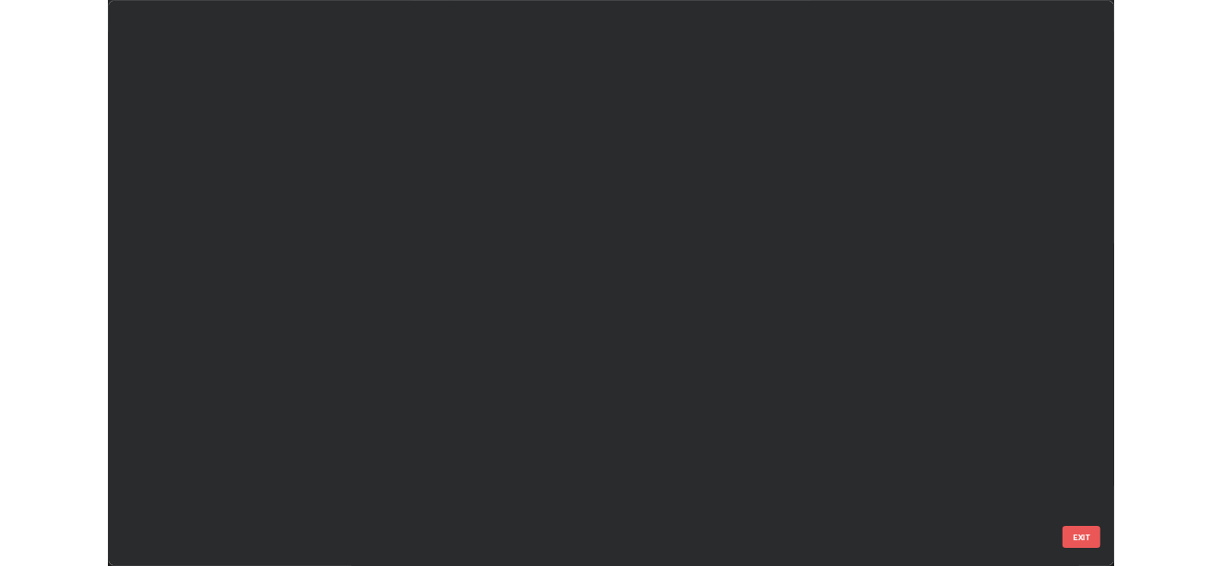
scroll to position [680, 1210]
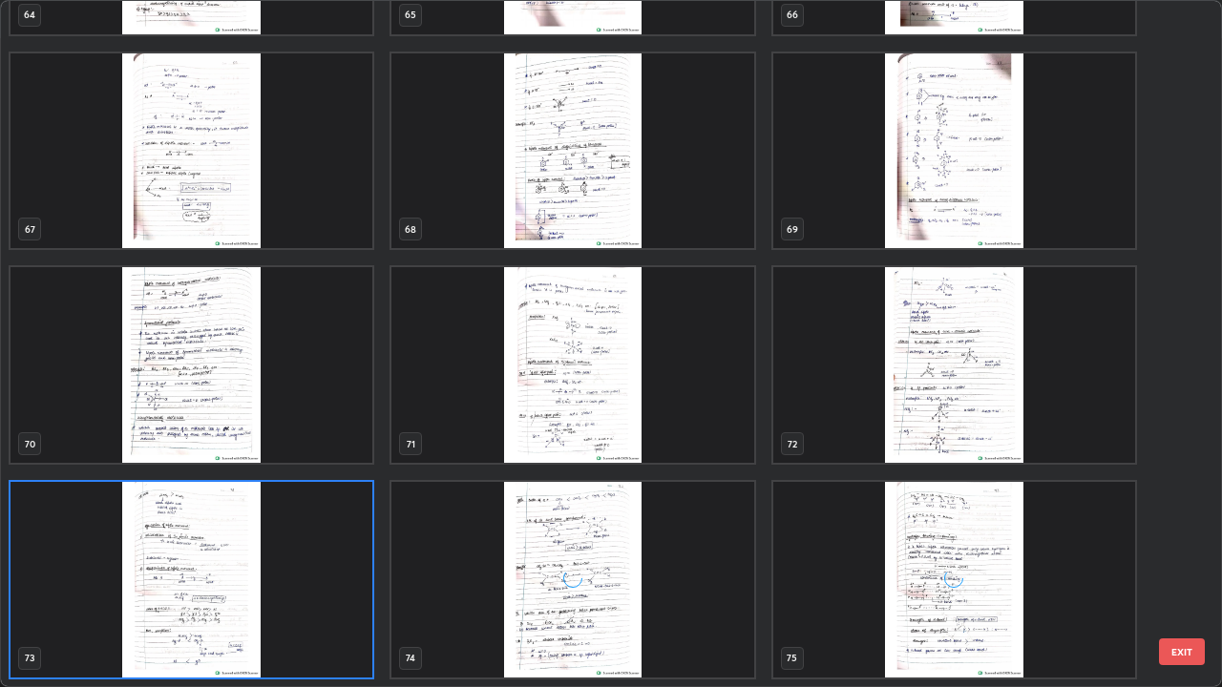
click at [1006, 415] on img "grid" at bounding box center [954, 365] width 362 height 196
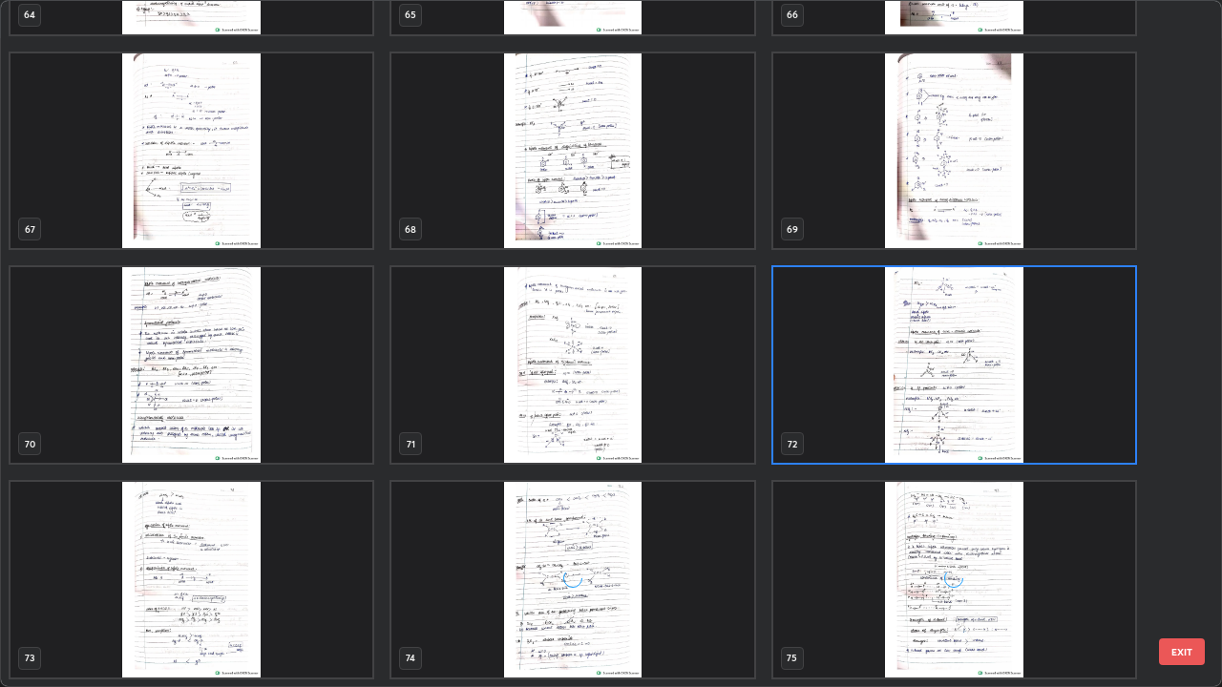
click at [1001, 402] on img "grid" at bounding box center [954, 365] width 362 height 196
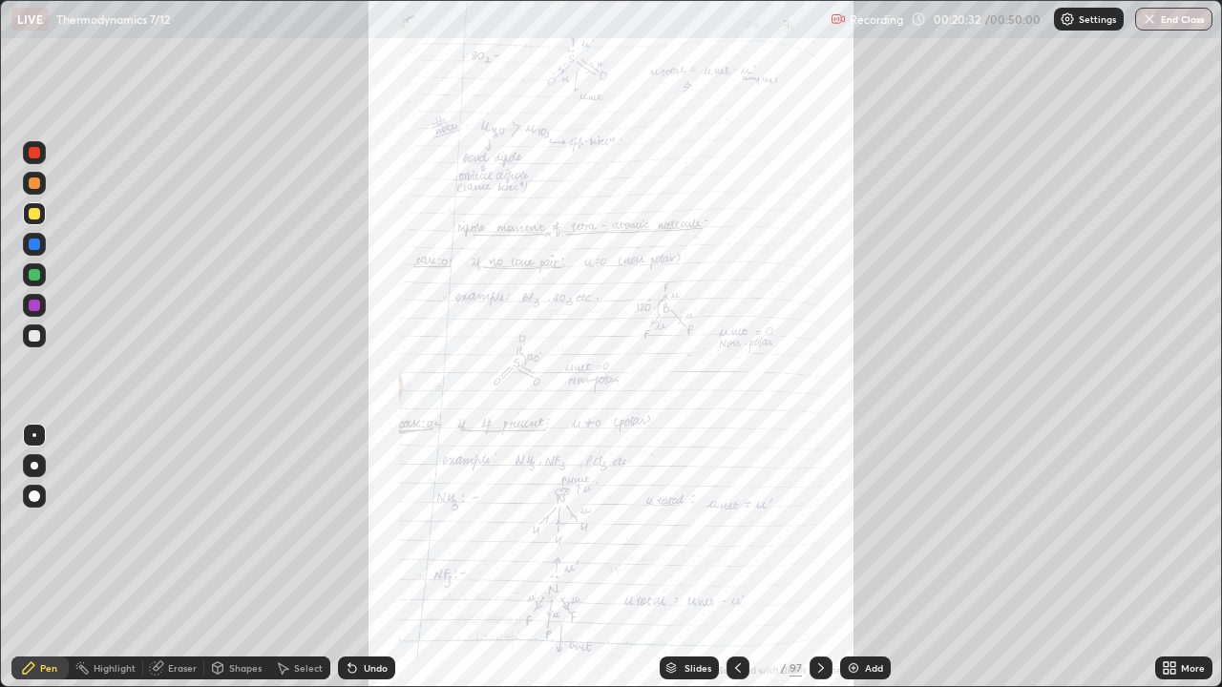
click at [1000, 403] on img "grid" at bounding box center [954, 365] width 362 height 196
click at [1003, 396] on img "grid" at bounding box center [954, 365] width 362 height 196
click at [820, 565] on icon at bounding box center [820, 667] width 15 height 15
click at [819, 565] on icon at bounding box center [820, 667] width 15 height 15
click at [822, 565] on icon at bounding box center [820, 667] width 15 height 15
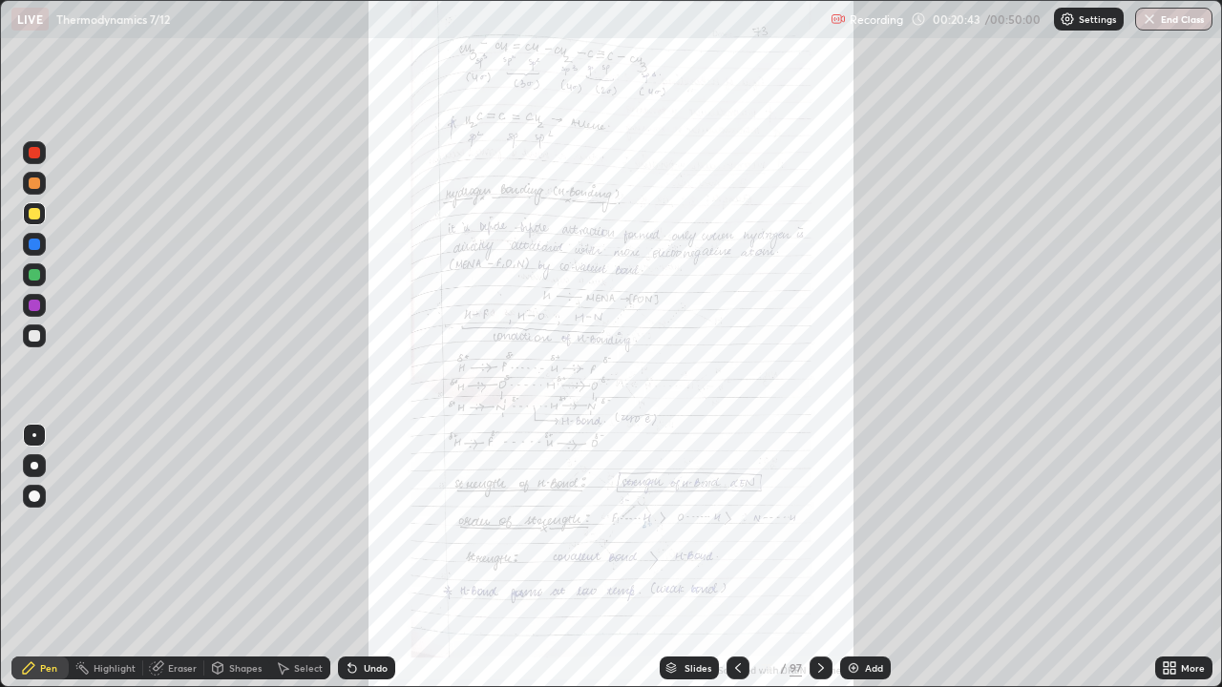
click at [1169, 565] on icon at bounding box center [1169, 667] width 15 height 15
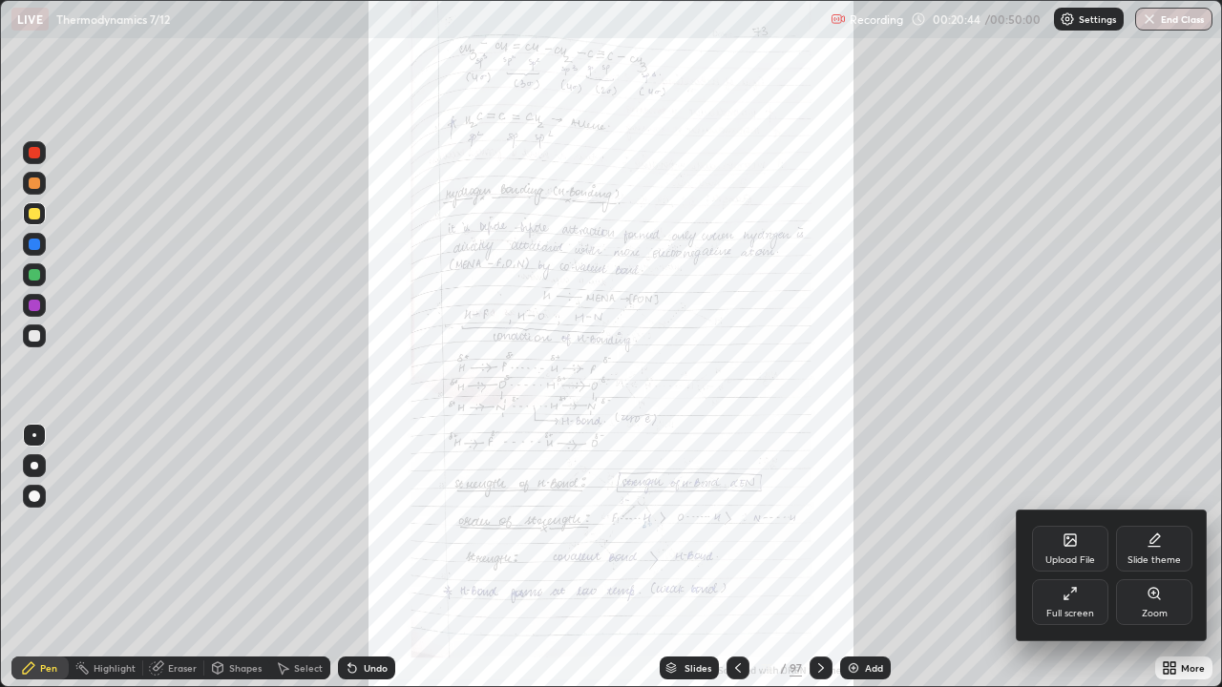
click at [1150, 565] on icon at bounding box center [1153, 593] width 10 height 10
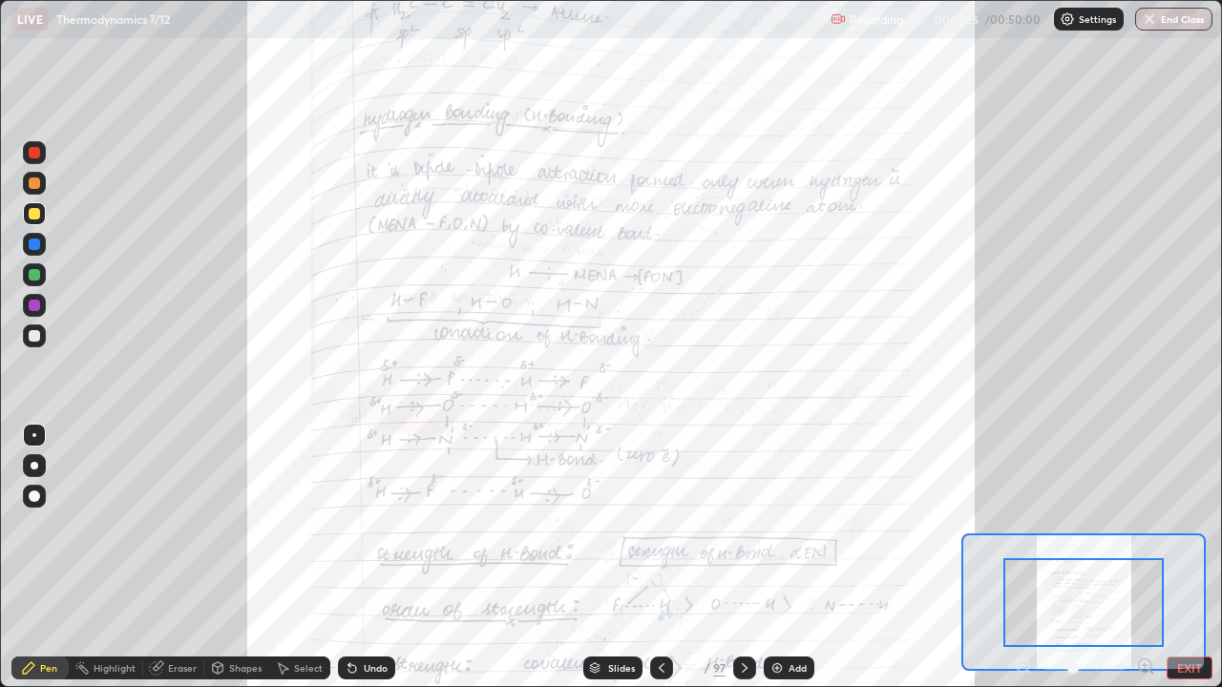
click at [746, 565] on div at bounding box center [744, 668] width 23 height 23
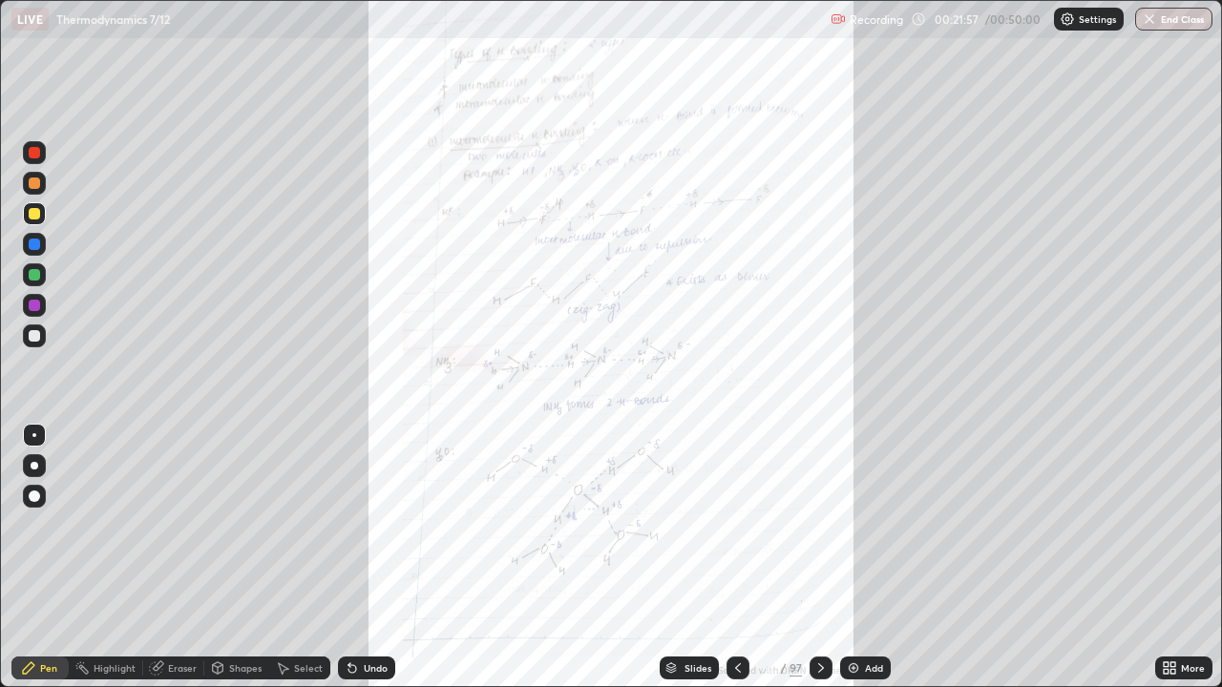
click at [819, 565] on icon at bounding box center [820, 667] width 15 height 15
click at [818, 565] on icon at bounding box center [820, 667] width 15 height 15
click at [825, 565] on div at bounding box center [820, 668] width 23 height 23
click at [818, 565] on icon at bounding box center [821, 668] width 6 height 10
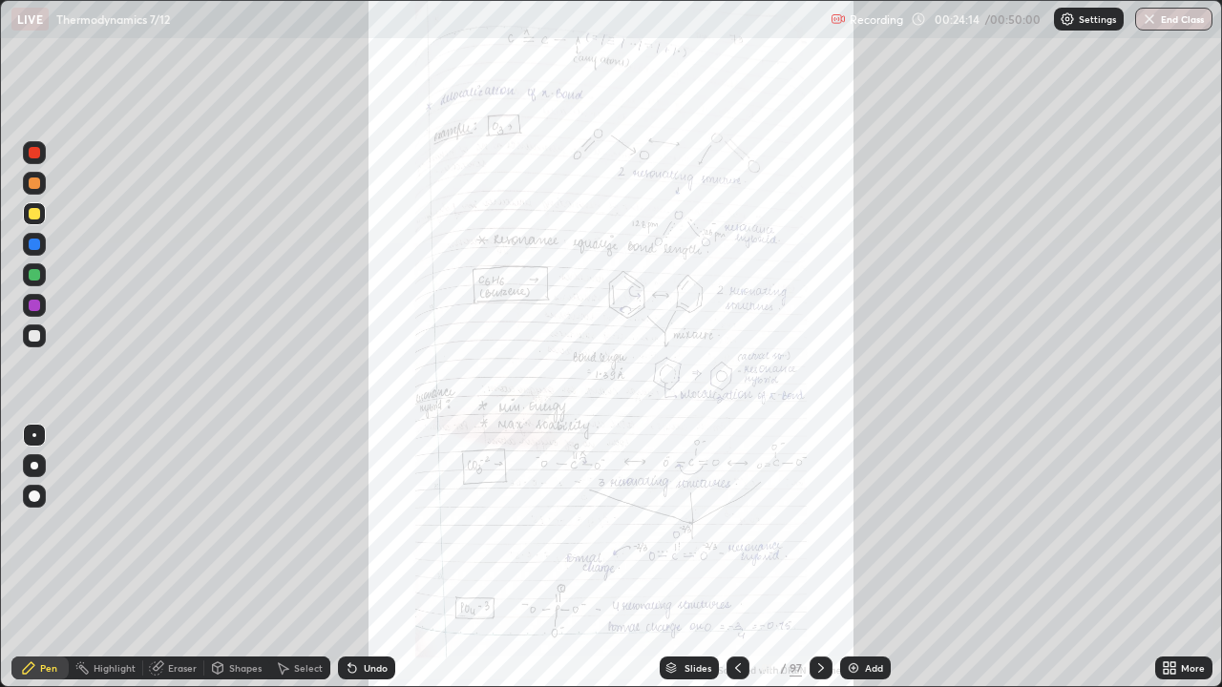
click at [821, 565] on icon at bounding box center [820, 667] width 15 height 15
click at [819, 565] on icon at bounding box center [820, 667] width 15 height 15
click at [828, 565] on div at bounding box center [820, 668] width 23 height 23
click at [817, 565] on div at bounding box center [820, 668] width 23 height 23
click at [1166, 565] on icon at bounding box center [1165, 664] width 5 height 5
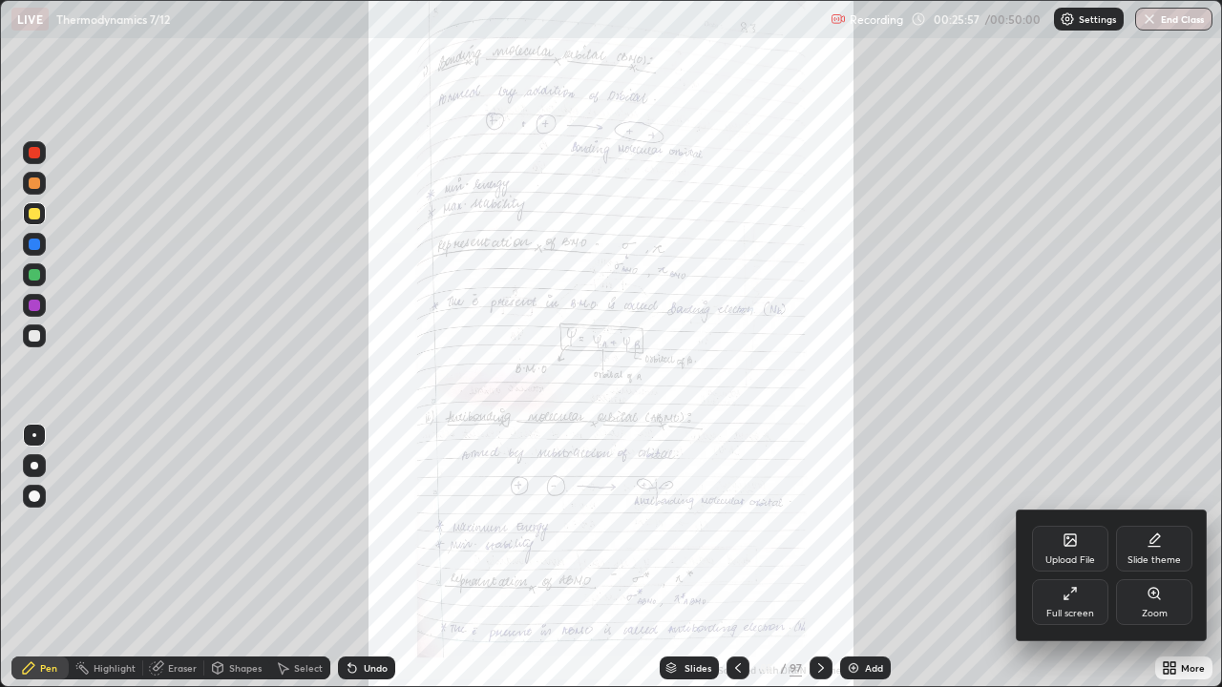
click at [1143, 565] on div "Zoom" at bounding box center [1154, 602] width 76 height 46
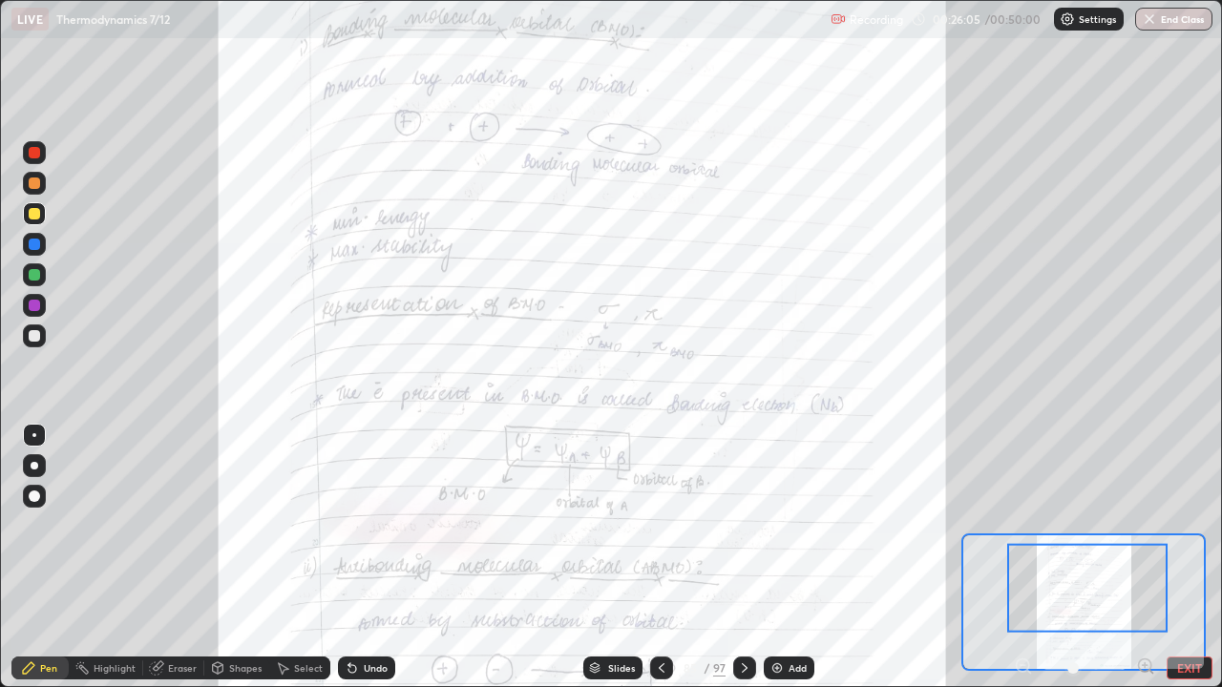
click at [44, 216] on div at bounding box center [34, 213] width 23 height 23
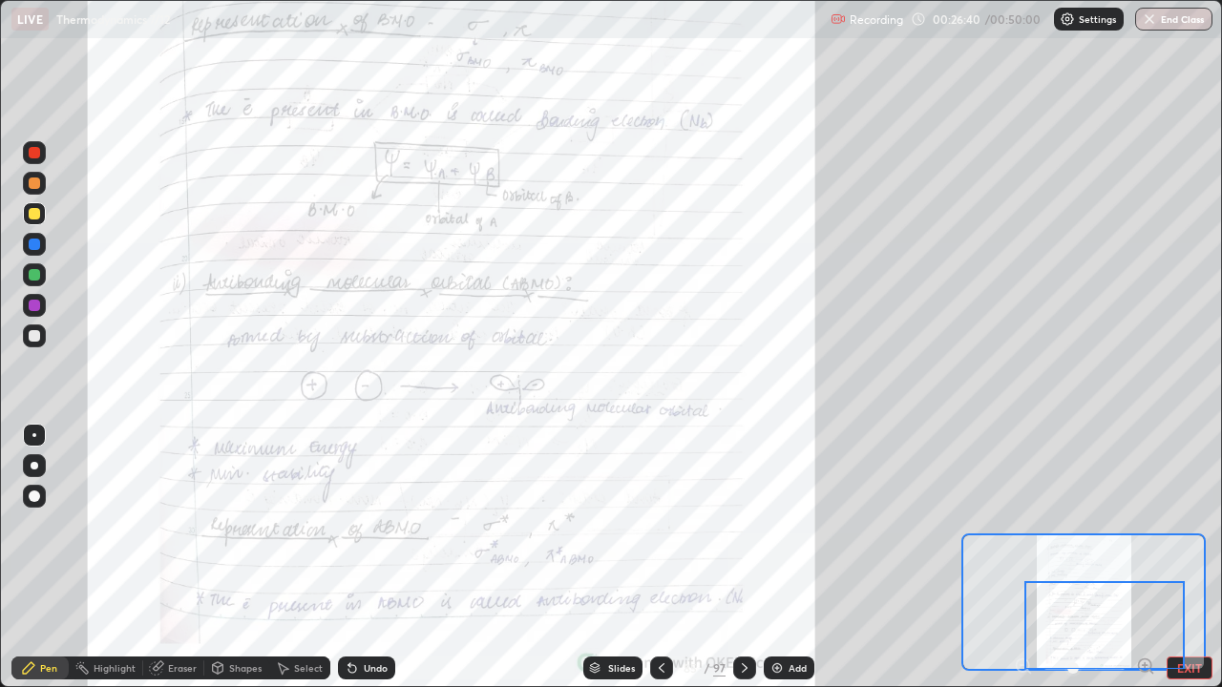
click at [744, 565] on icon at bounding box center [744, 667] width 15 height 15
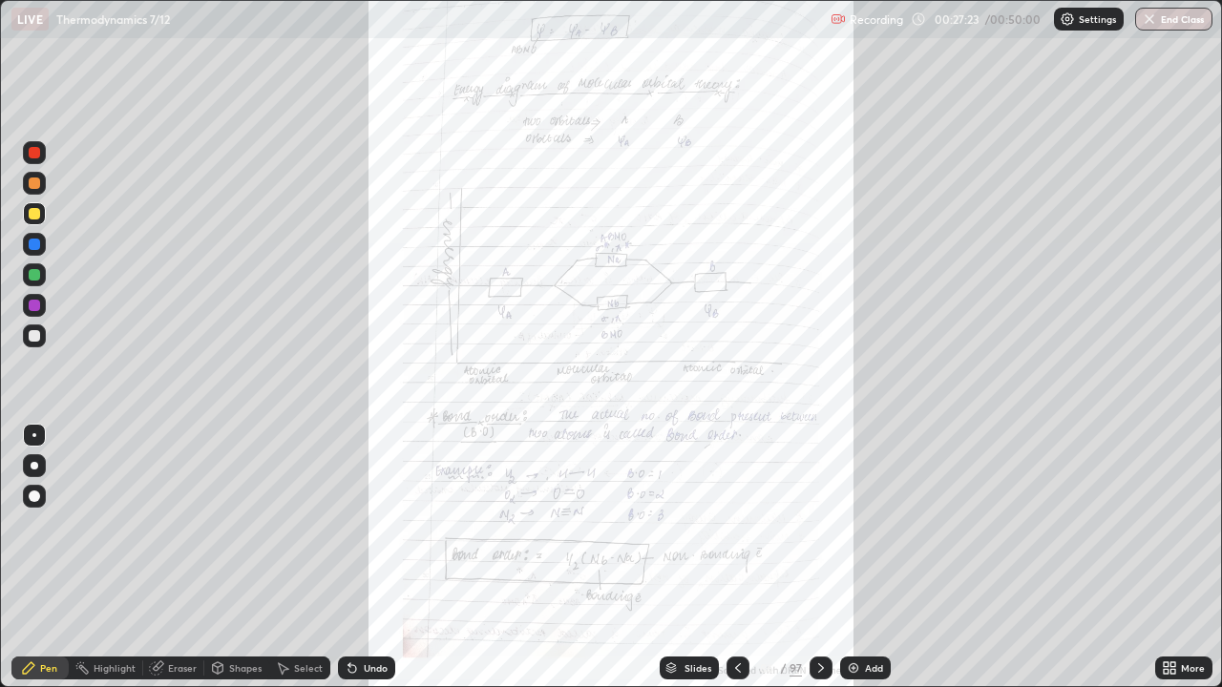
click at [822, 565] on icon at bounding box center [820, 667] width 15 height 15
click at [818, 565] on icon at bounding box center [821, 668] width 6 height 10
click at [828, 565] on div at bounding box center [820, 668] width 23 height 38
click at [816, 565] on icon at bounding box center [820, 667] width 15 height 15
click at [1167, 565] on icon at bounding box center [1165, 664] width 5 height 5
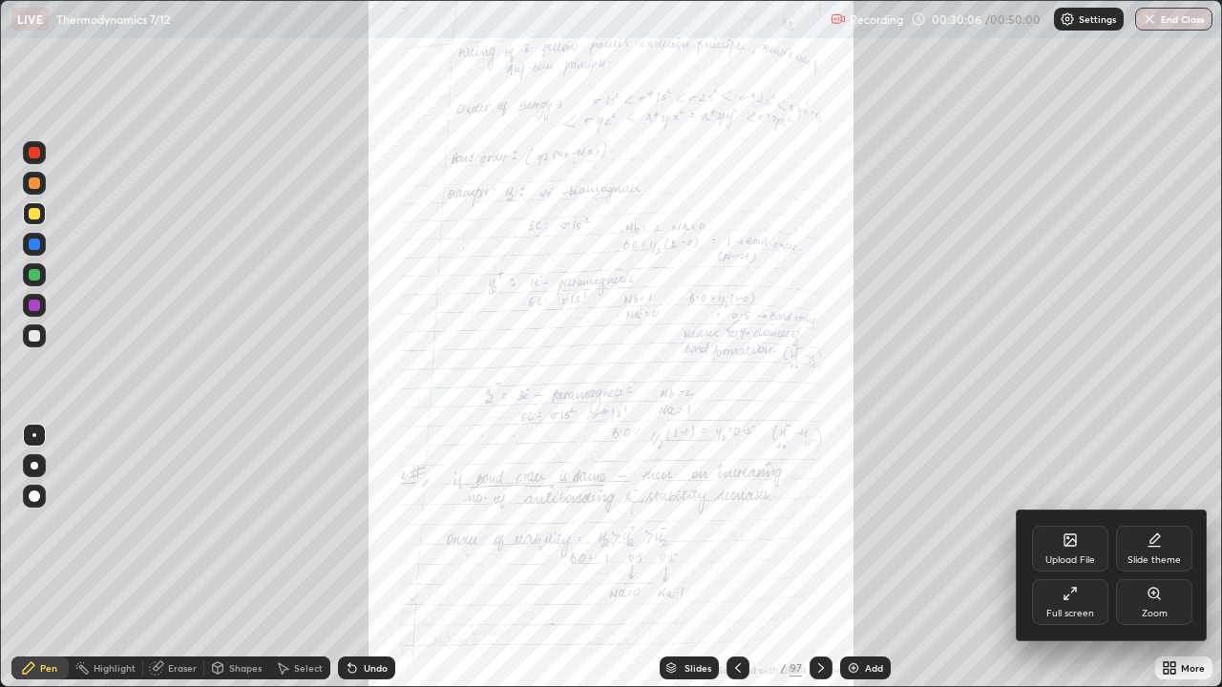
click at [1145, 565] on div "Zoom" at bounding box center [1154, 602] width 76 height 46
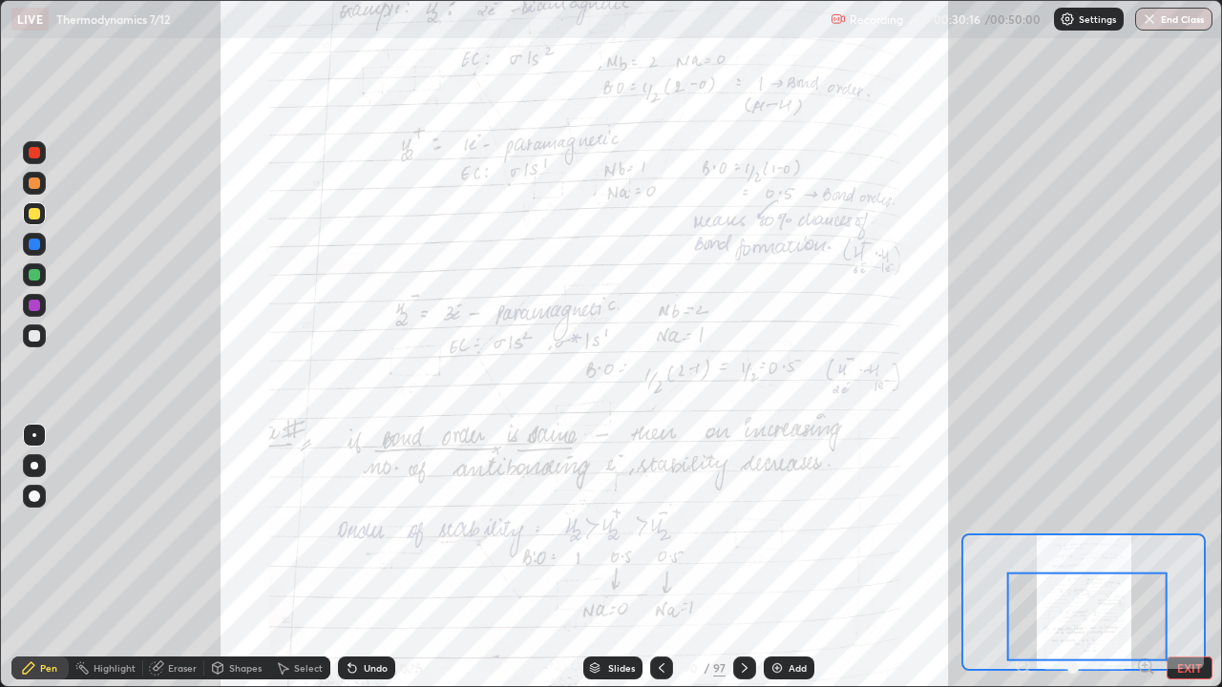
click at [743, 565] on div at bounding box center [744, 668] width 23 height 23
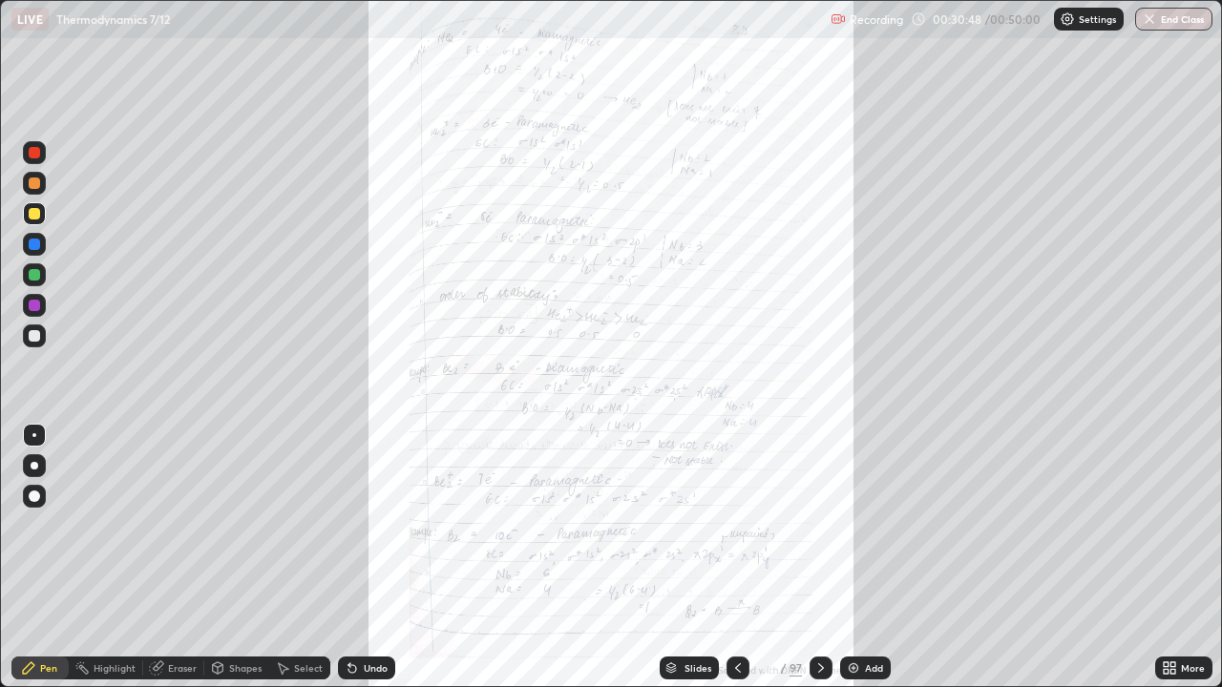
click at [819, 565] on icon at bounding box center [821, 668] width 6 height 10
click at [819, 565] on div at bounding box center [820, 668] width 23 height 23
click at [816, 565] on icon at bounding box center [820, 667] width 15 height 15
click at [1186, 24] on button "End Class" at bounding box center [1173, 19] width 77 height 23
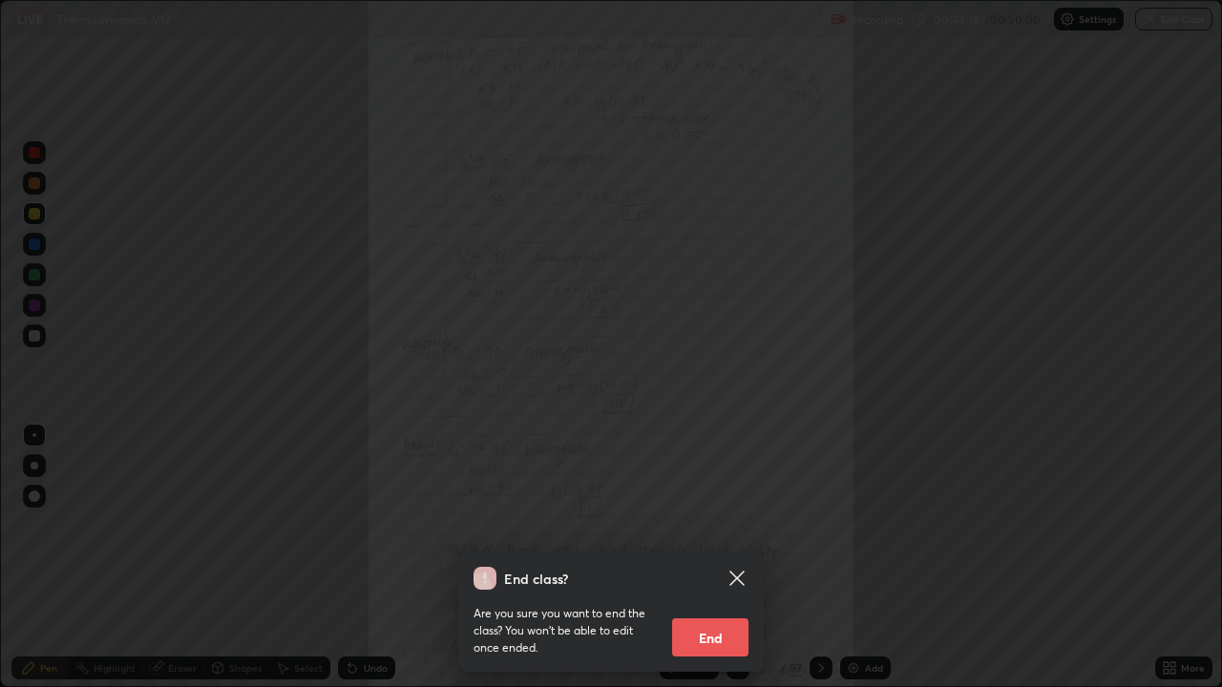
click at [710, 565] on button "End" at bounding box center [710, 637] width 76 height 38
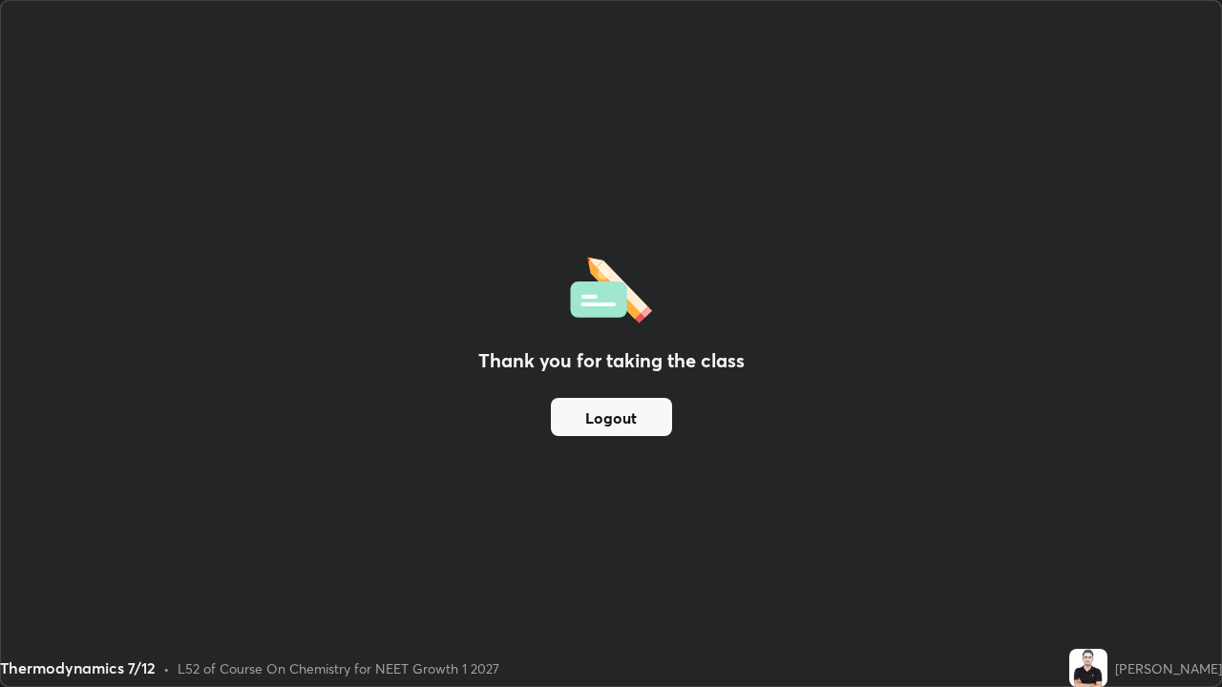
click at [649, 427] on button "Logout" at bounding box center [611, 417] width 121 height 38
click at [650, 430] on button "Logout" at bounding box center [611, 417] width 121 height 38
click at [648, 423] on button "Logout" at bounding box center [611, 417] width 121 height 38
click at [643, 427] on button "Logout" at bounding box center [611, 417] width 121 height 38
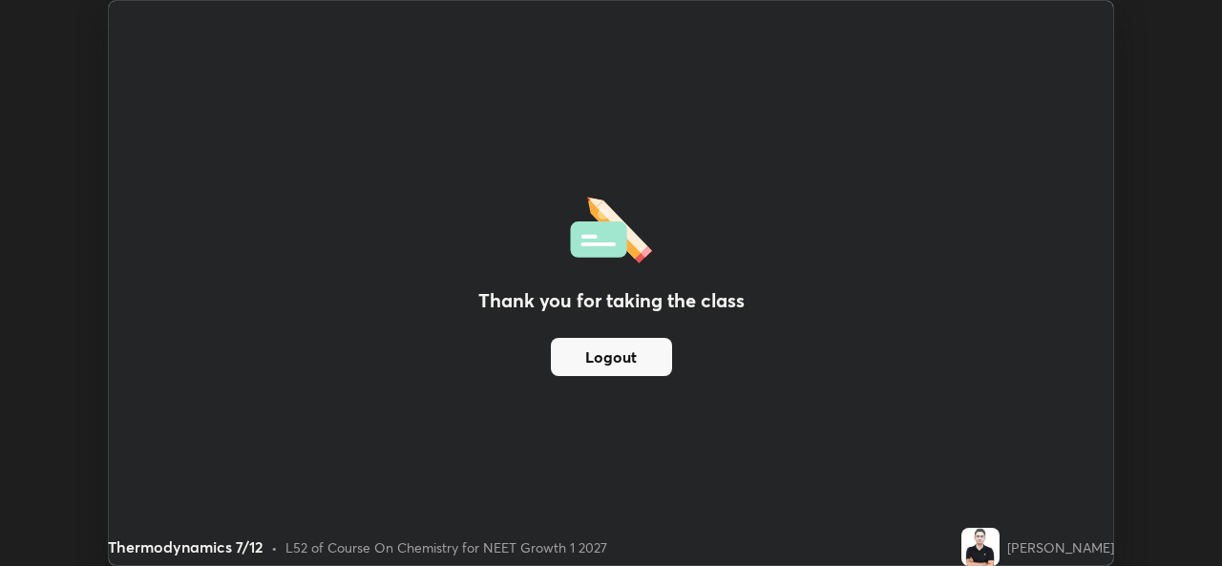
scroll to position [94880, 94225]
